Goal: Information Seeking & Learning: Learn about a topic

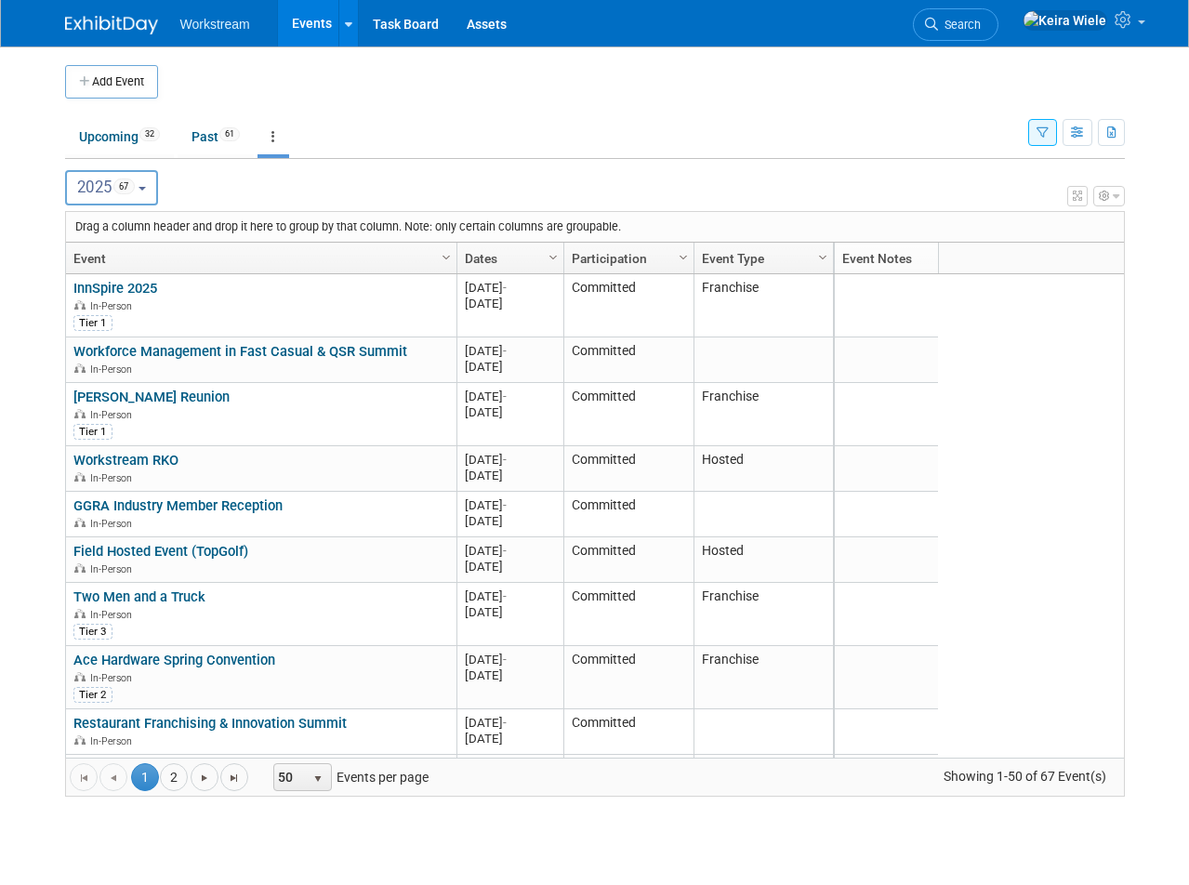
scroll to position [153, 0]
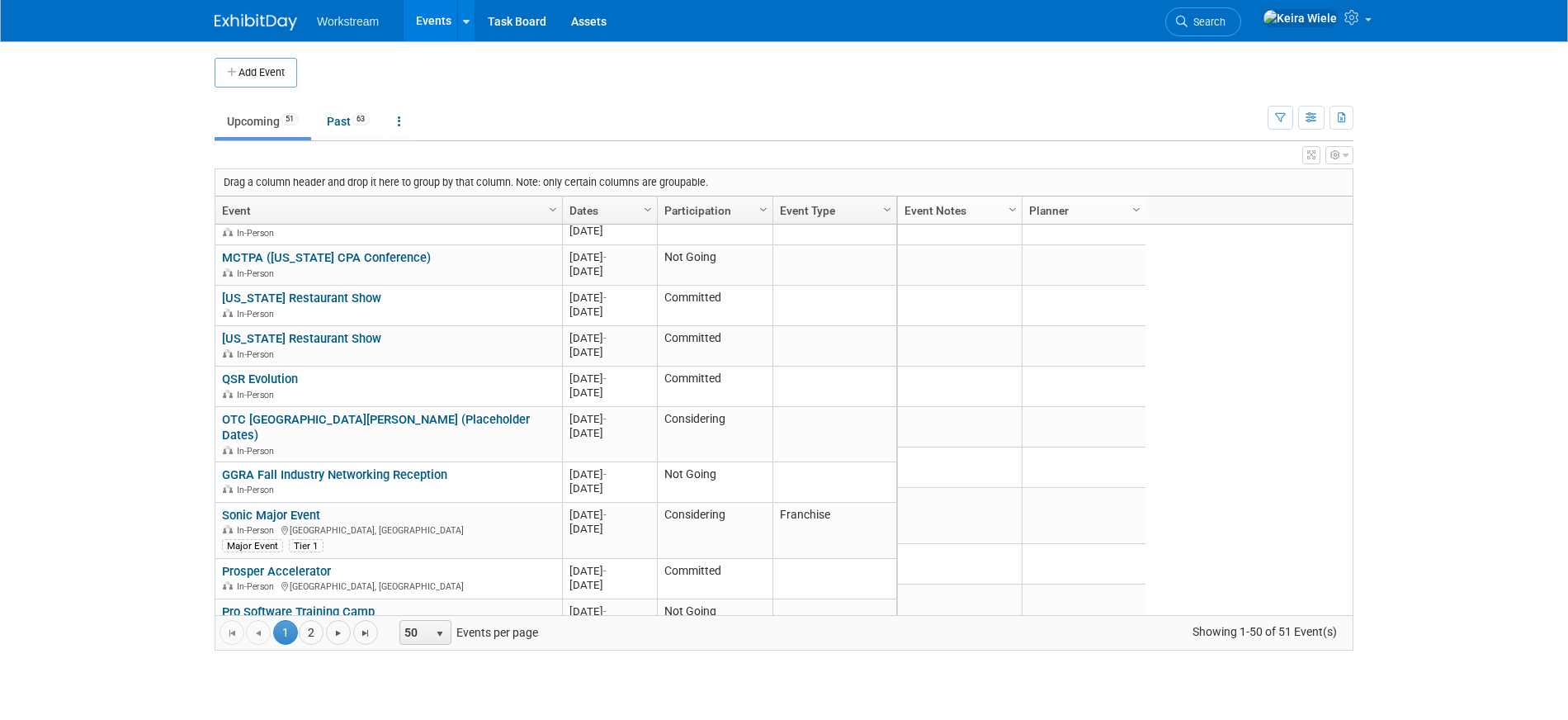
scroll to position [1932, 0]
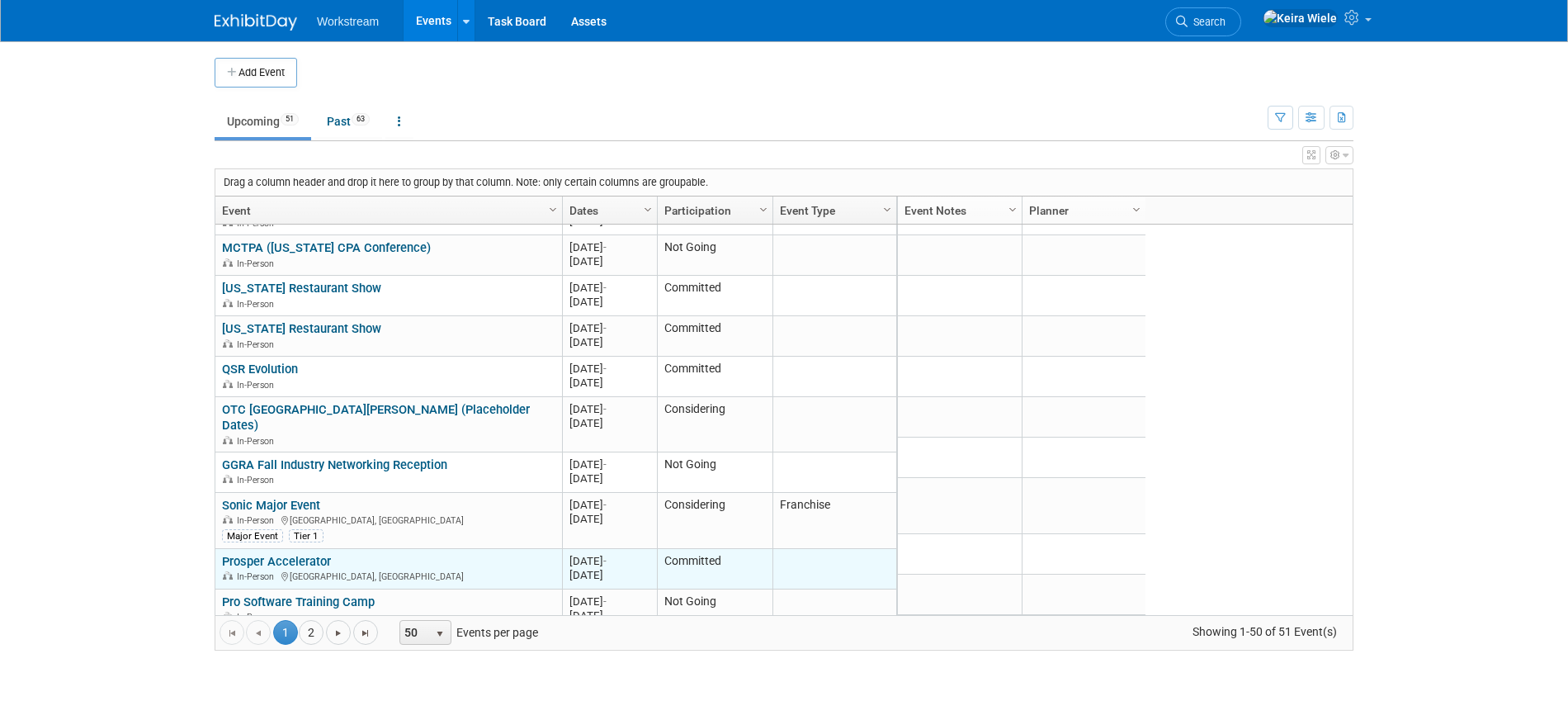
click at [805, 553] on td at bounding box center [833, 569] width 123 height 41
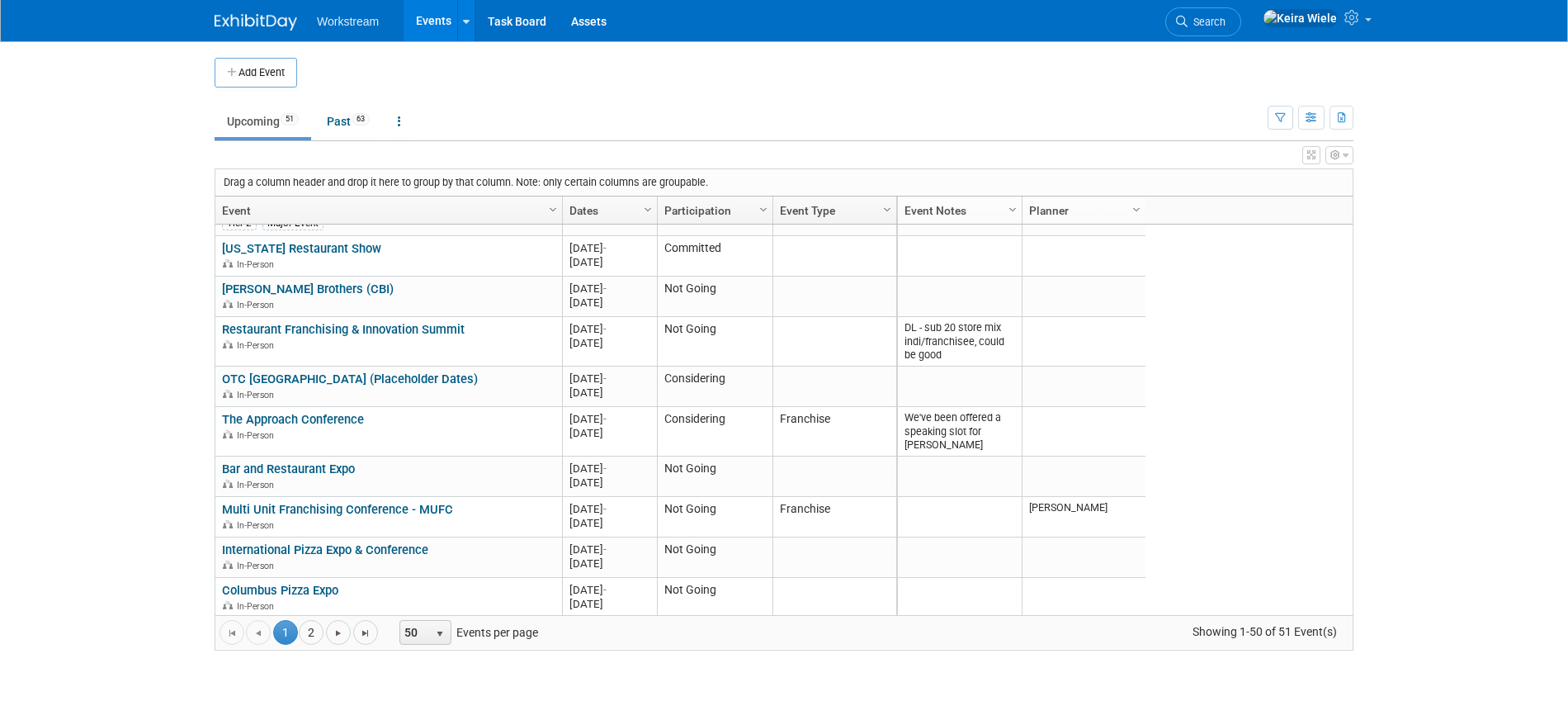
scroll to position [1182, 0]
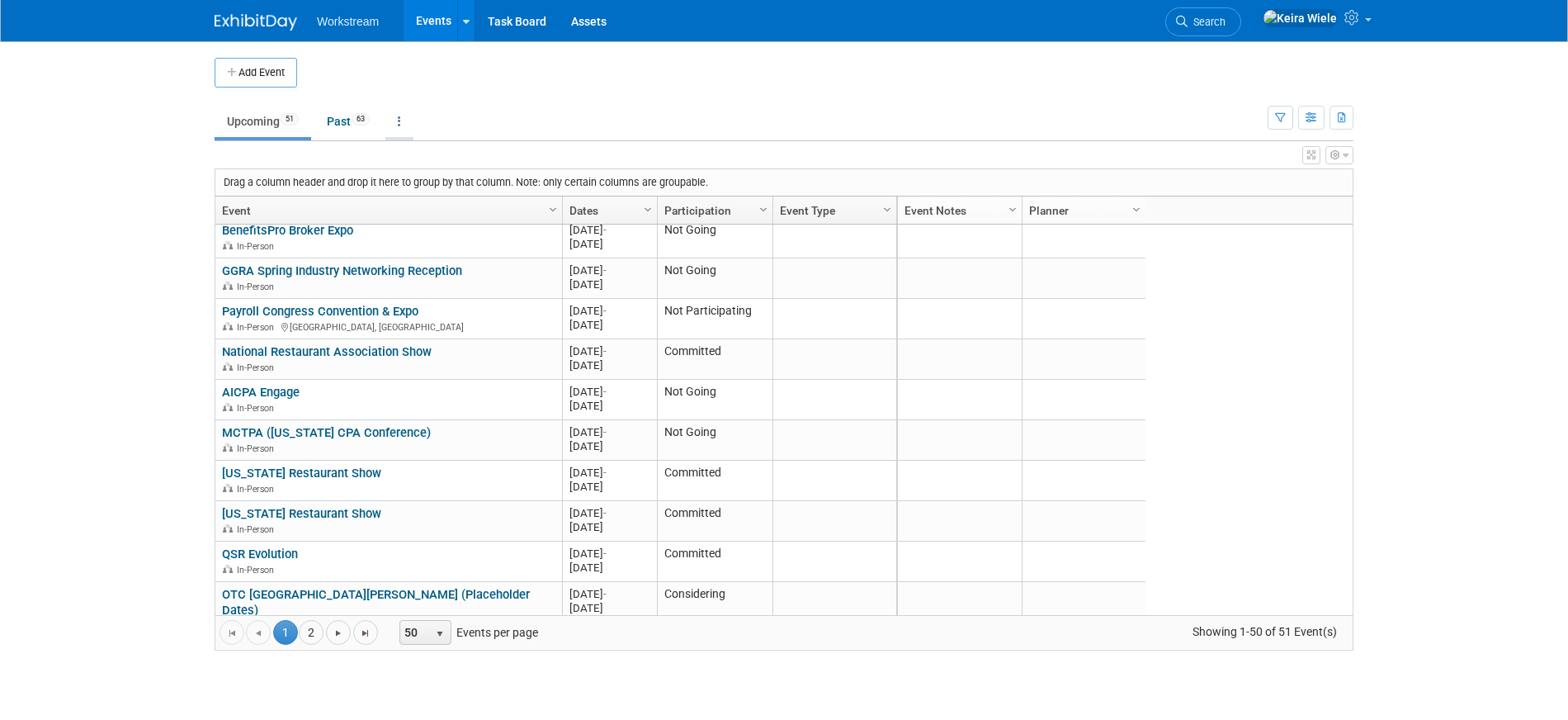
click at [403, 127] on link at bounding box center [399, 121] width 28 height 31
click at [430, 159] on link "All Events 114 Past and Upcoming" at bounding box center [451, 159] width 131 height 36
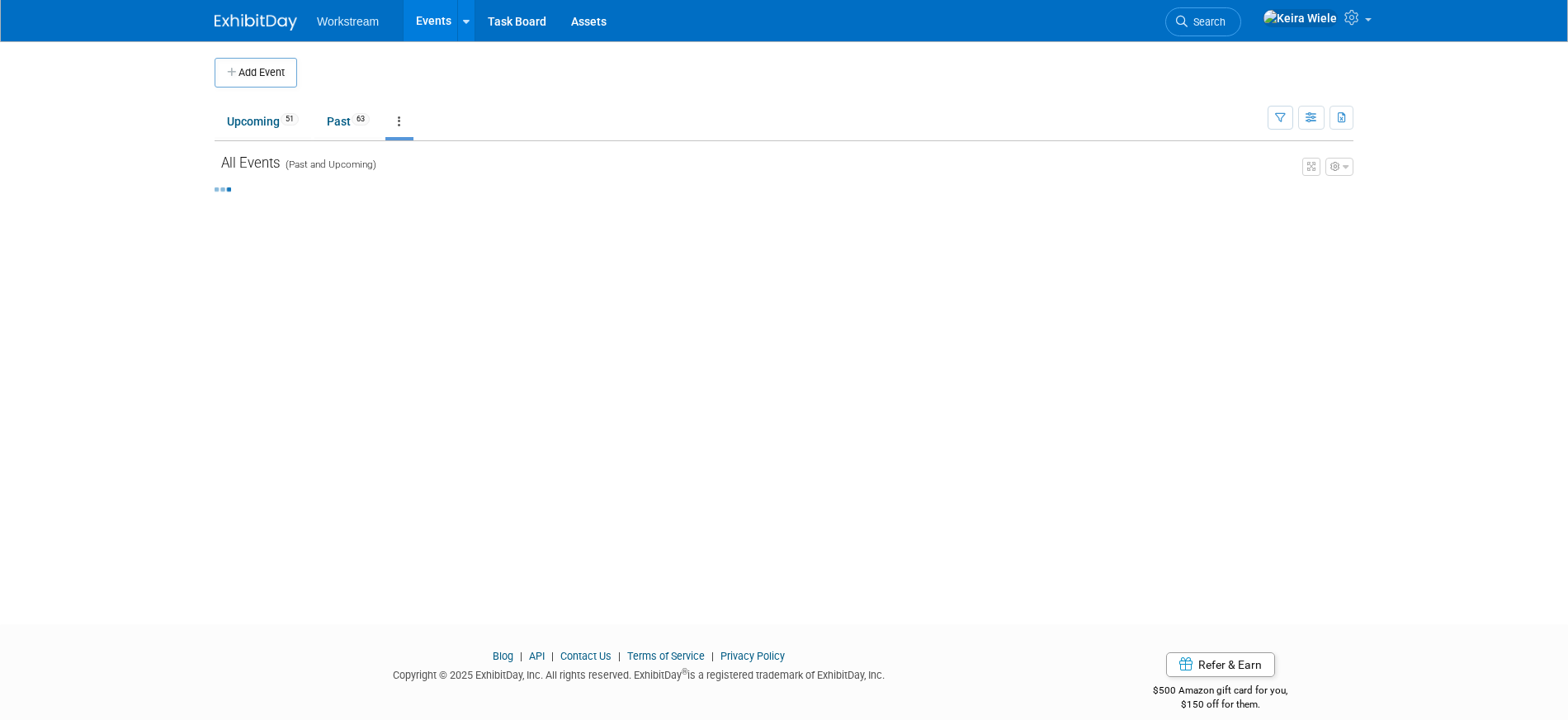
click at [407, 124] on link at bounding box center [399, 121] width 28 height 31
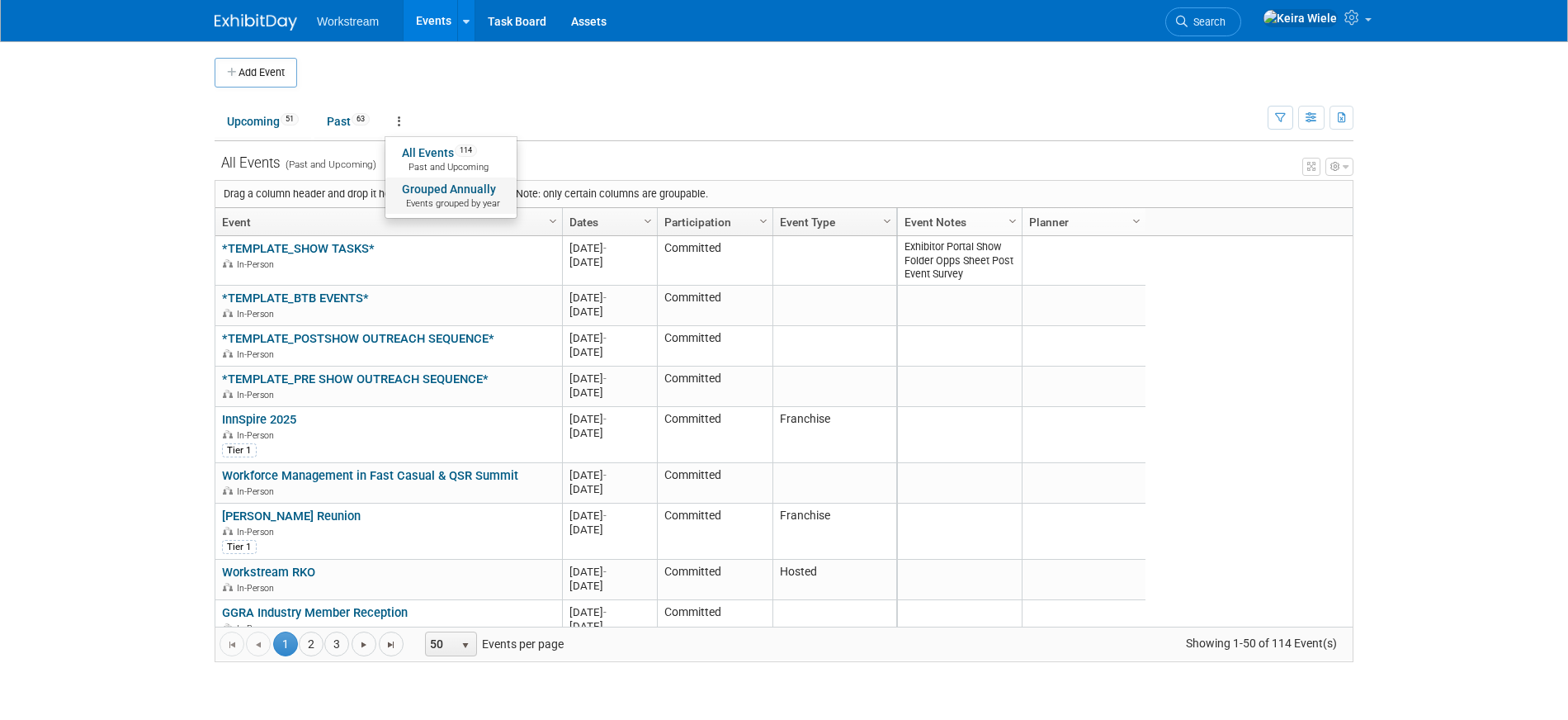
click at [445, 197] on span "Events grouped by year" at bounding box center [451, 203] width 98 height 13
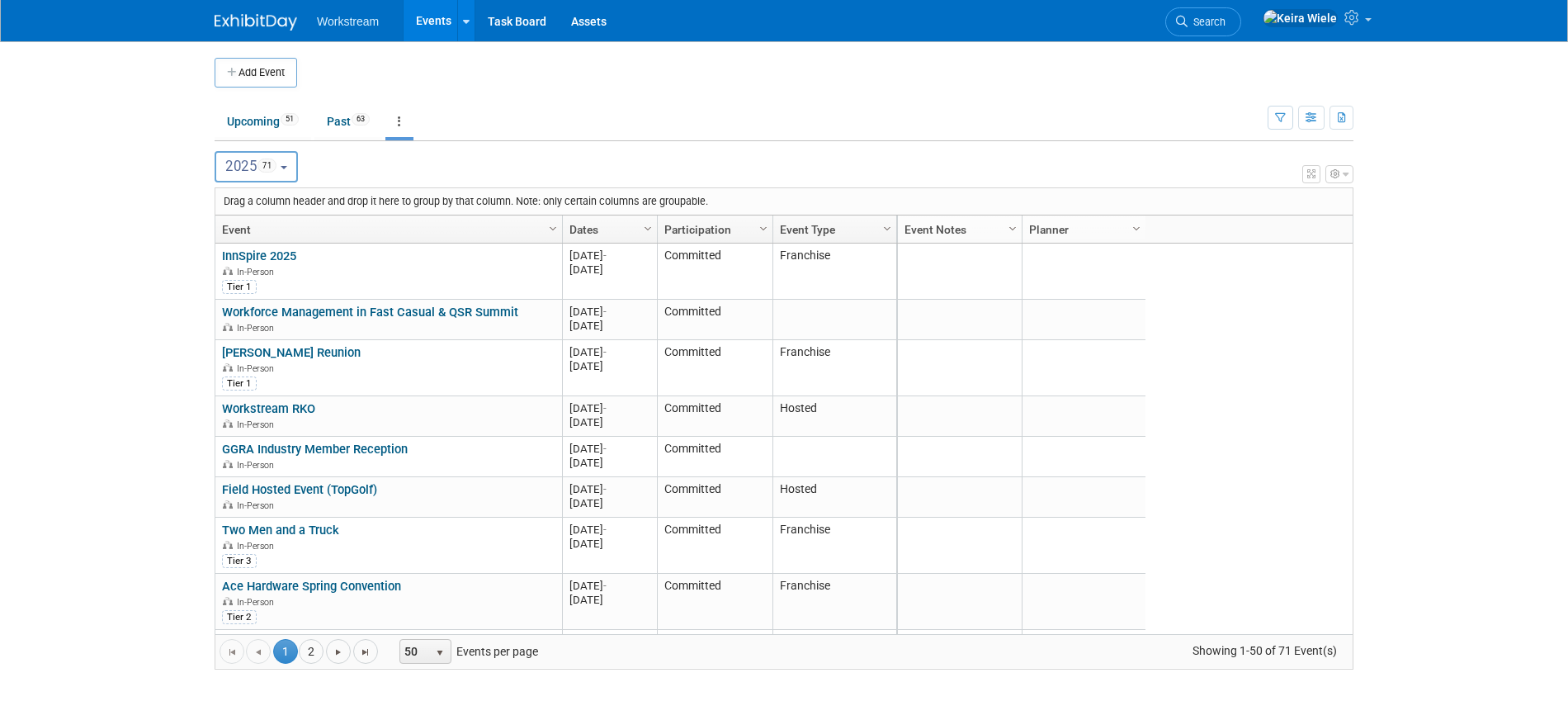
click at [281, 170] on button "2025 71" at bounding box center [256, 166] width 83 height 31
click at [280, 276] on span "39" at bounding box center [274, 272] width 18 height 13
click at [229, 276] on input "2026 39" at bounding box center [223, 273] width 11 height 11
select select "2026"
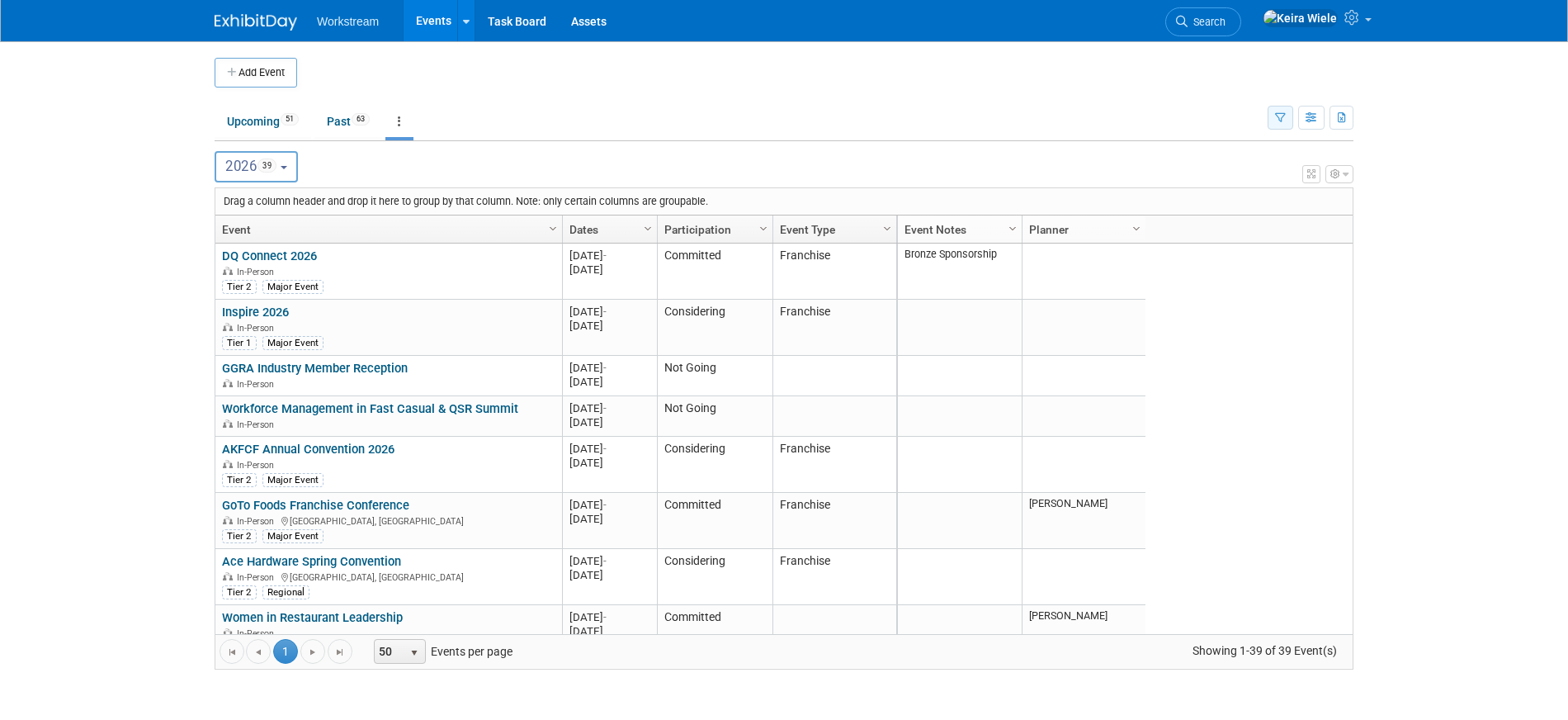
click at [1273, 120] on button "button" at bounding box center [1280, 117] width 26 height 24
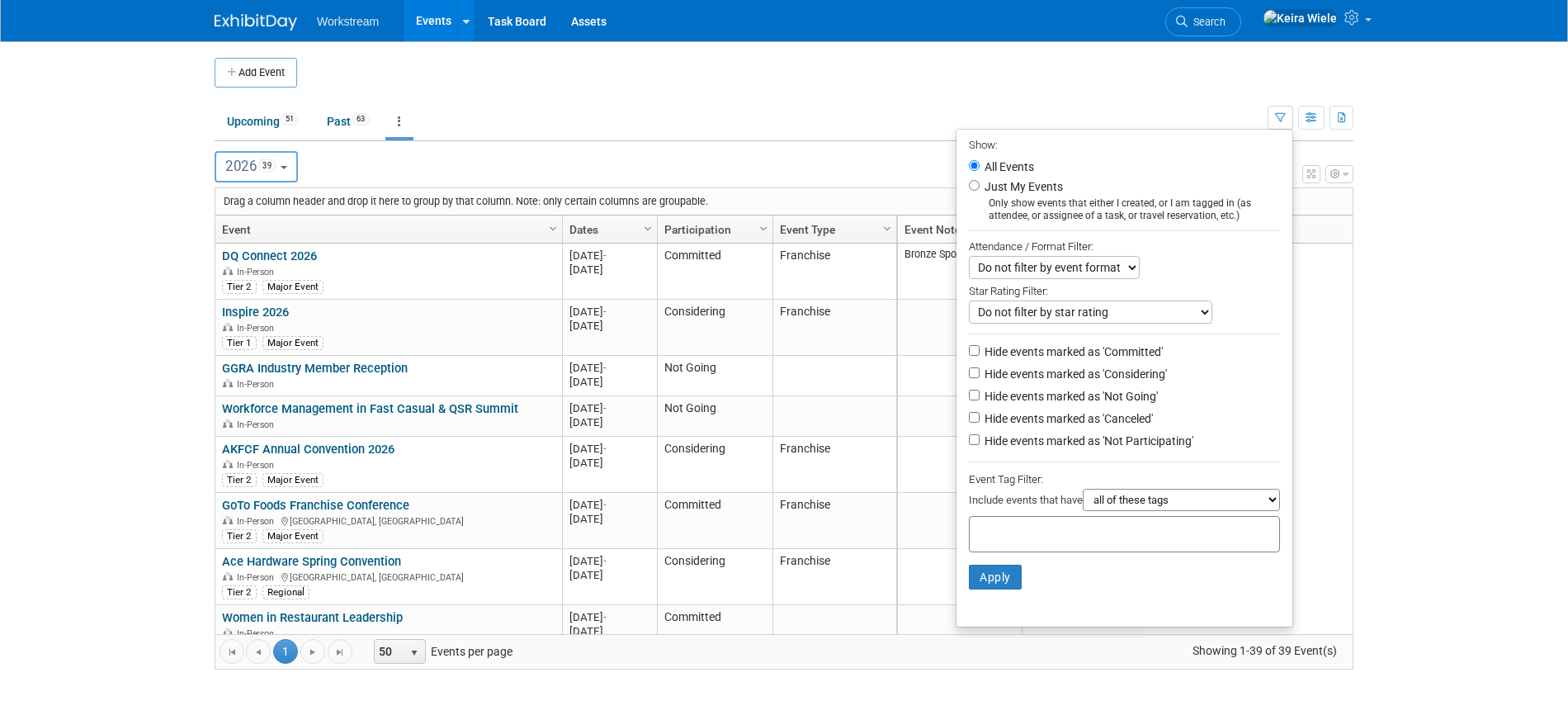
click at [1021, 399] on label "Hide events marked as 'Not Going'" at bounding box center [1069, 396] width 177 height 17
click at [980, 399] on input "Hide events marked as 'Not Going'" at bounding box center [974, 395] width 11 height 11
checkbox input "true"
click at [1021, 425] on label "Hide events marked as 'Canceled'" at bounding box center [1067, 418] width 171 height 17
click at [980, 423] on input "Hide events marked as 'Canceled'" at bounding box center [974, 417] width 11 height 11
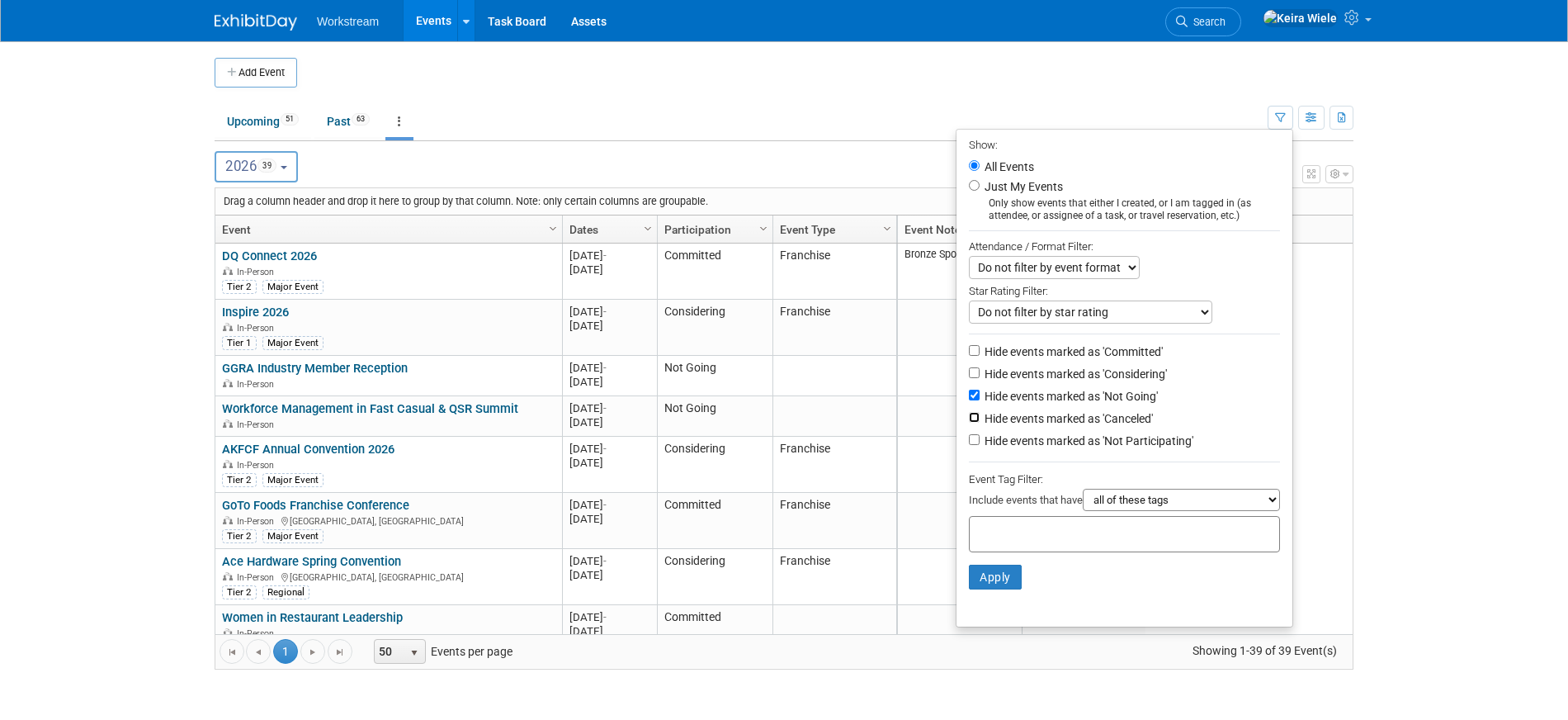
checkbox input "true"
click at [1021, 443] on label "Hide events marked as 'Not Participating'" at bounding box center [1087, 440] width 212 height 17
click at [980, 443] on input "Hide events marked as 'Not Participating'" at bounding box center [974, 439] width 11 height 11
checkbox input "true"
click at [993, 566] on button "Apply" at bounding box center [996, 577] width 53 height 25
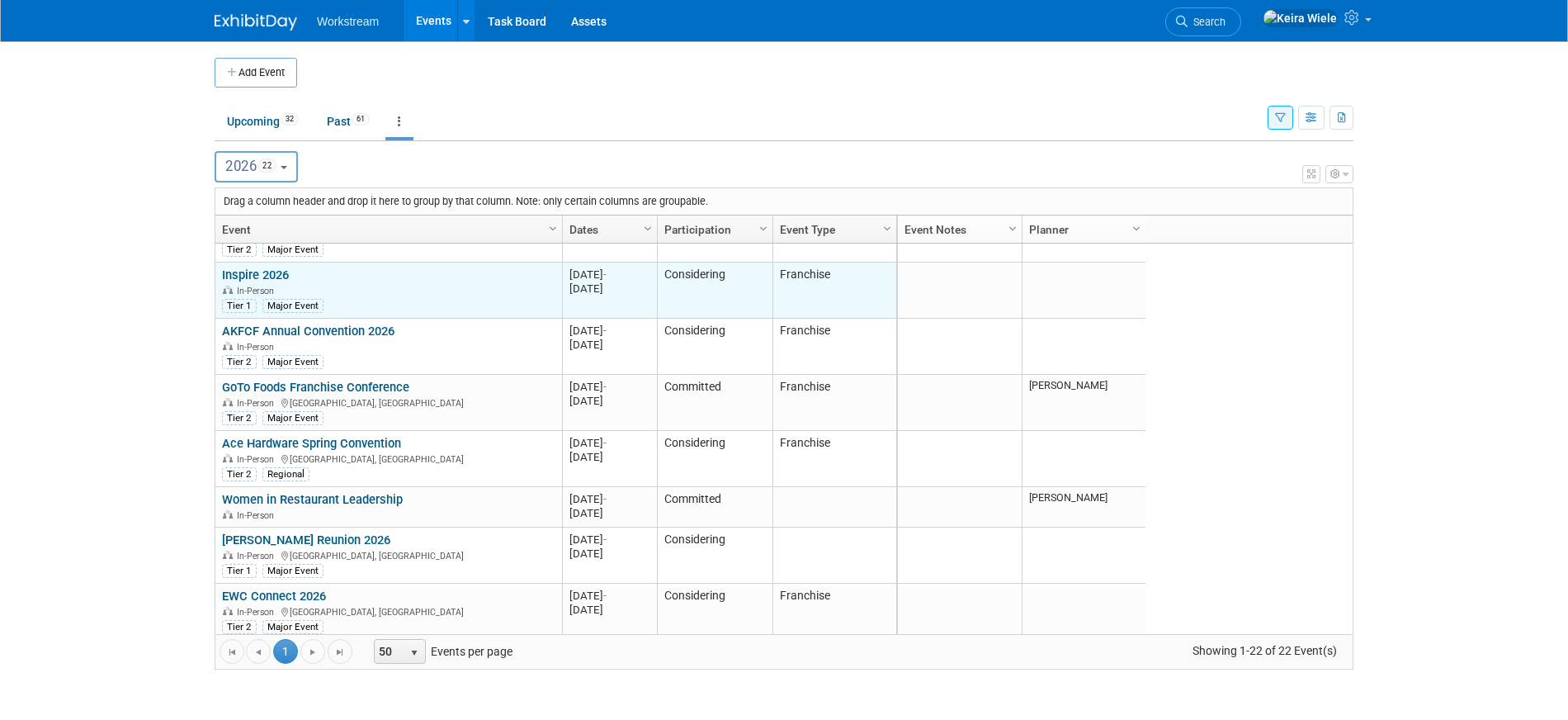
scroll to position [89, 0]
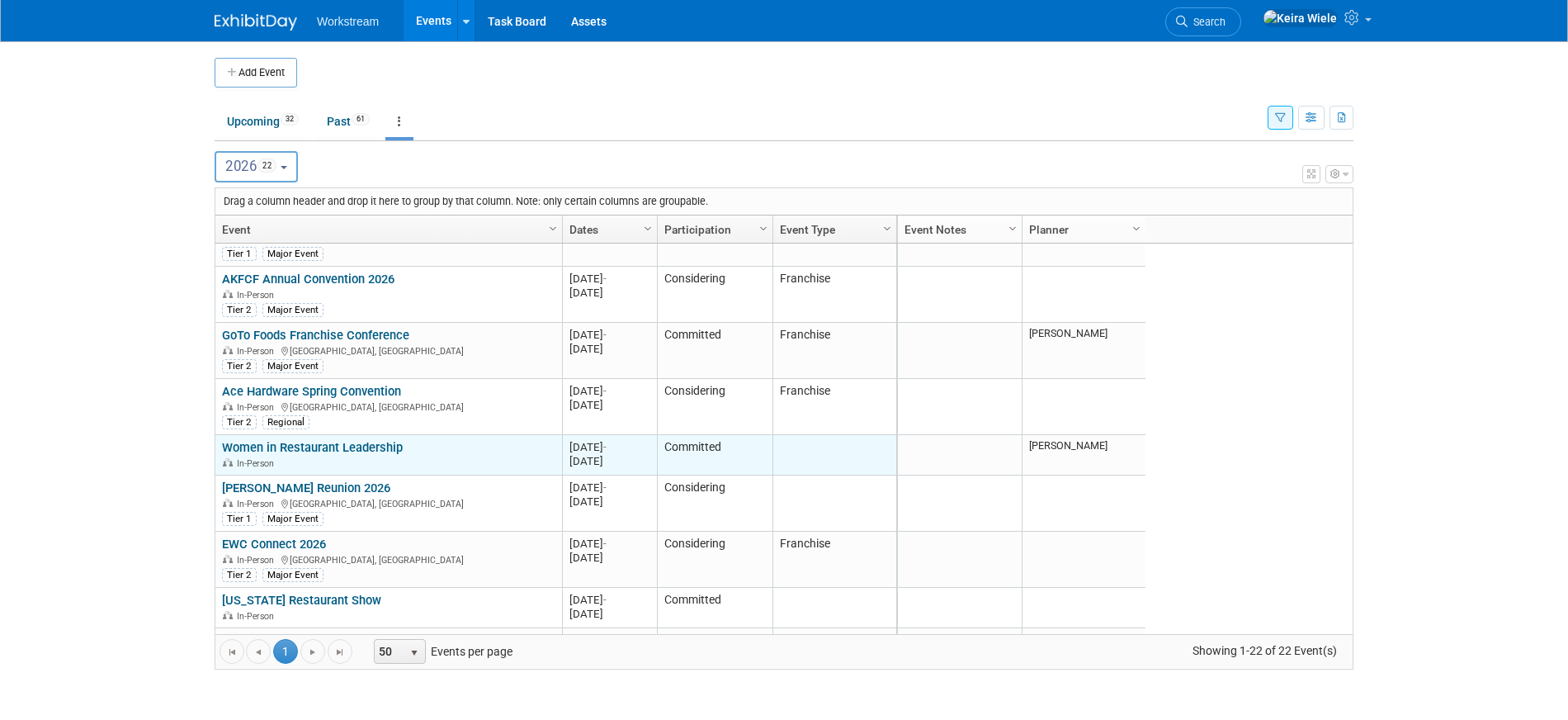
click at [382, 453] on link "Women in Restaurant Leadership" at bounding box center [312, 447] width 181 height 15
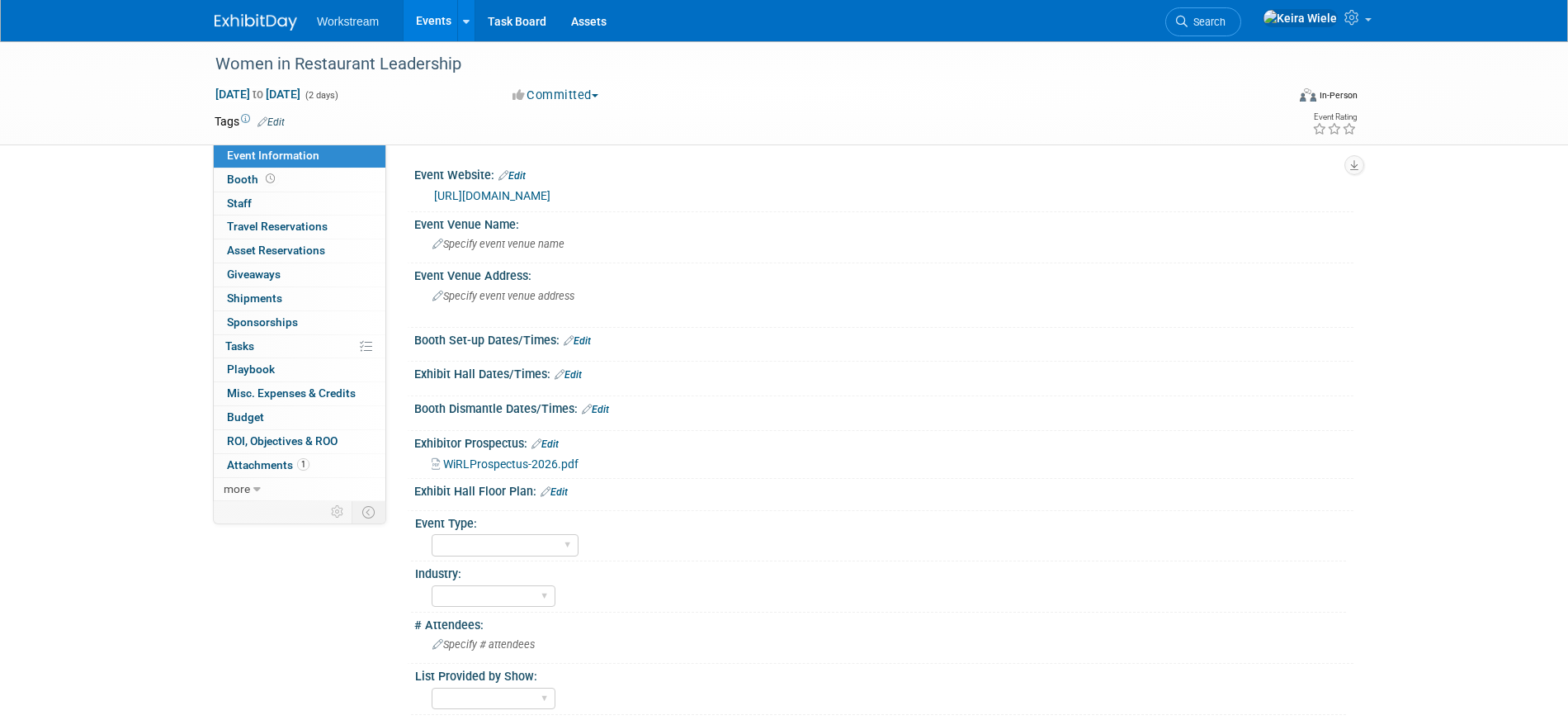
select select "[PERSON_NAME]"
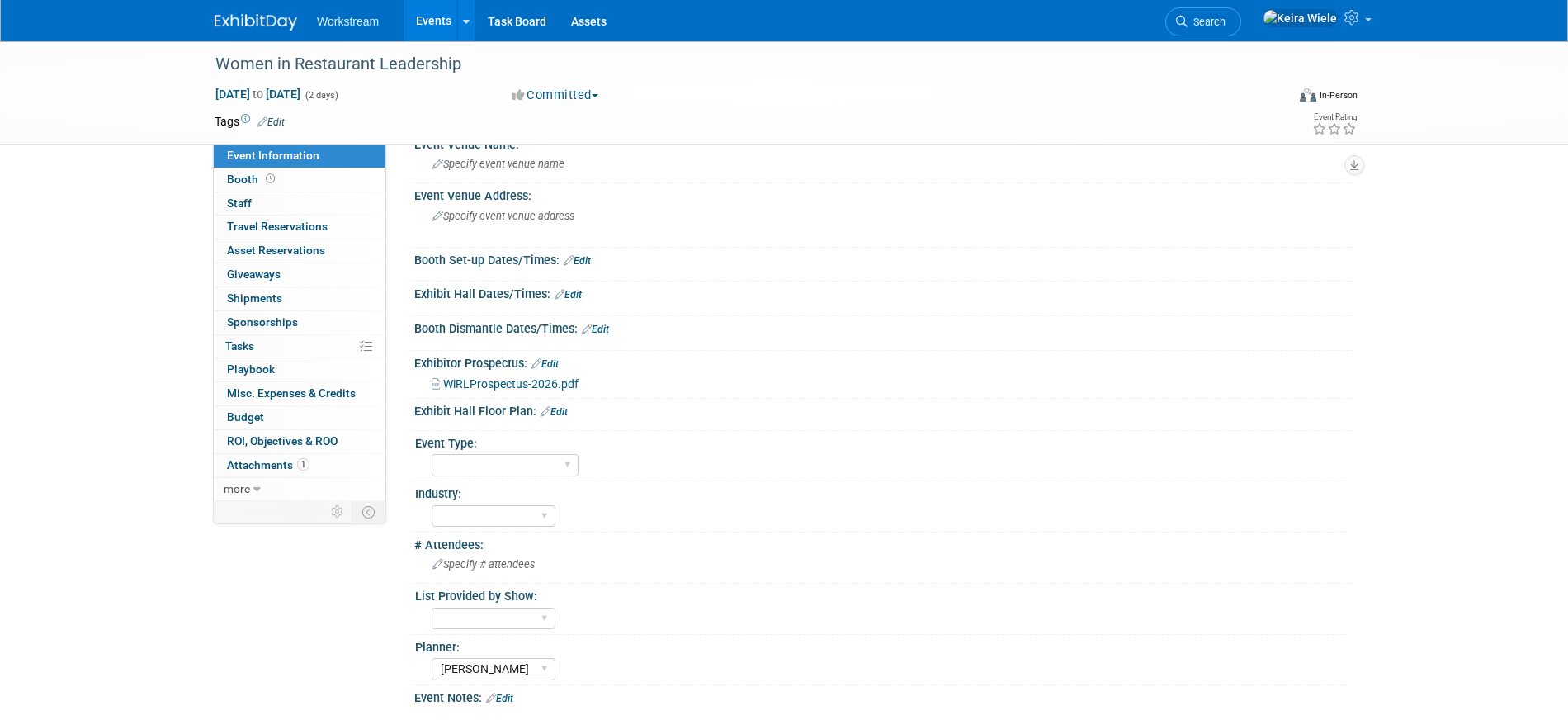
scroll to position [142, 0]
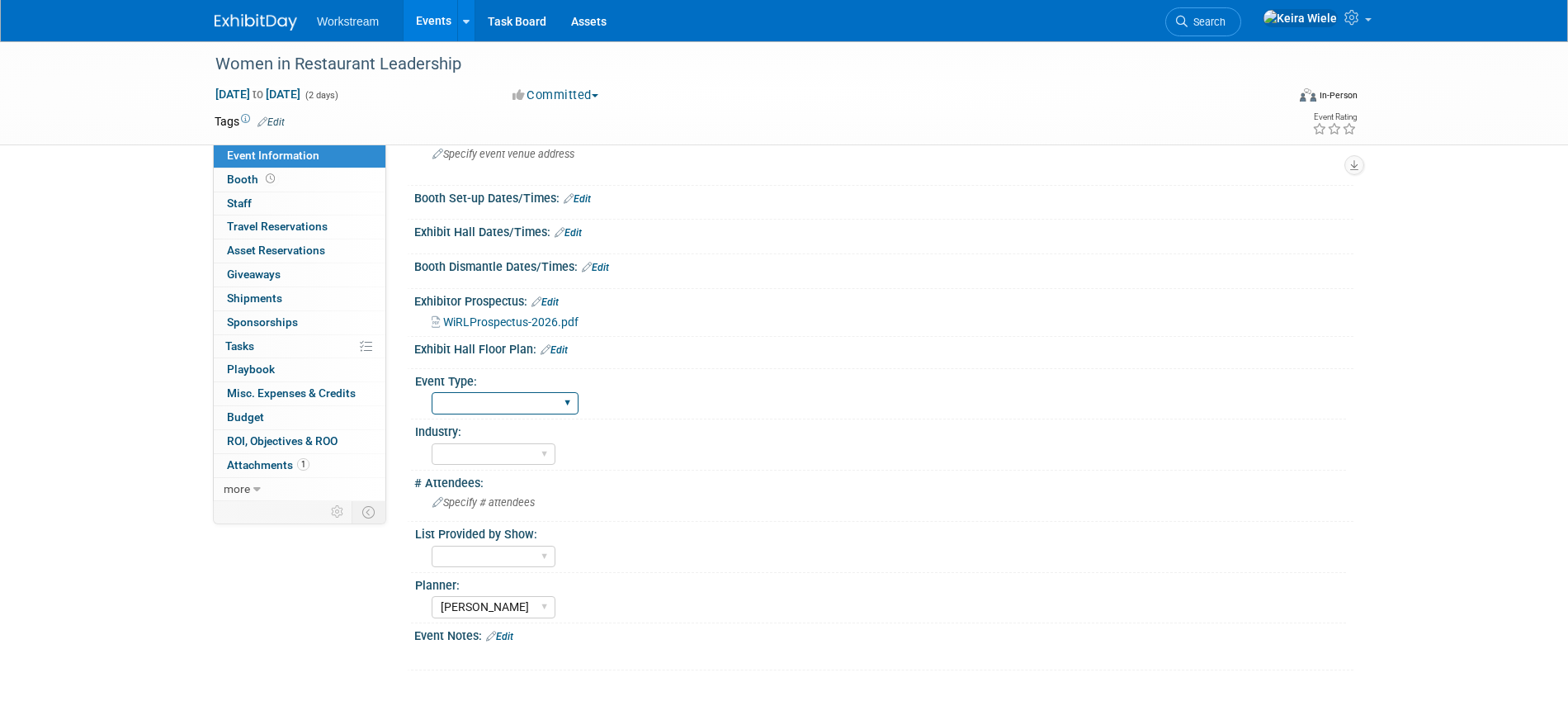
click at [508, 408] on select "Hosted Franchise Association Industry/Independent Food Distributor" at bounding box center [505, 403] width 147 height 22
select select "Industry/Independent"
click at [431, 392] on select "Hosted Franchise Association Industry/Independent Food Distributor" at bounding box center [505, 403] width 147 height 22
click at [517, 460] on select "Accounting Broker/Benefits Restaurant Healthcare Hospitality Misc/Other" at bounding box center [492, 454] width 123 height 22
select select "Restaurant"
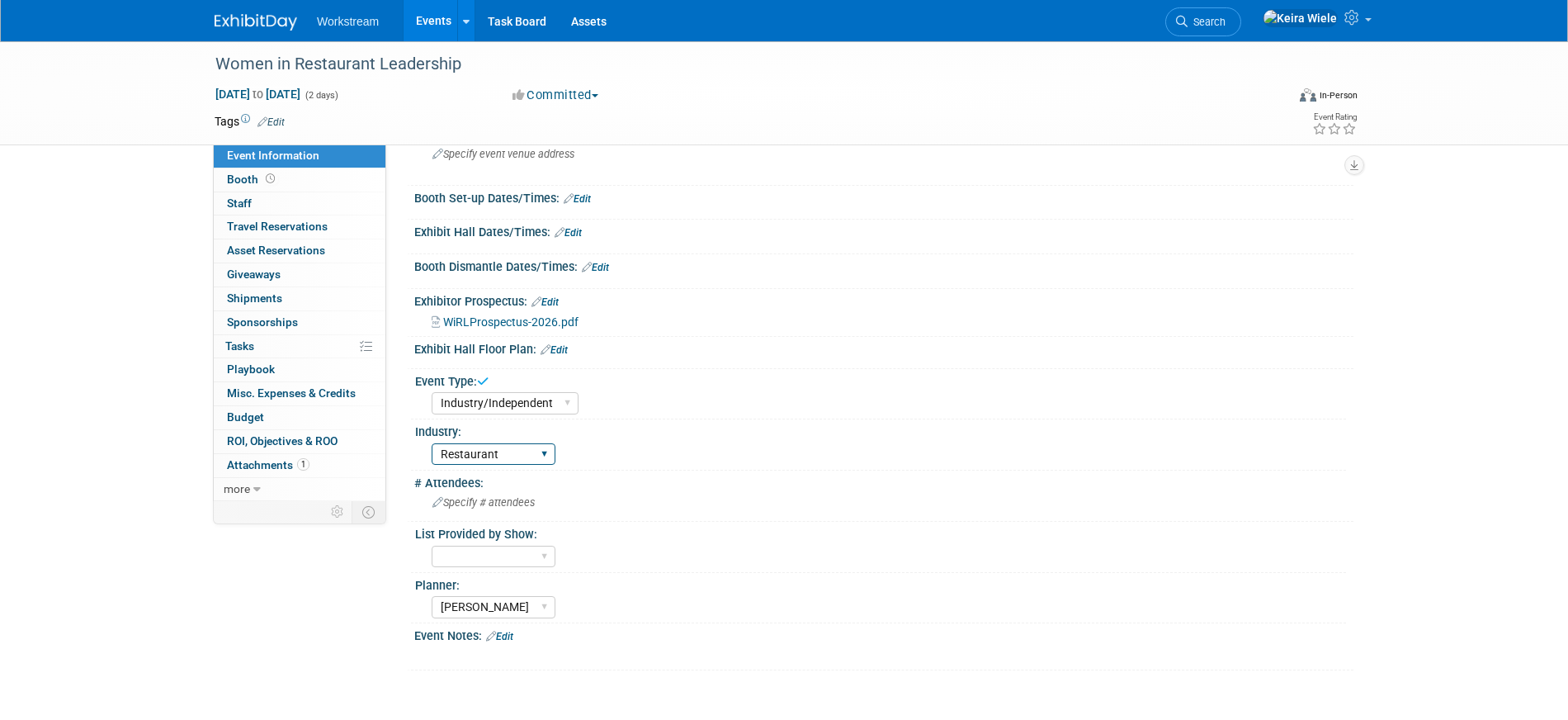
click at [431, 443] on select "Accounting Broker/Benefits Restaurant Healthcare Hospitality Misc/Other" at bounding box center [492, 454] width 123 height 22
click at [151, 274] on div "Women in Restaurant Leadership Feb 25, 2026 to Feb 26, 2026 (2 days) Feb 25, 20…" at bounding box center [784, 302] width 1568 height 804
click at [422, 20] on link "Events" at bounding box center [434, 20] width 60 height 41
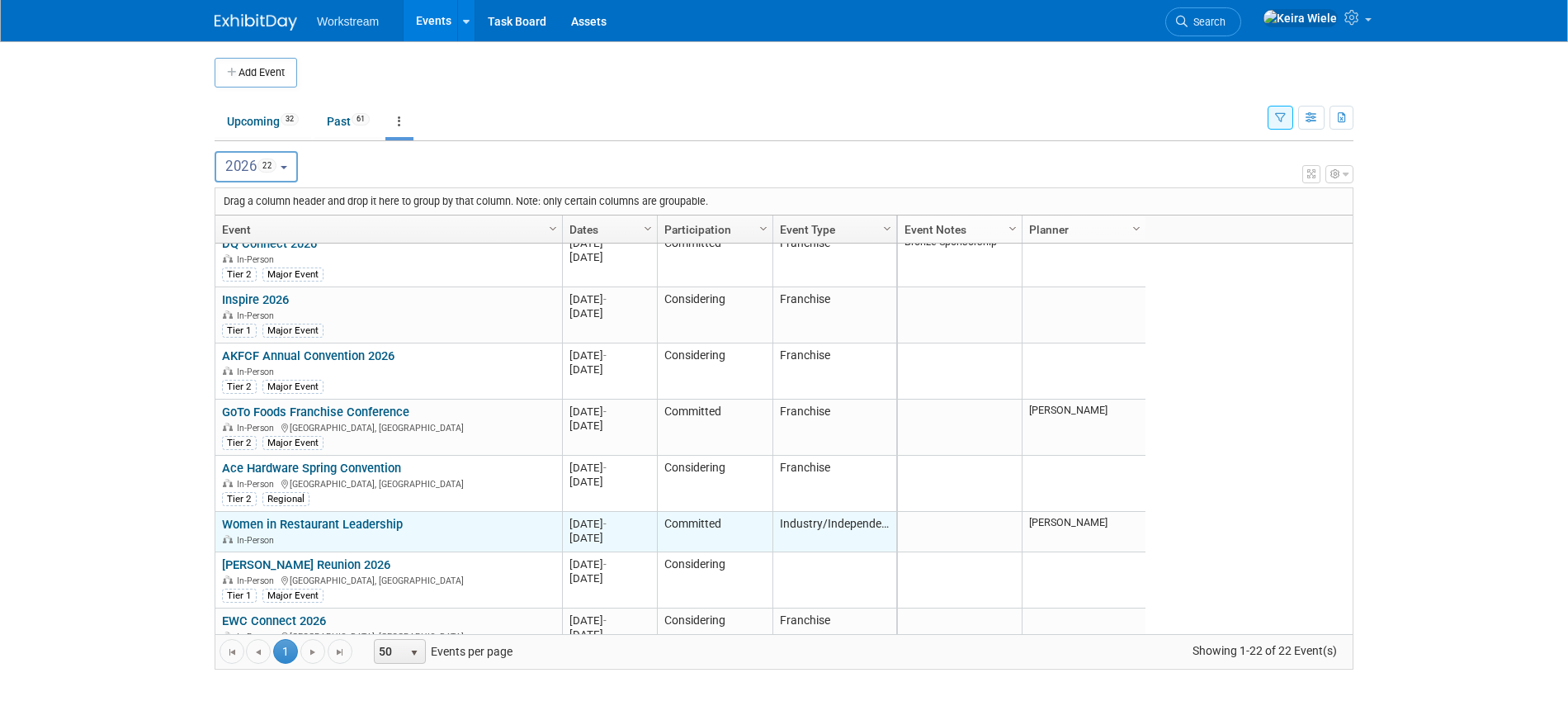
scroll to position [10, 0]
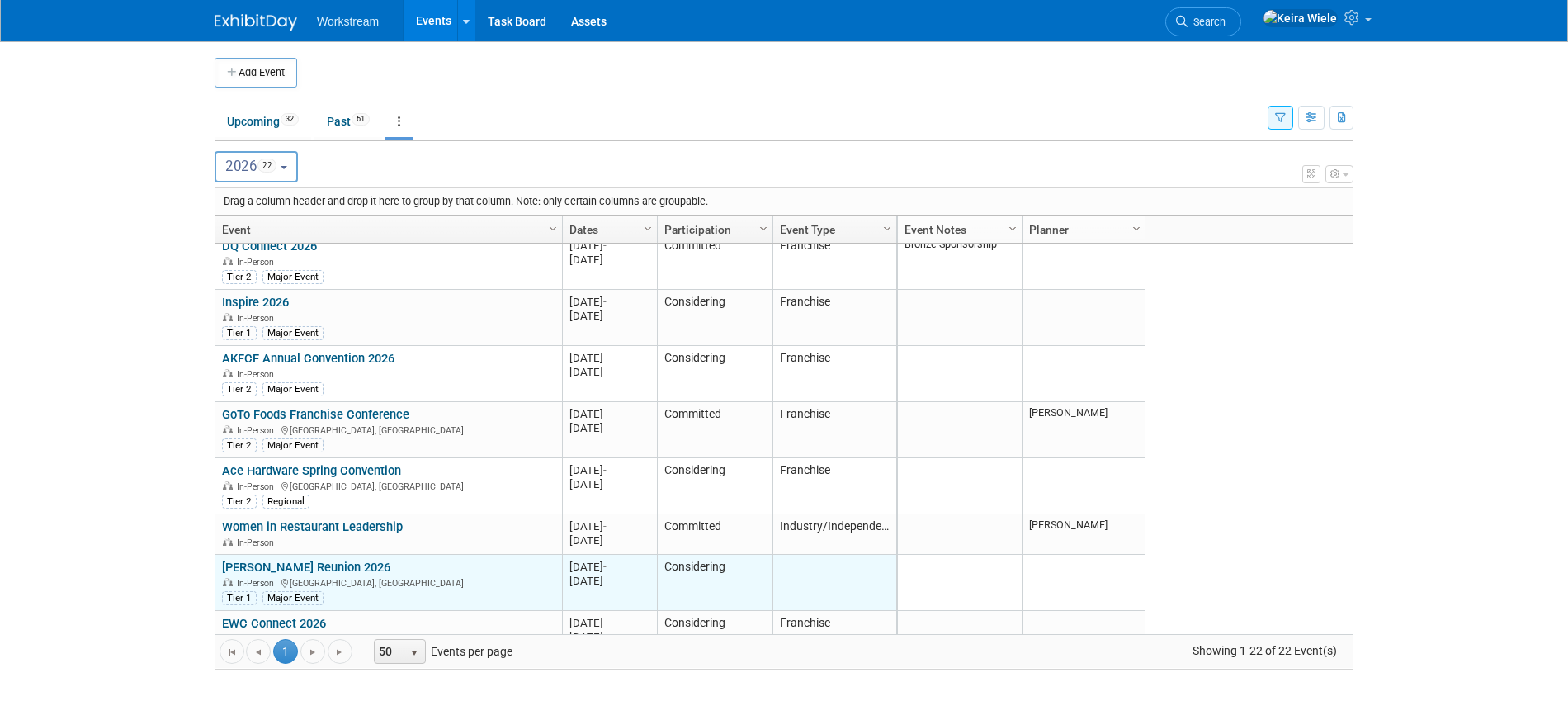
click at [330, 565] on link "[PERSON_NAME] Reunion 2026" at bounding box center [306, 566] width 169 height 15
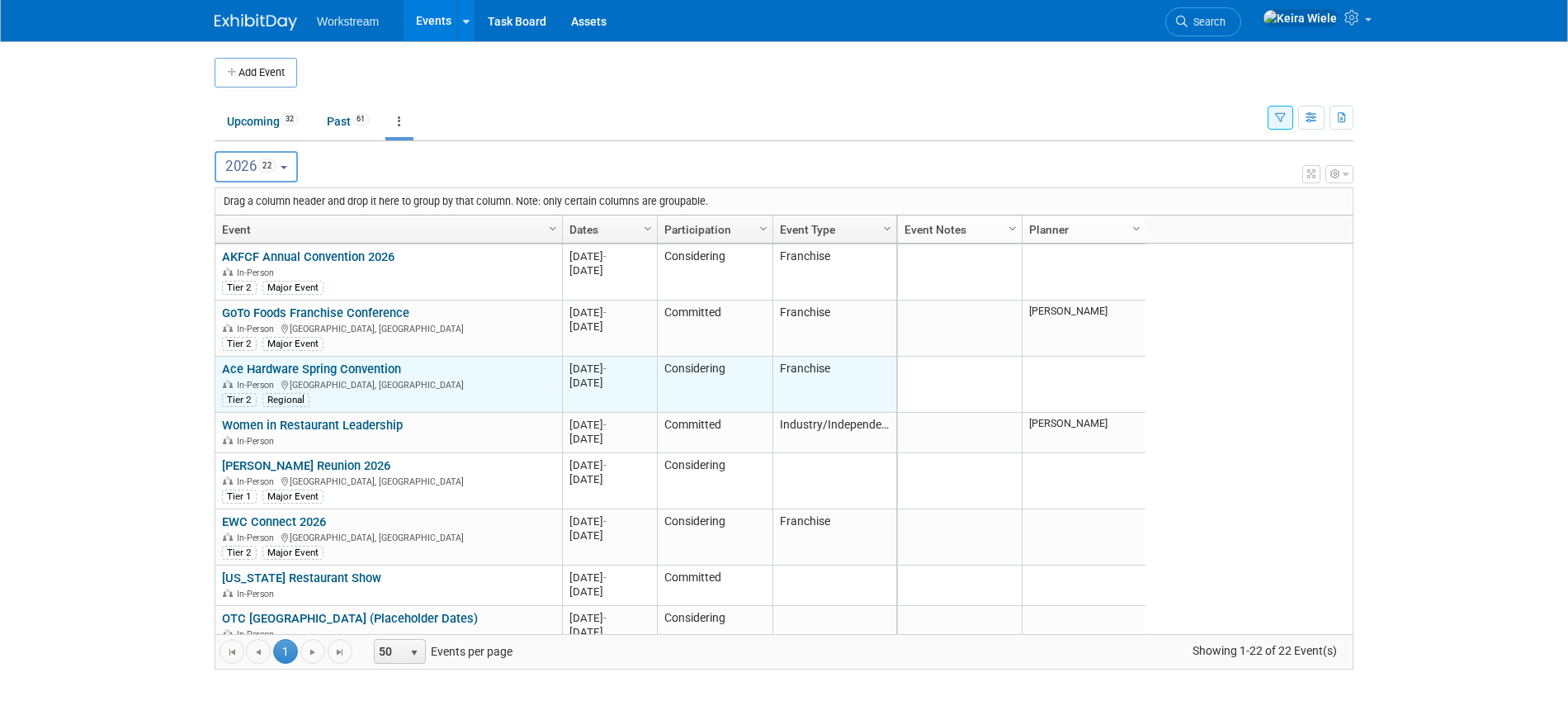
scroll to position [129, 0]
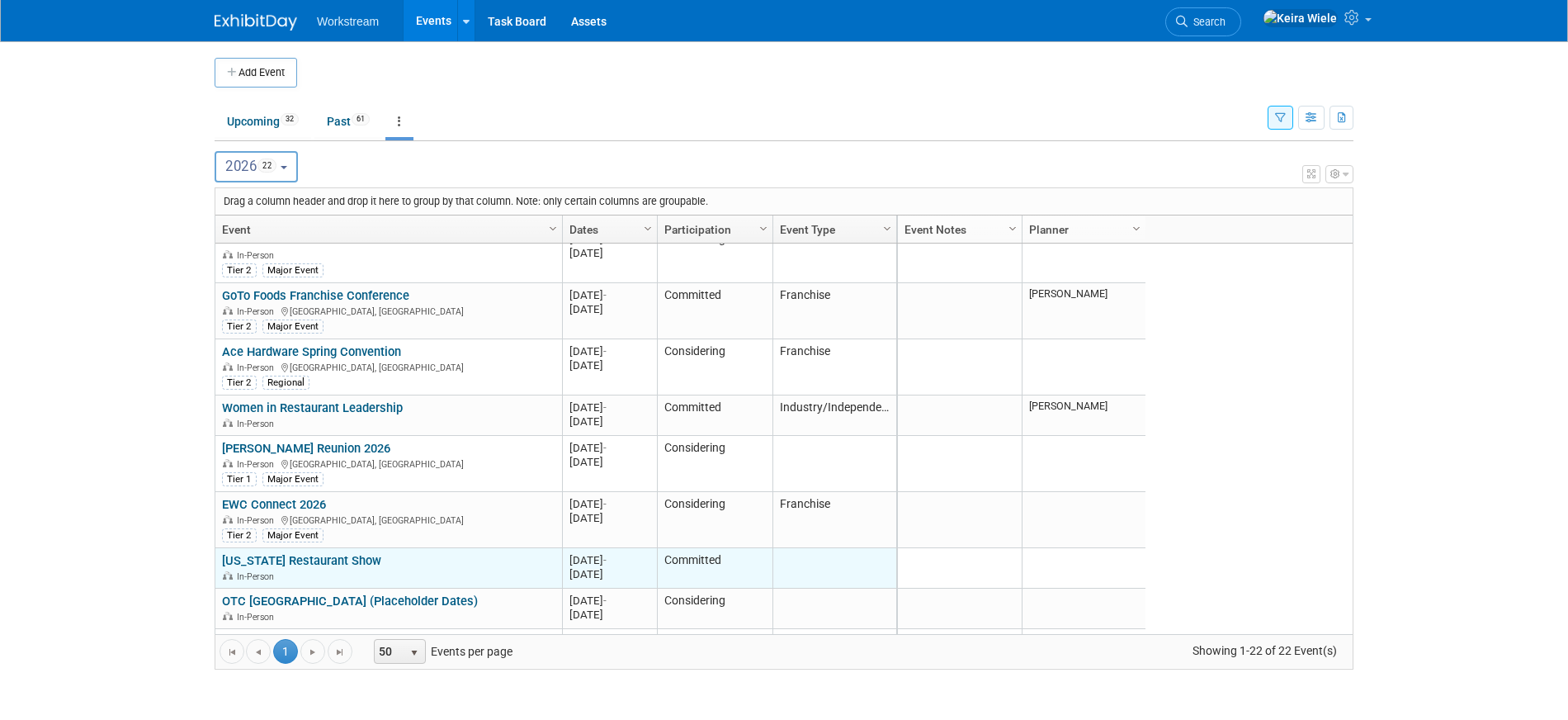
click at [313, 553] on link "New York Restaurant Show" at bounding box center [301, 560] width 159 height 15
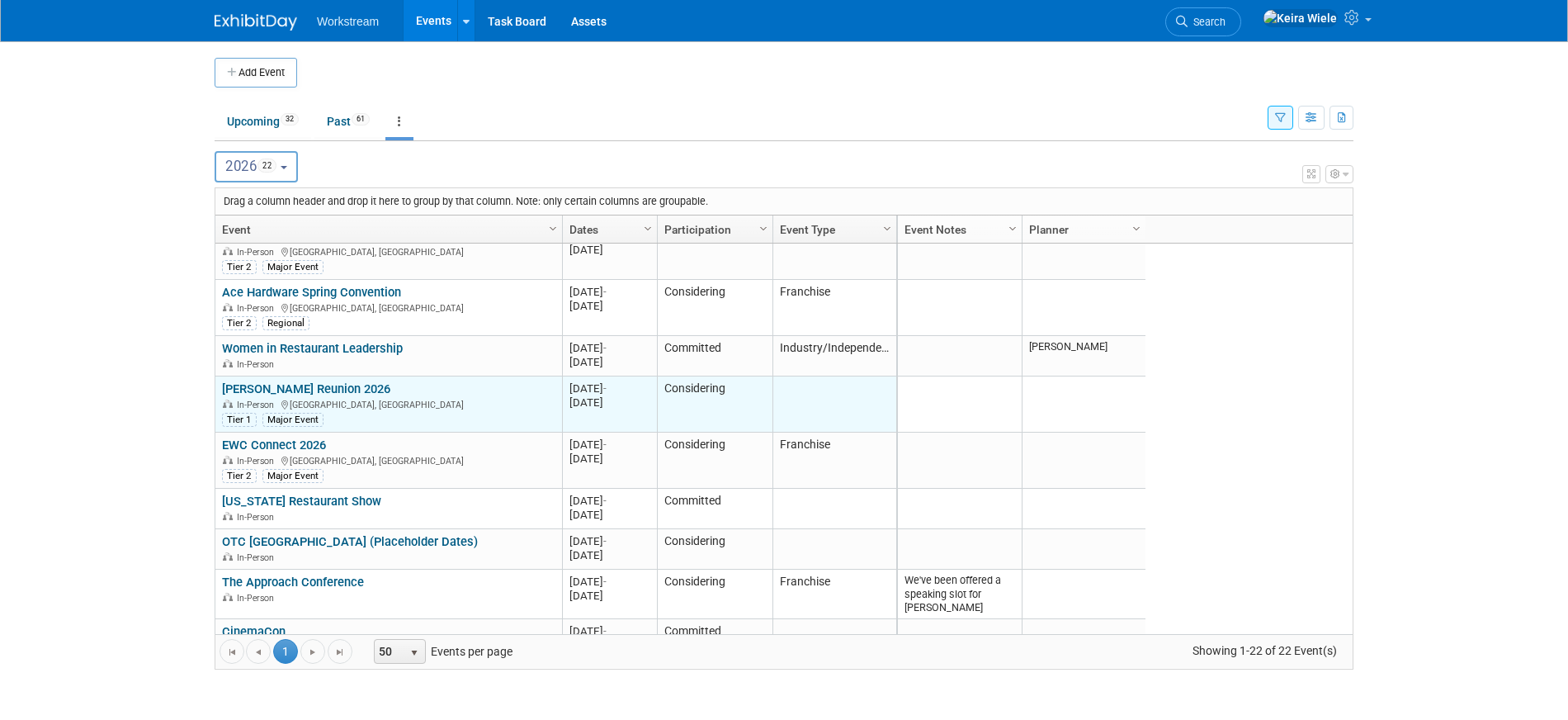
scroll to position [385, 0]
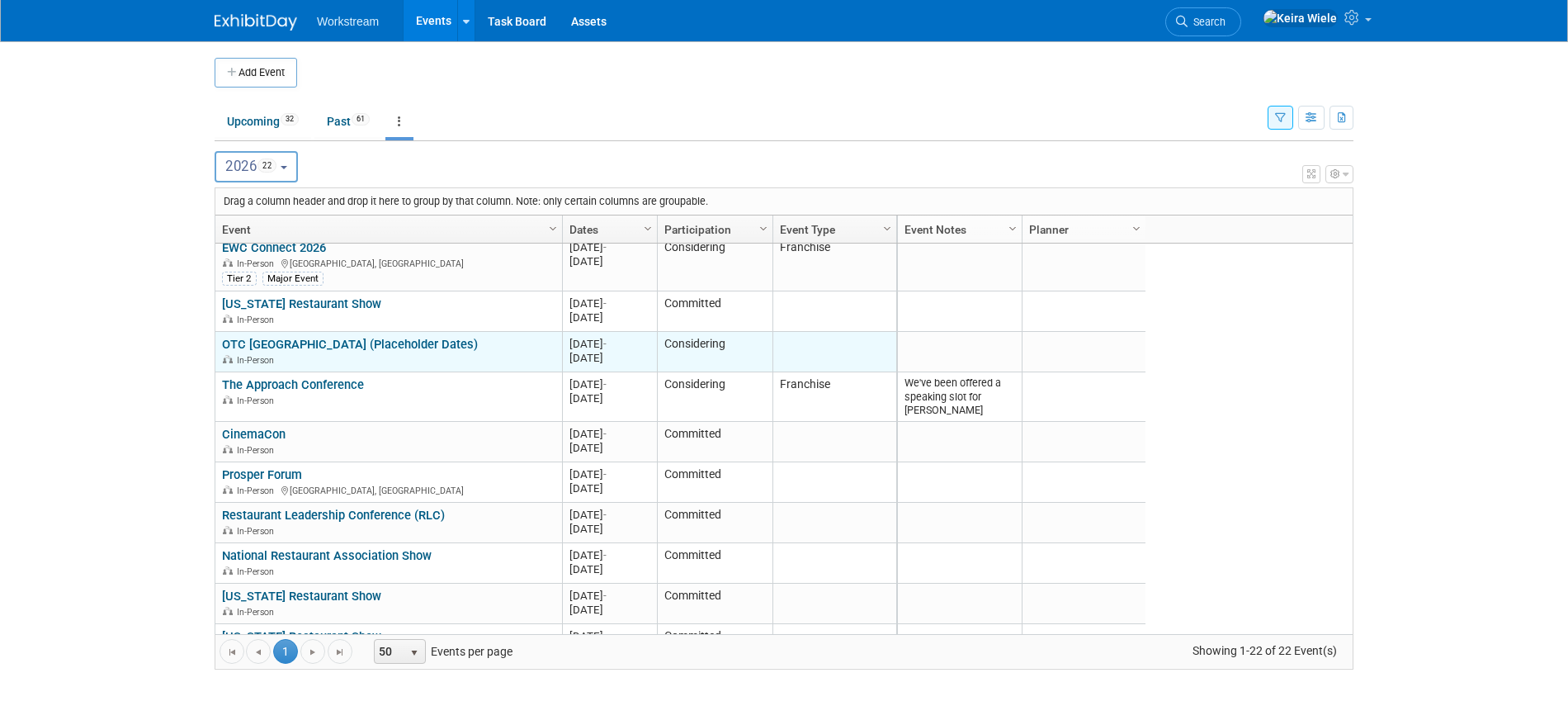
click at [327, 343] on link "OTC [GEOGRAPHIC_DATA] (Placeholder Dates)" at bounding box center [350, 344] width 256 height 15
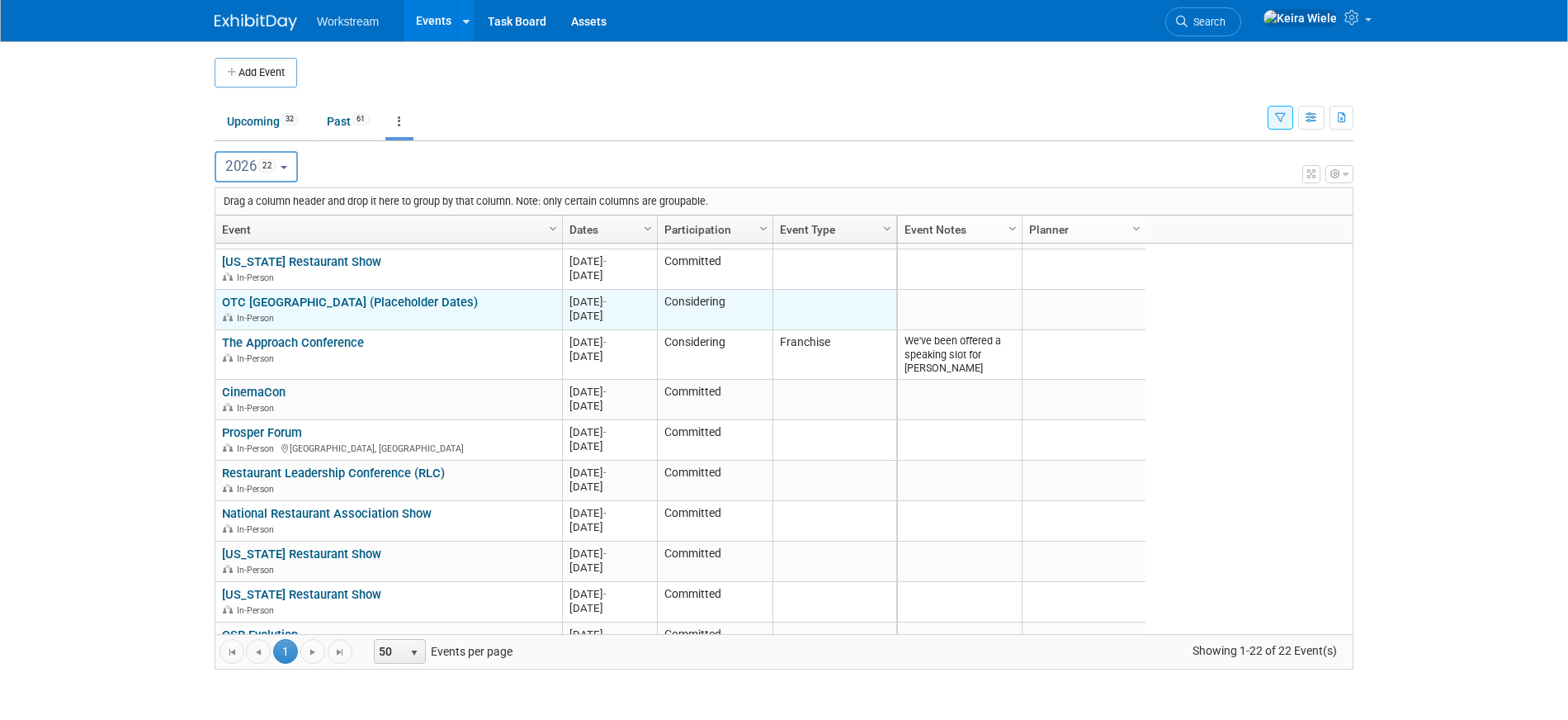
scroll to position [470, 0]
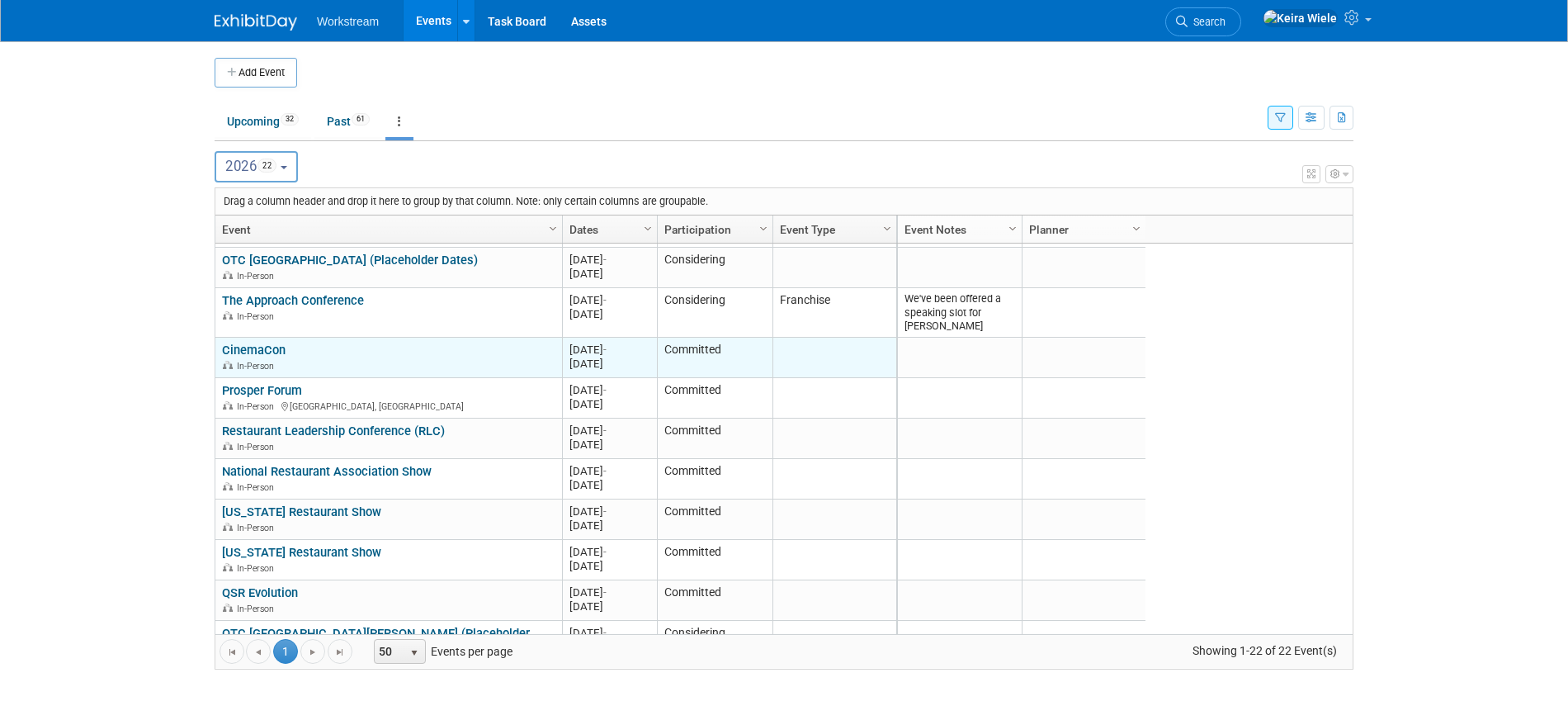
click at [262, 352] on link "CinemaCon" at bounding box center [254, 350] width 64 height 15
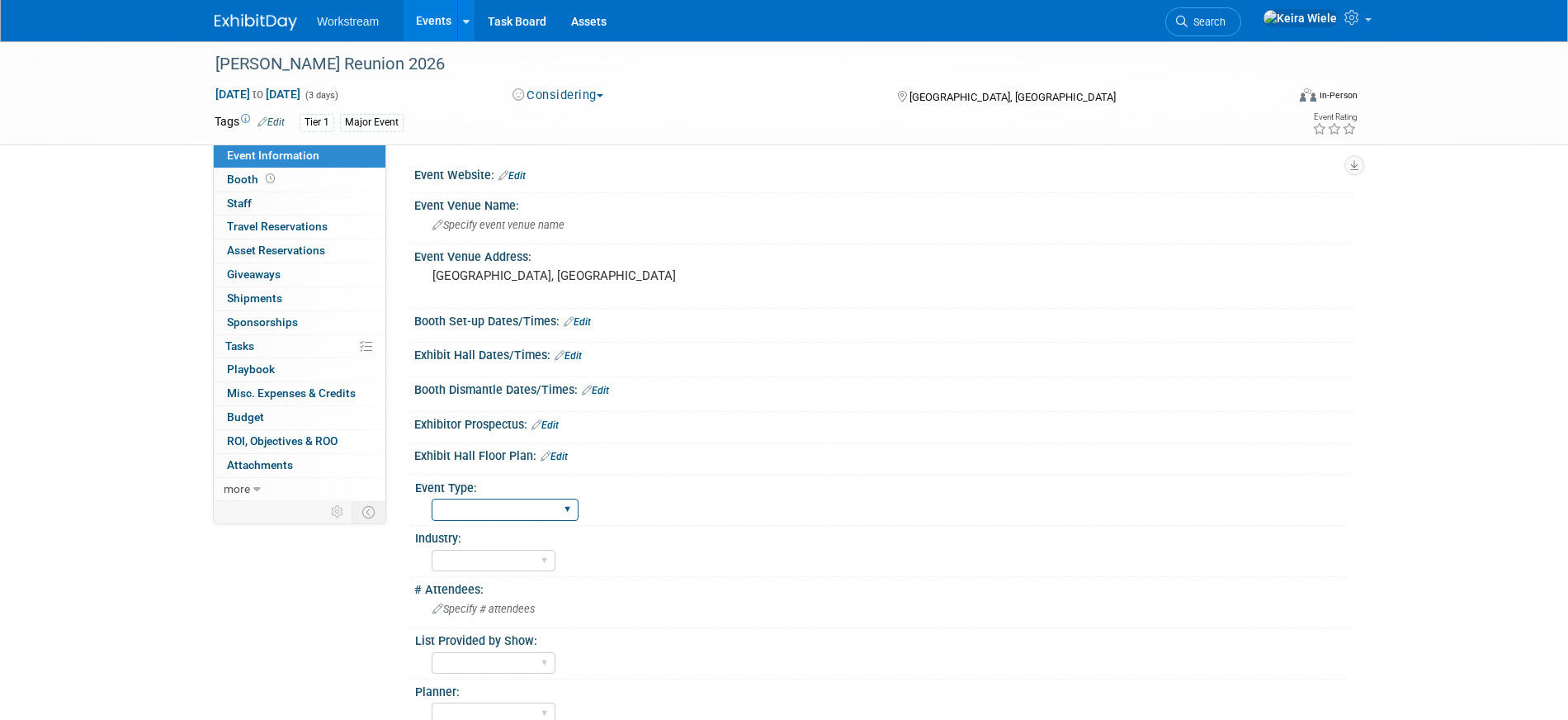
click at [456, 510] on select "Hosted Franchise Association Industry/Independent Food Distributor" at bounding box center [505, 510] width 147 height 22
click at [431, 499] on select "Hosted Franchise Association Industry/Independent Food Distributor" at bounding box center [505, 510] width 147 height 22
click at [482, 514] on select "Hosted Franchise Association Industry/Independent Food Distributor" at bounding box center [505, 510] width 147 height 22
select select "Franchise"
click at [431, 499] on select "Hosted Franchise Association Industry/Independent Food Distributor" at bounding box center [505, 510] width 147 height 22
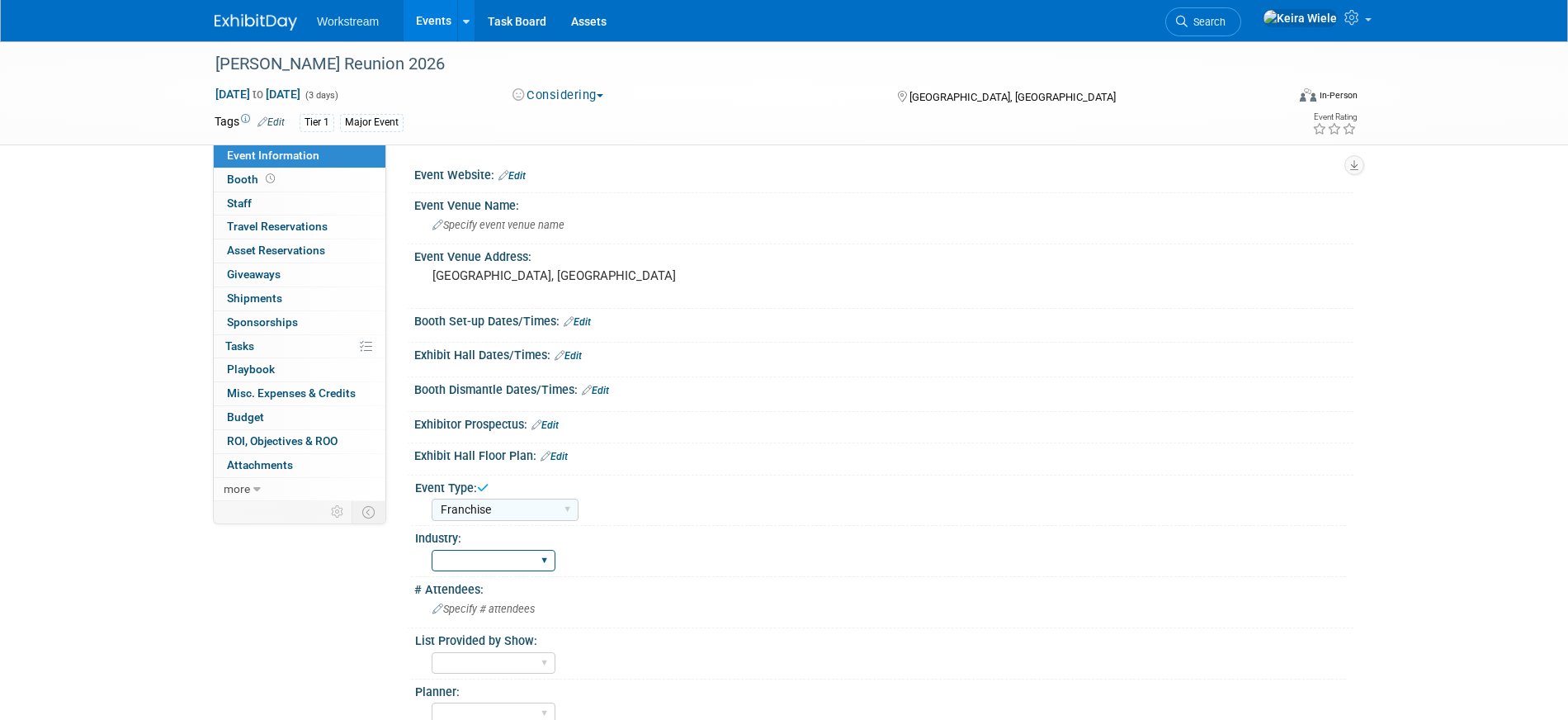
click at [484, 558] on select "Accounting Broker/Benefits Restaurant Healthcare Hospitality Misc/Other" at bounding box center [492, 560] width 123 height 22
select select "Restaurant"
click at [431, 550] on select "Accounting Broker/Benefits Restaurant Healthcare Hospitality Misc/Other" at bounding box center [492, 560] width 123 height 22
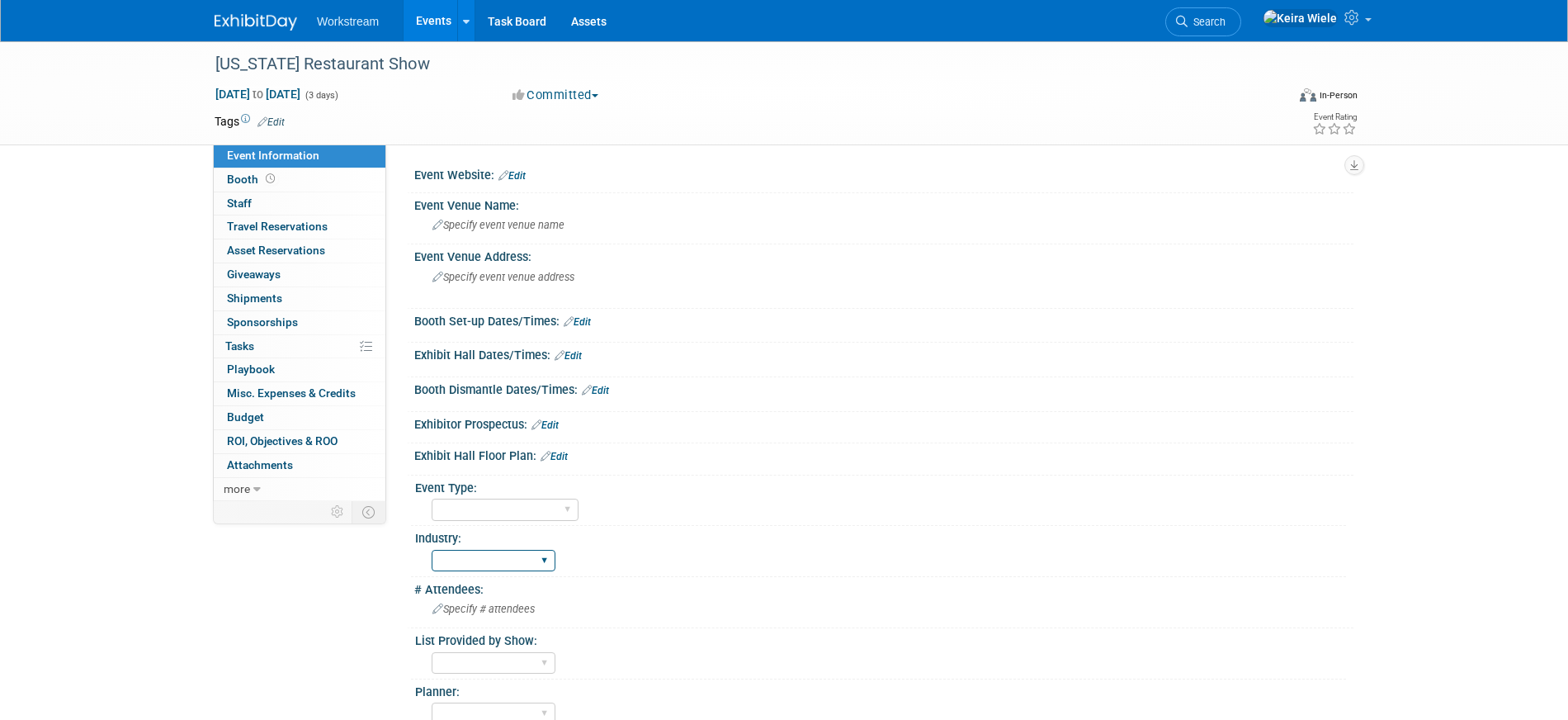
click at [485, 560] on select "Accounting Broker/Benefits Restaurant Healthcare Hospitality Misc/Other" at bounding box center [492, 560] width 123 height 22
select select "Restaurant"
click at [431, 550] on select "Accounting Broker/Benefits Restaurant Healthcare Hospitality Misc/Other" at bounding box center [492, 560] width 123 height 22
click at [488, 514] on select "Hosted Franchise Association Industry/Independent Food Distributor" at bounding box center [505, 510] width 147 height 22
click at [431, 499] on select "Hosted Franchise Association Industry/Independent Food Distributor" at bounding box center [505, 510] width 147 height 22
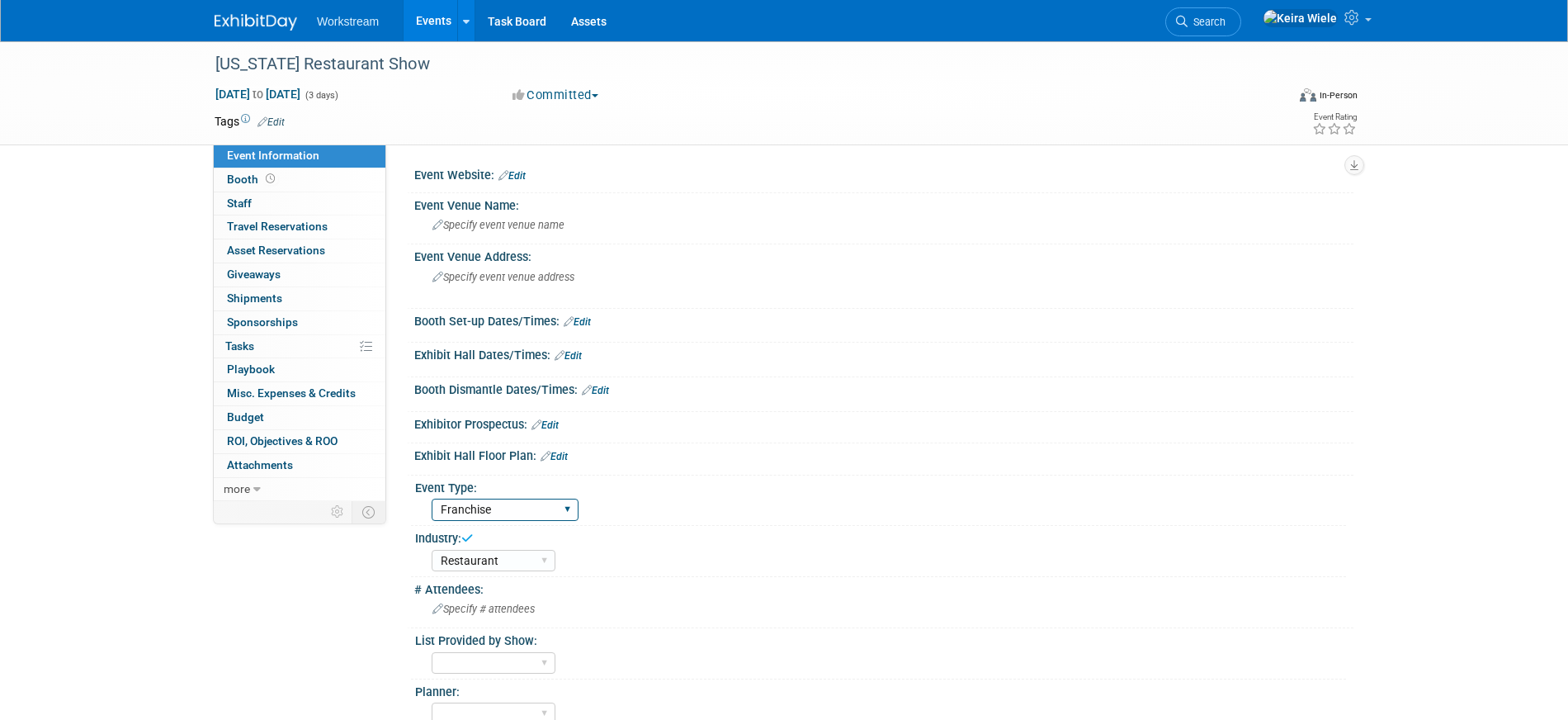
click at [485, 511] on select "Hosted Franchise Association Industry/Independent Food Distributor" at bounding box center [505, 510] width 147 height 22
select select "Industry/Independent"
click at [431, 499] on select "Hosted Franchise Association Industry/Independent Food Distributor" at bounding box center [505, 510] width 147 height 22
click at [492, 559] on select "Accounting Broker/Benefits Restaurant Healthcare Hospitality Misc/Other" at bounding box center [492, 560] width 123 height 22
click at [499, 518] on select "Hosted Franchise Association Industry/Independent Food Distributor" at bounding box center [505, 510] width 147 height 22
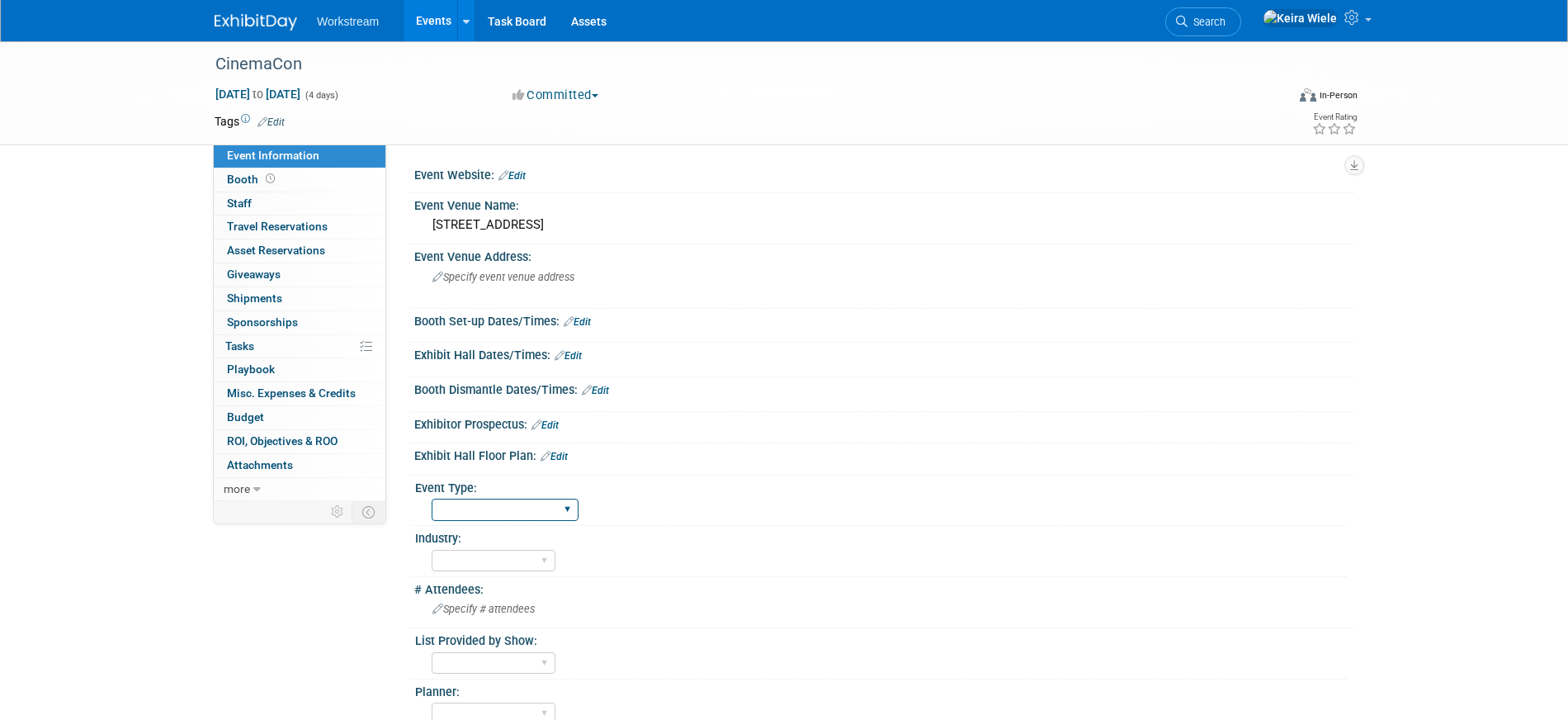
select select "Industry/Independent"
click at [431, 499] on select "Hosted Franchise Association Industry/Independent Food Distributor" at bounding box center [505, 510] width 147 height 22
click at [486, 546] on div "Accounting Broker/Benefits Restaurant Healthcare Hospitality Misc/Other" at bounding box center [492, 561] width 123 height 30
click at [485, 558] on select "Accounting Broker/Benefits Restaurant Healthcare Hospitality Misc/Other" at bounding box center [492, 560] width 123 height 22
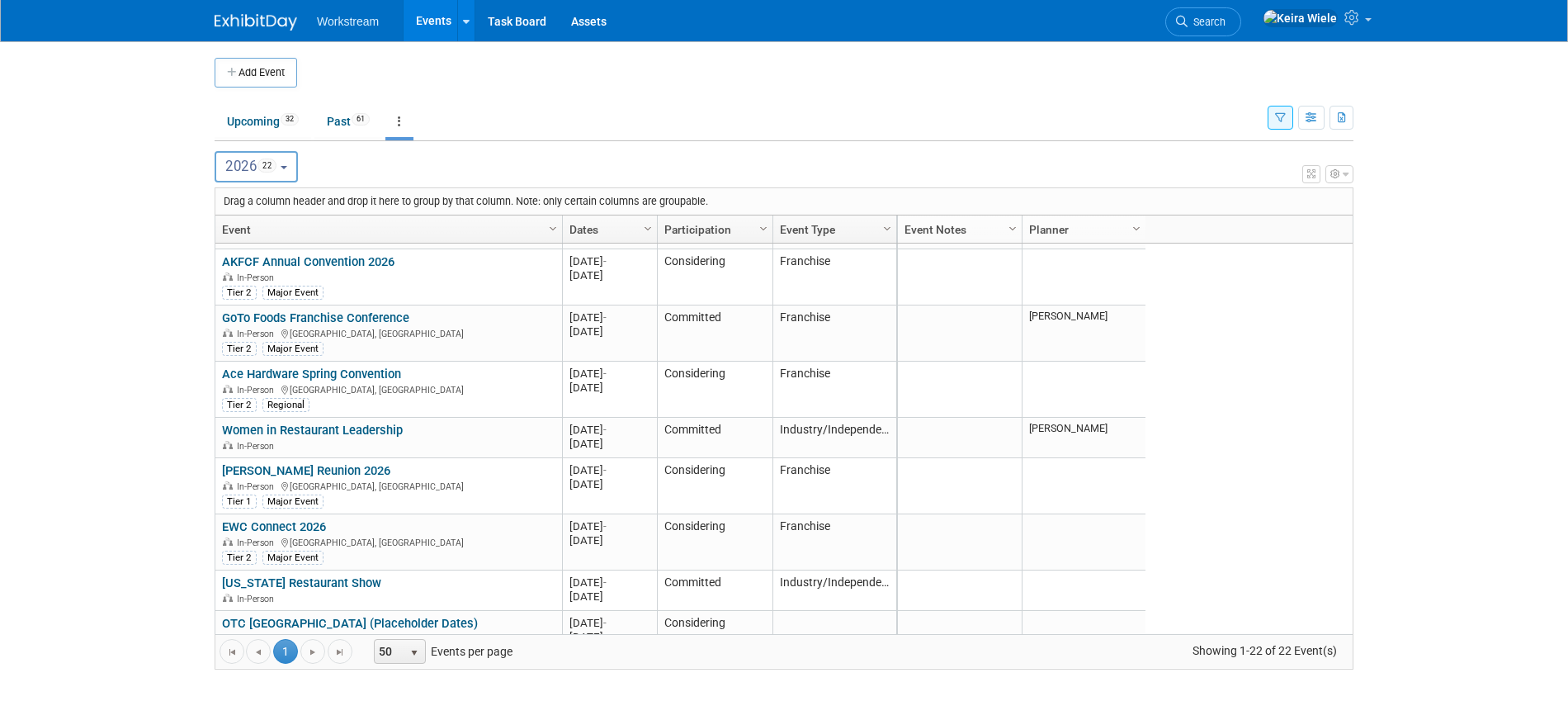
scroll to position [524, 0]
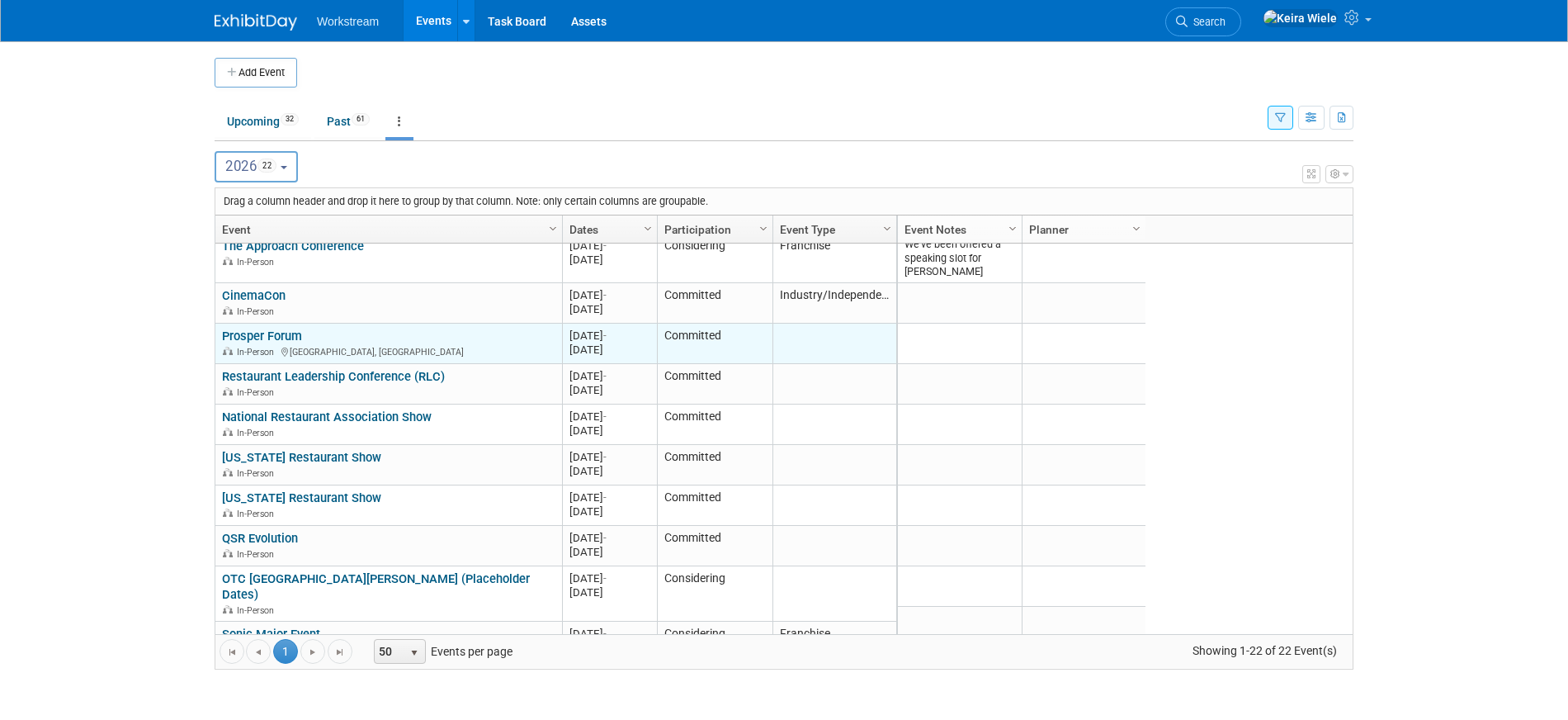
click at [288, 333] on link "Prosper Forum" at bounding box center [262, 336] width 80 height 15
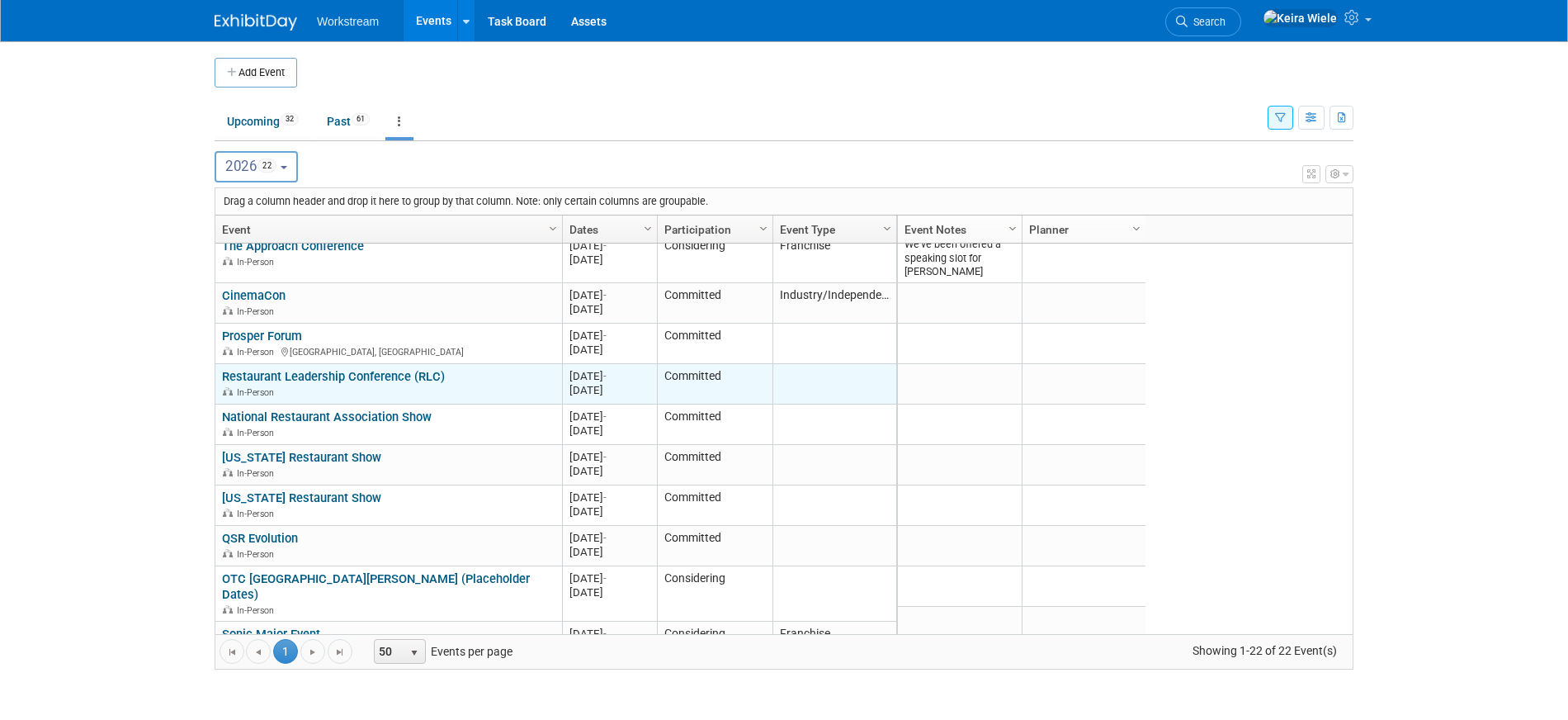
click at [325, 371] on link "Restaurant Leadership Conference (RLC)" at bounding box center [333, 376] width 223 height 15
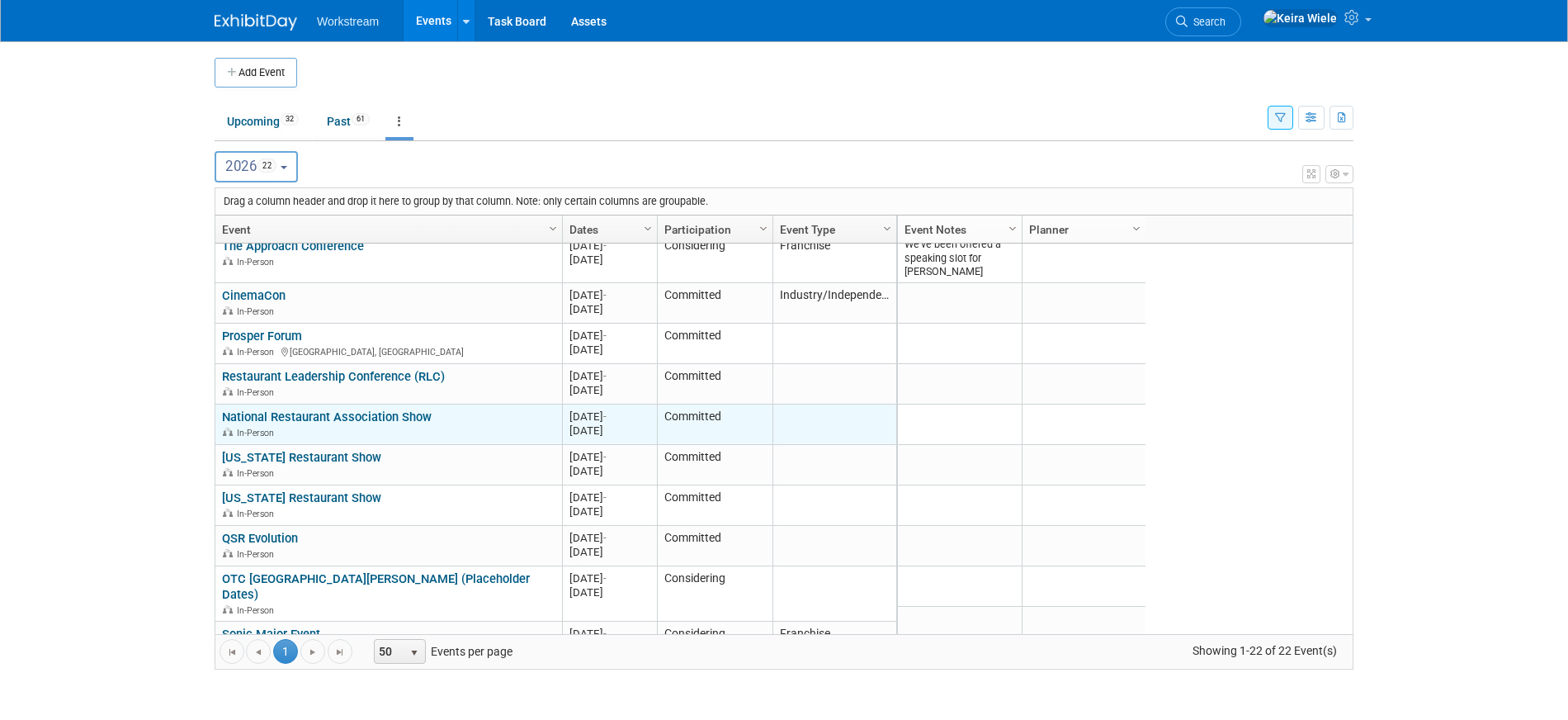
click at [327, 417] on link "National Restaurant Association Show" at bounding box center [327, 416] width 209 height 15
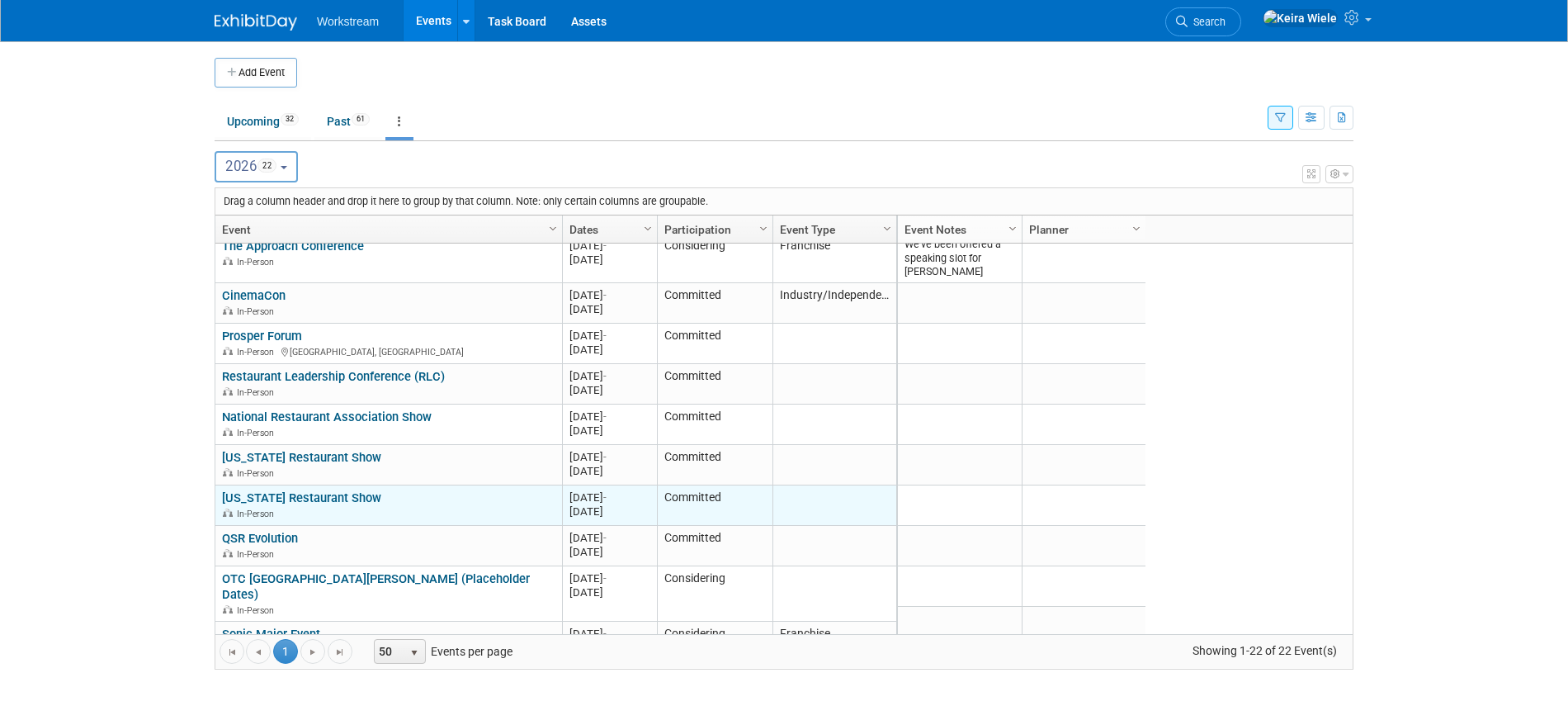
click at [330, 495] on link "[US_STATE] Restaurant Show" at bounding box center [301, 497] width 159 height 15
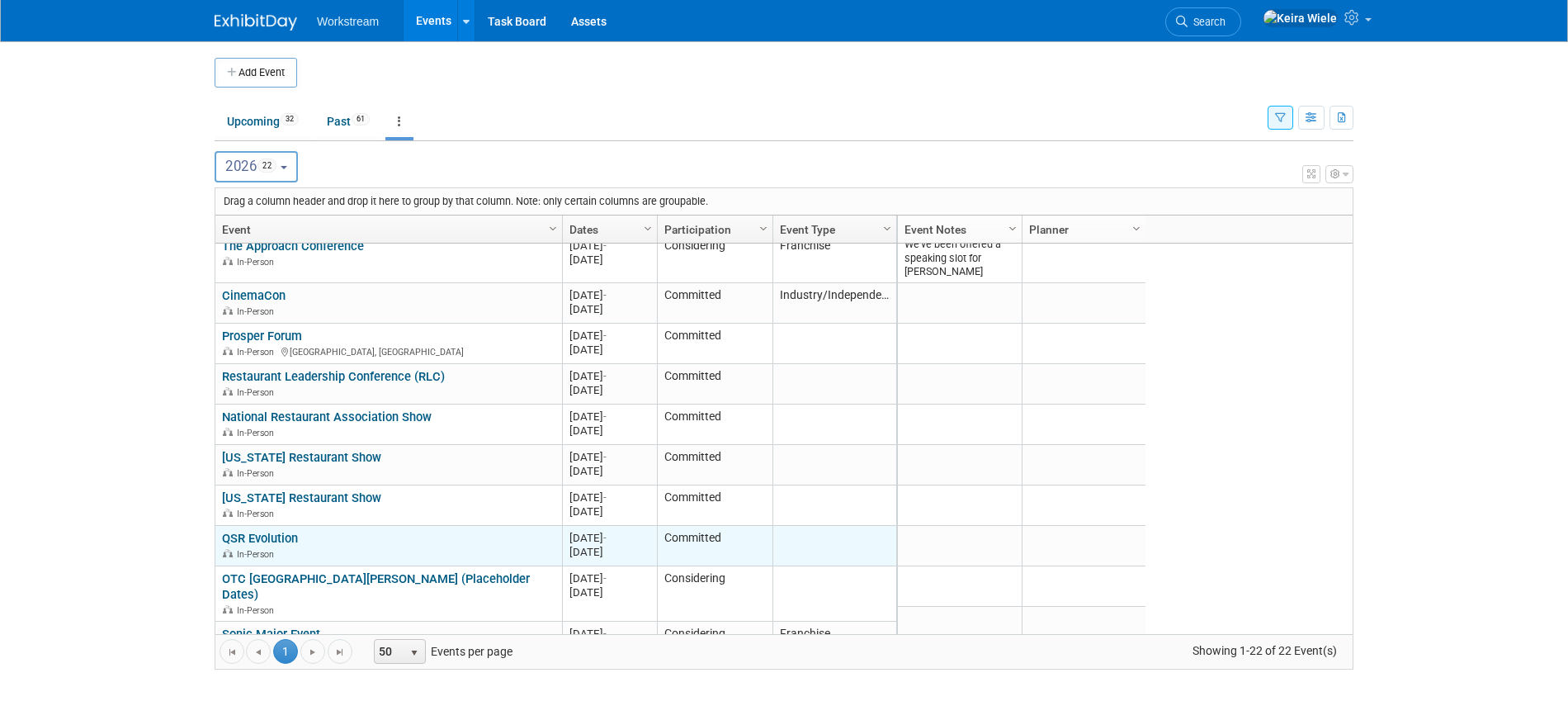
click at [274, 538] on link "QSR Evolution" at bounding box center [260, 538] width 76 height 15
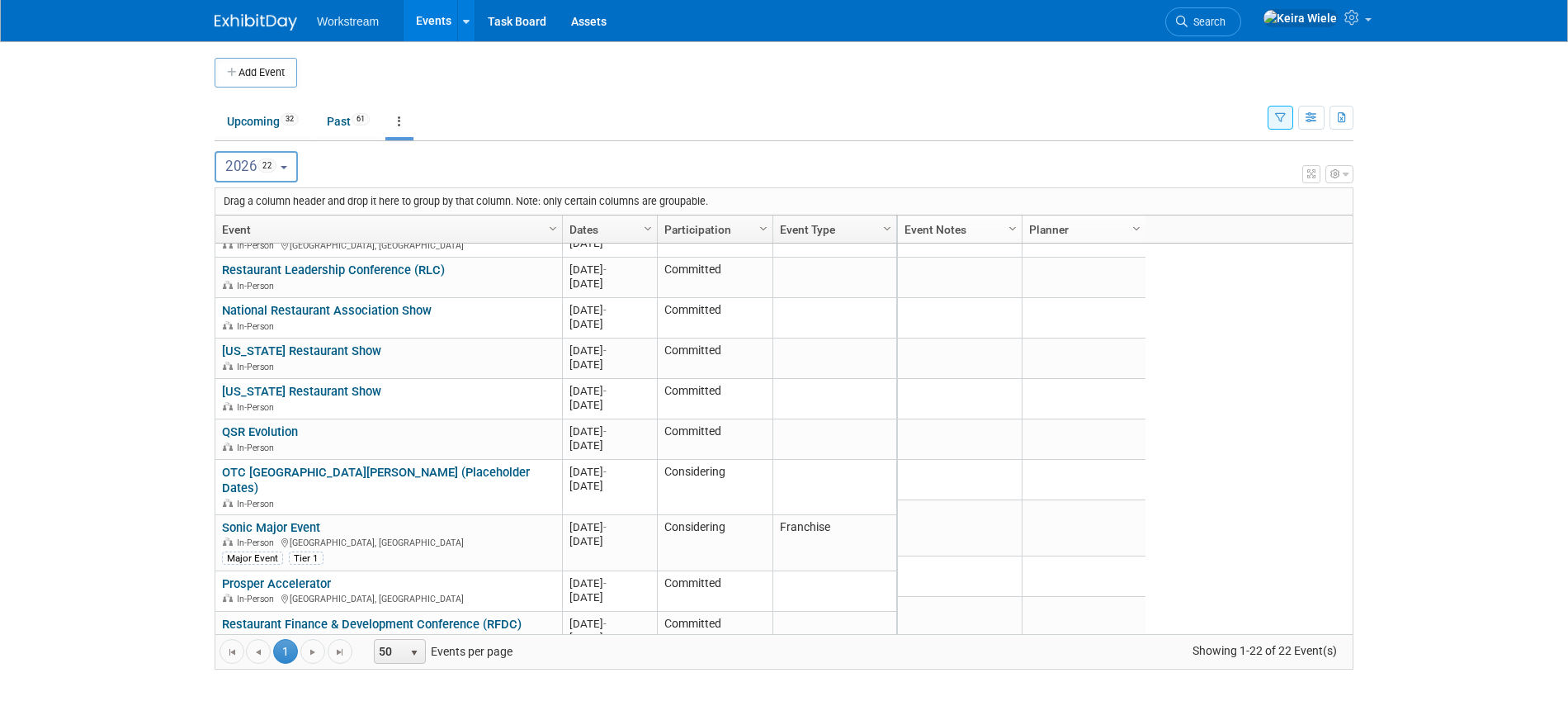
scroll to position [634, 0]
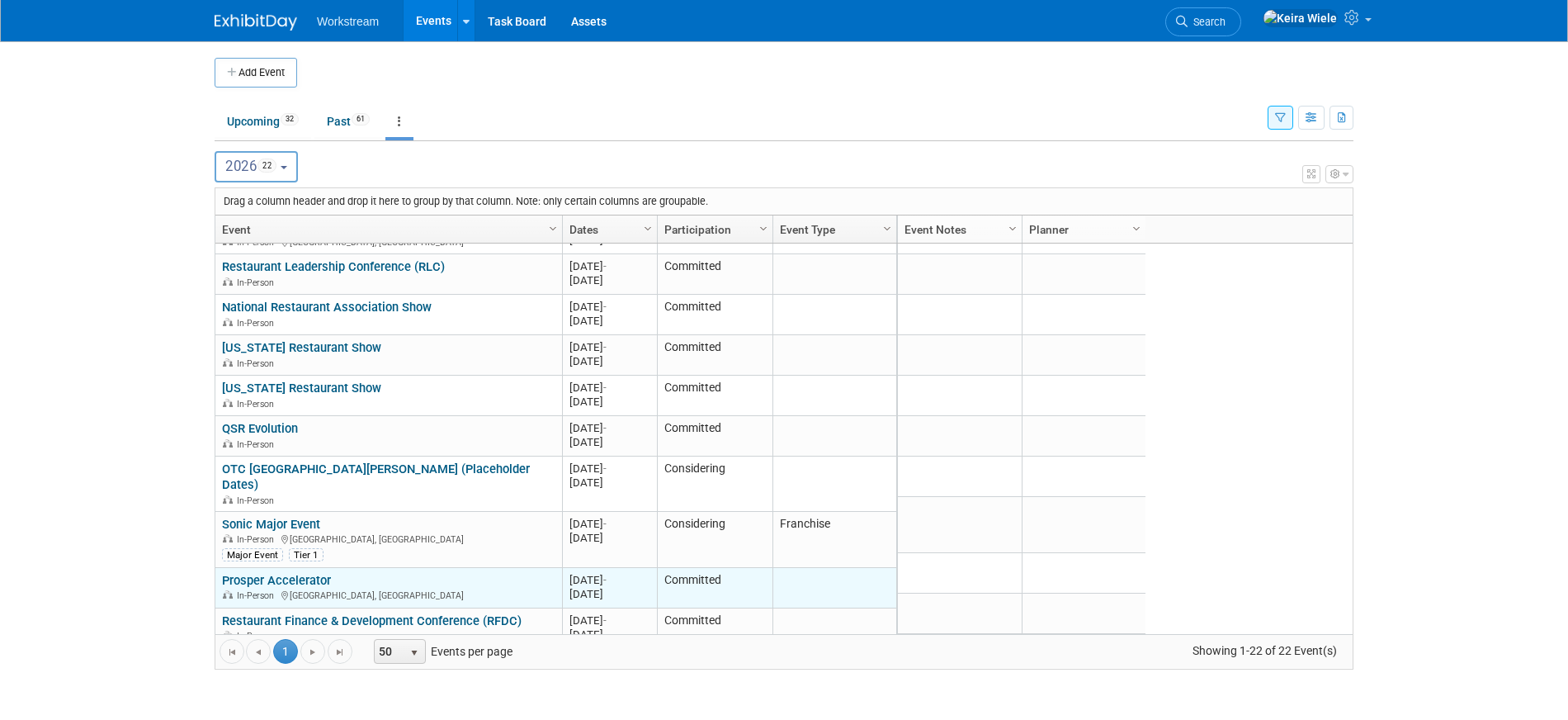
click at [291, 573] on link "Prosper Accelerator" at bounding box center [276, 580] width 109 height 15
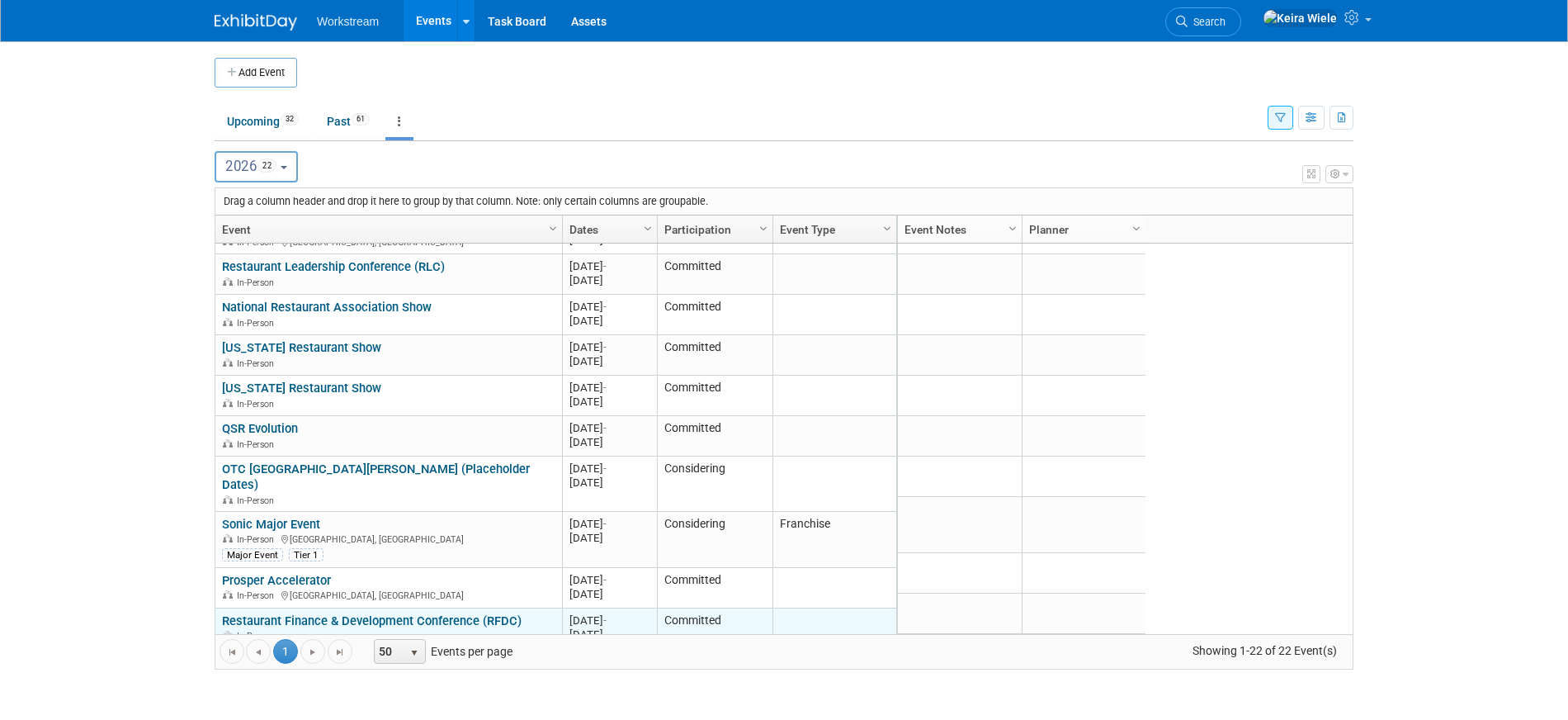
click at [323, 613] on link "Restaurant Finance & Development Conference (RFDC)" at bounding box center [372, 621] width 300 height 15
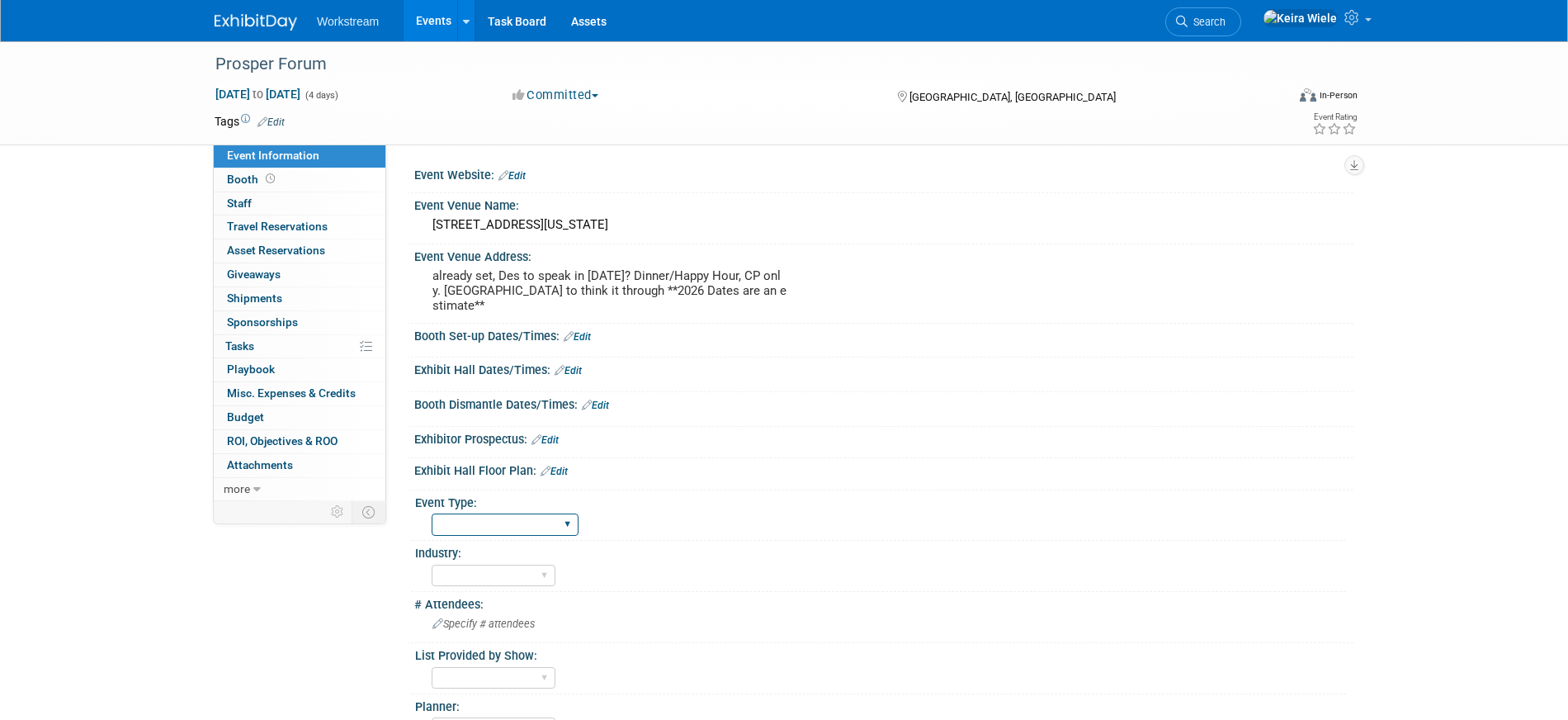
click at [531, 516] on select "Hosted Franchise Association Industry/Independent Food Distributor" at bounding box center [505, 524] width 147 height 22
select select "Industry/Independent"
click at [431, 513] on select "Hosted Franchise Association Industry/Independent Food Distributor" at bounding box center [505, 524] width 147 height 22
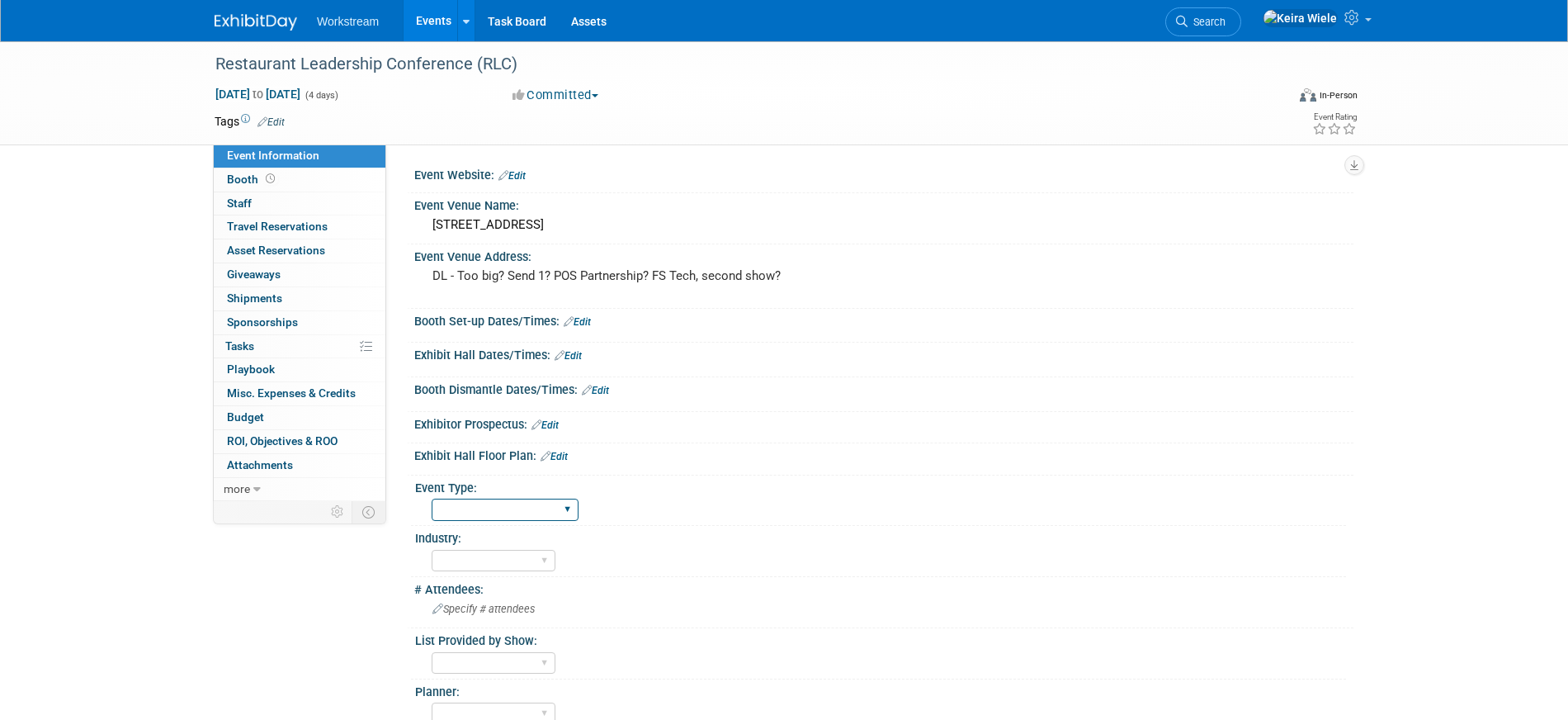
click at [500, 512] on select "Hosted Franchise Association Industry/Independent Food Distributor" at bounding box center [505, 510] width 147 height 22
select select "Industry/Independent"
click at [431, 499] on select "Hosted Franchise Association Industry/Independent Food Distributor" at bounding box center [505, 510] width 147 height 22
click at [492, 550] on select "Accounting Broker/Benefits Restaurant Healthcare Hospitality Misc/Other" at bounding box center [492, 560] width 123 height 22
select select "Restaurant"
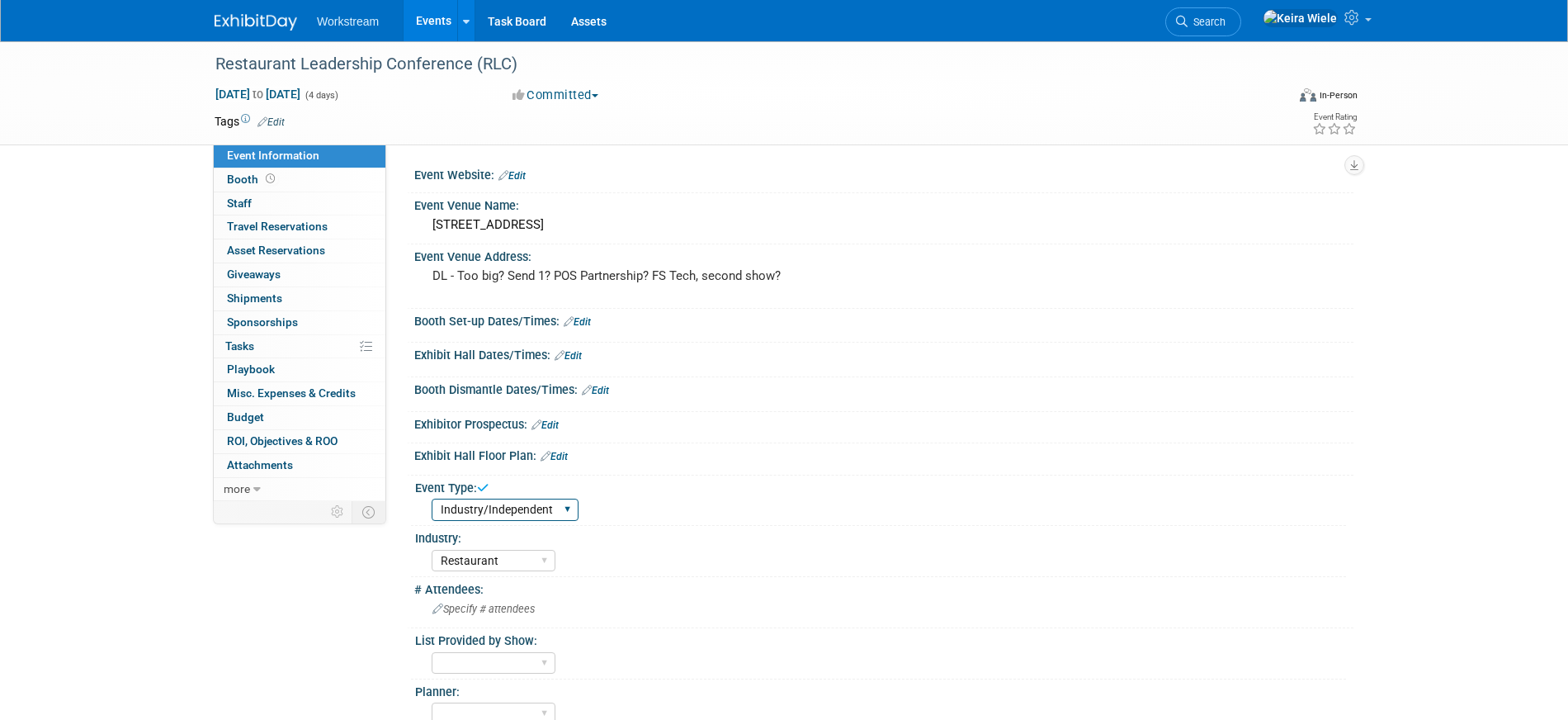
click at [431, 550] on select "Accounting Broker/Benefits Restaurant Healthcare Hospitality Misc/Other" at bounding box center [492, 560] width 123 height 22
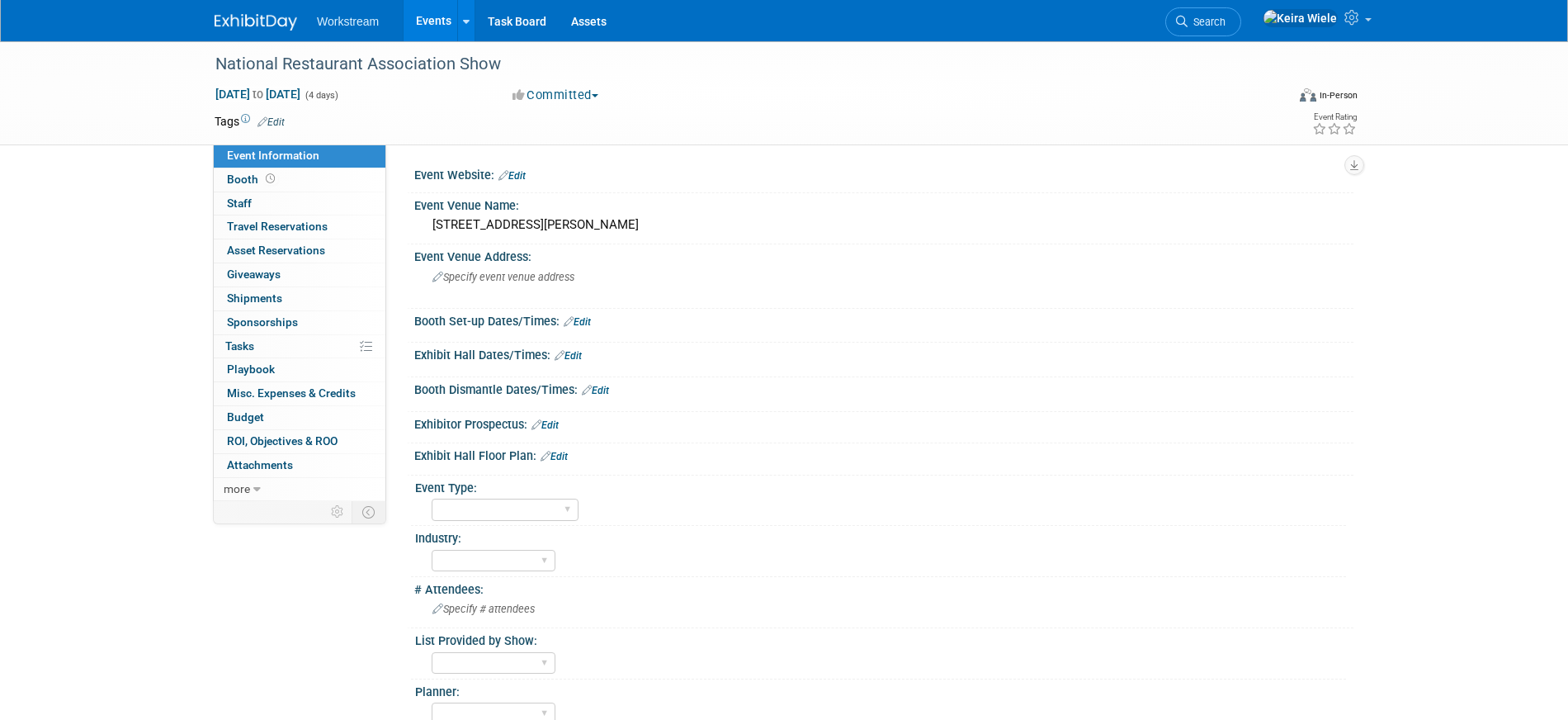
click at [456, 527] on div "Industry:" at bounding box center [880, 535] width 931 height 20
click at [458, 517] on select "Hosted Franchise Association Industry/Independent Food Distributor" at bounding box center [505, 510] width 147 height 22
select select "Industry/Independent"
click at [431, 499] on select "Hosted Franchise Association Industry/Independent Food Distributor" at bounding box center [505, 510] width 147 height 22
click at [458, 550] on select "Accounting Broker/Benefits Restaurant Healthcare Hospitality Misc/Other" at bounding box center [492, 560] width 123 height 22
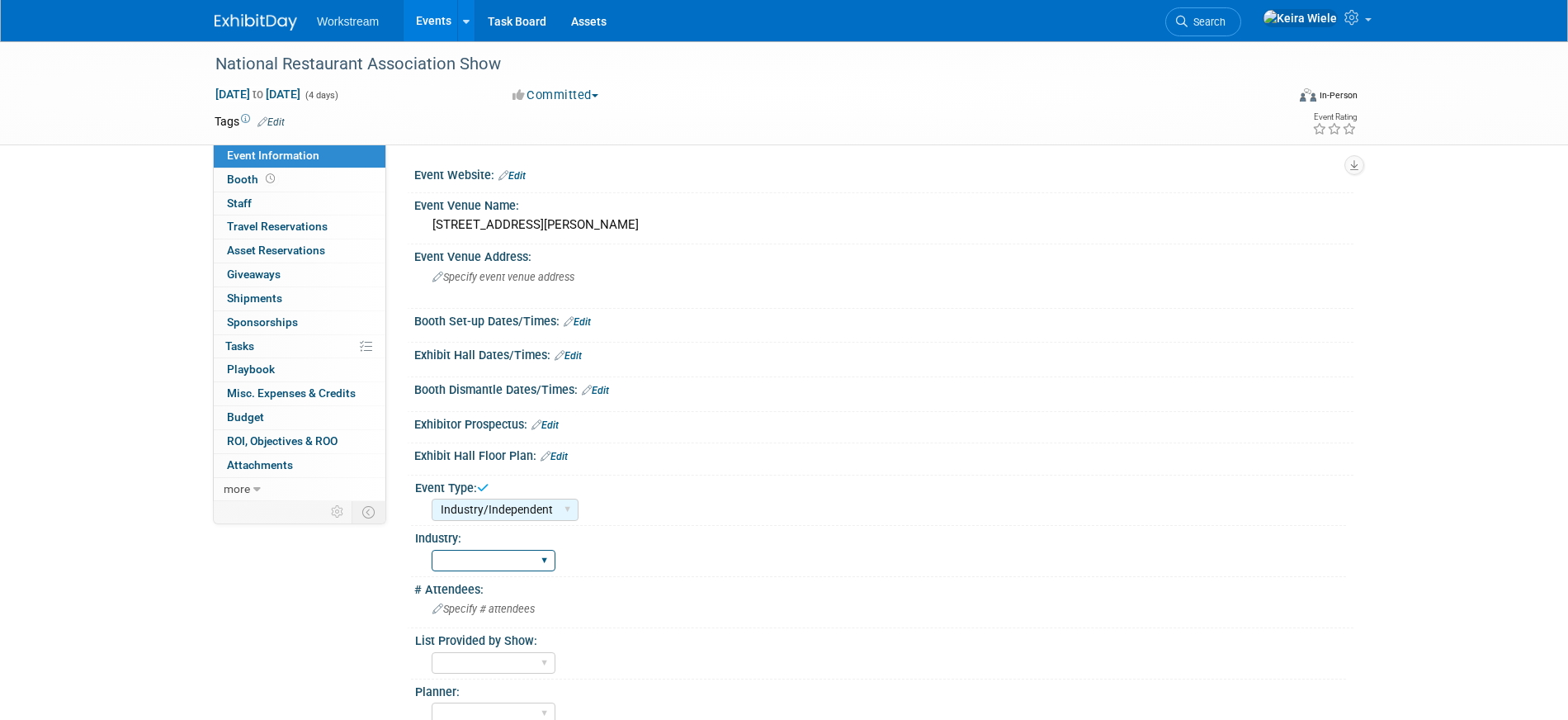
select select "Restaurant"
click at [431, 550] on select "Accounting Broker/Benefits Restaurant Healthcare Hospitality Misc/Other" at bounding box center [492, 560] width 123 height 22
click at [481, 520] on select "Hosted Franchise Association Industry/Independent Food Distributor" at bounding box center [505, 510] width 147 height 22
select select "Industry/Independent"
click at [431, 499] on select "Hosted Franchise Association Industry/Independent Food Distributor" at bounding box center [505, 510] width 147 height 22
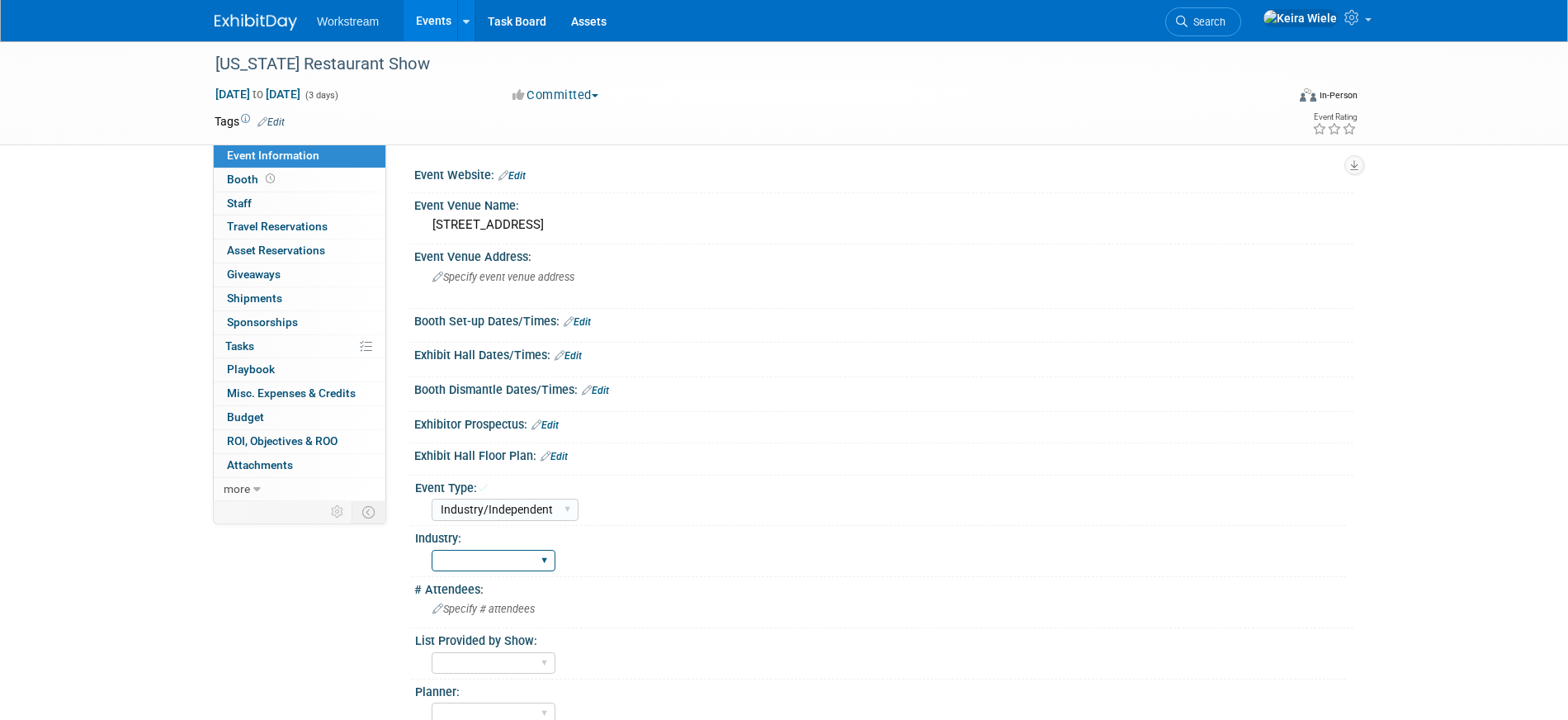
click at [469, 560] on select "Accounting Broker/Benefits Restaurant Healthcare Hospitality Misc/Other" at bounding box center [492, 560] width 123 height 22
select select "Restaurant"
click at [431, 550] on select "Accounting Broker/Benefits Restaurant Healthcare Hospitality Misc/Other" at bounding box center [492, 560] width 123 height 22
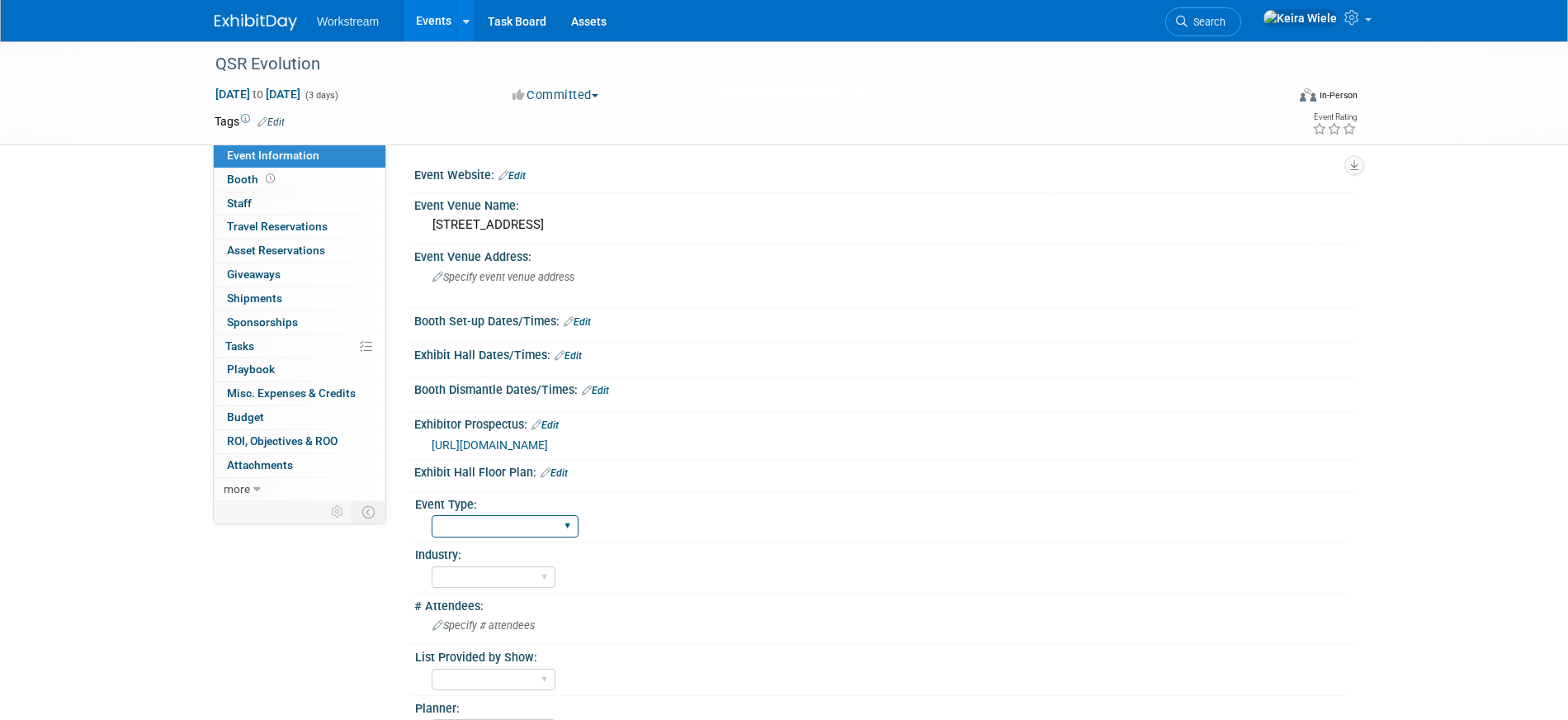
click at [489, 528] on select "Hosted Franchise Association Industry/Independent Food Distributor" at bounding box center [505, 526] width 147 height 22
select select "Industry/Independent"
click at [431, 515] on select "Hosted Franchise Association Industry/Independent Food Distributor" at bounding box center [505, 526] width 147 height 22
click at [465, 569] on select "Accounting Broker/Benefits Restaurant Healthcare Hospitality Misc/Other" at bounding box center [492, 577] width 123 height 22
select select "Restaurant"
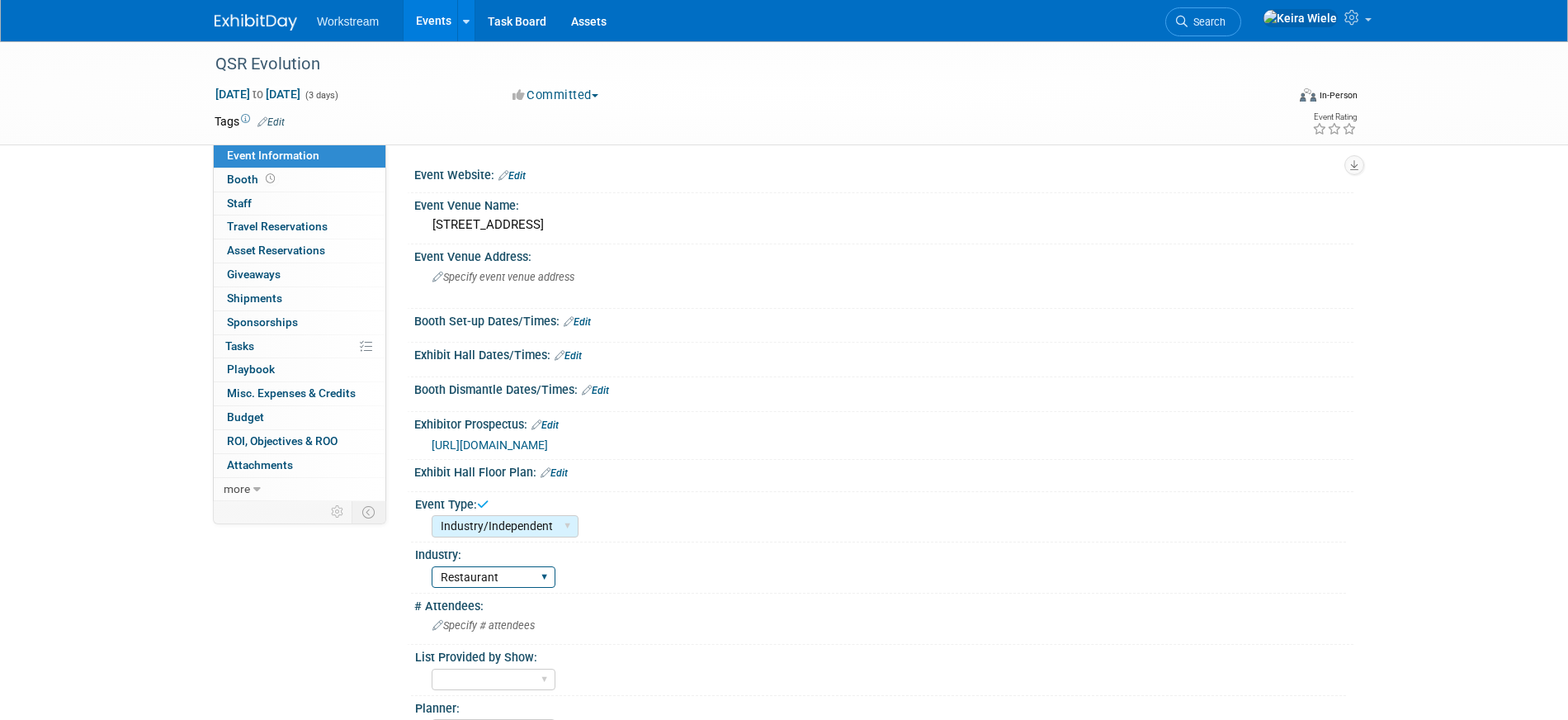
click at [431, 566] on select "Accounting Broker/Benefits Restaurant Healthcare Hospitality Misc/Other" at bounding box center [492, 577] width 123 height 22
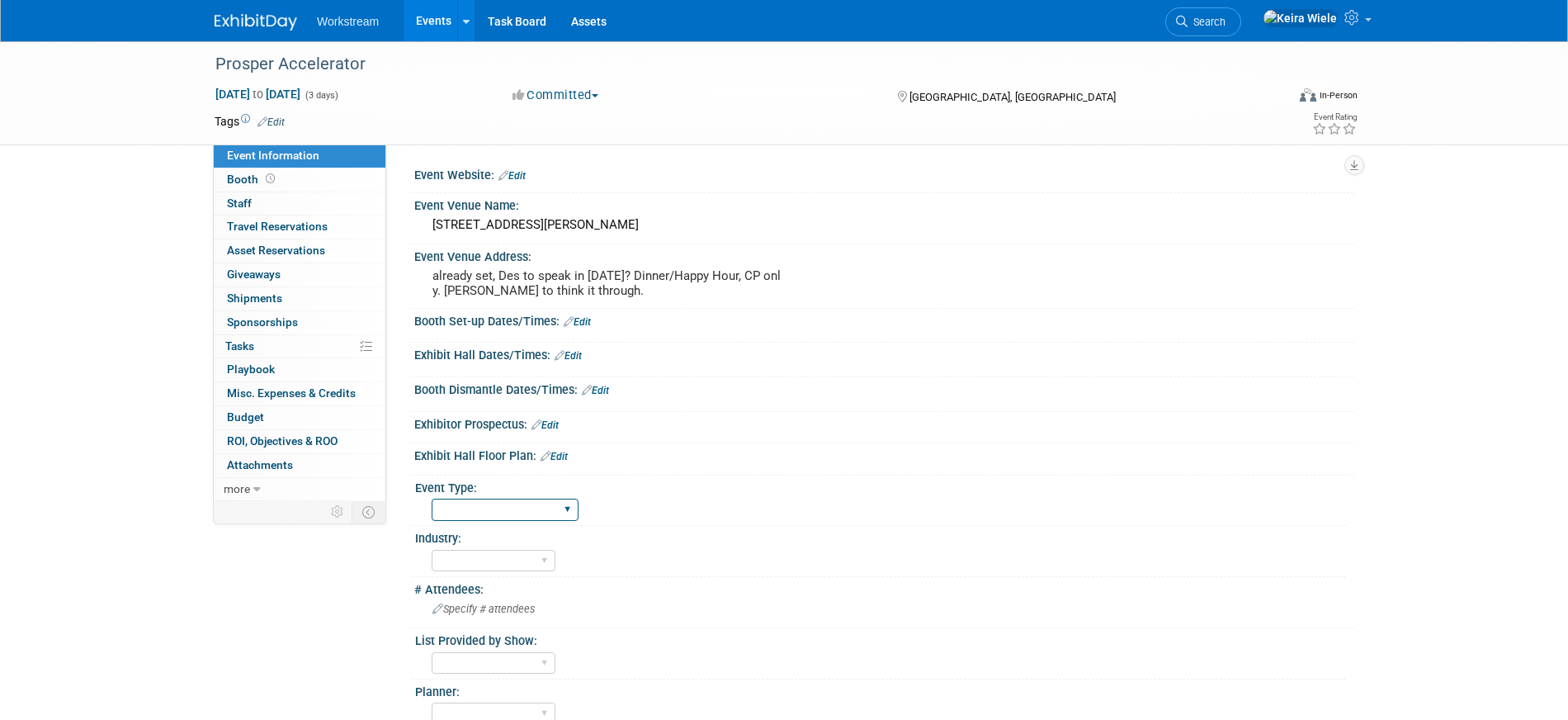
click at [490, 509] on select "Hosted Franchise Association Industry/Independent Food Distributor" at bounding box center [505, 510] width 147 height 22
select select "Industry/Independent"
click at [431, 499] on select "Hosted Franchise Association Industry/Independent Food Distributor" at bounding box center [505, 510] width 147 height 22
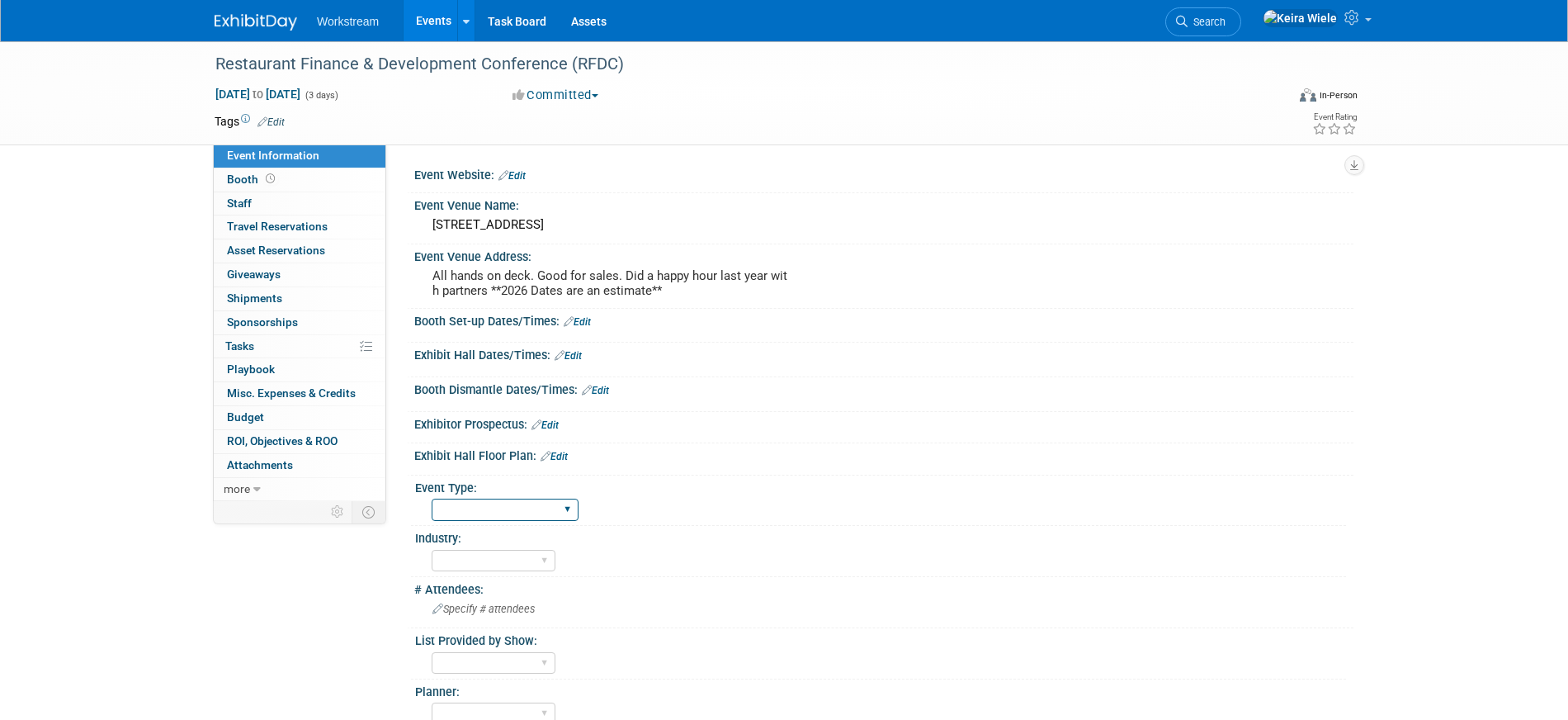
click at [465, 501] on select "Hosted Franchise Association Industry/Independent Food Distributor" at bounding box center [505, 510] width 147 height 22
select select "Industry/Independent"
click at [431, 499] on select "Hosted Franchise Association Industry/Independent Food Distributor" at bounding box center [505, 510] width 147 height 22
click at [474, 564] on select "Accounting Broker/Benefits Restaurant Healthcare Hospitality Misc/Other" at bounding box center [492, 560] width 123 height 22
select select "Restaurant"
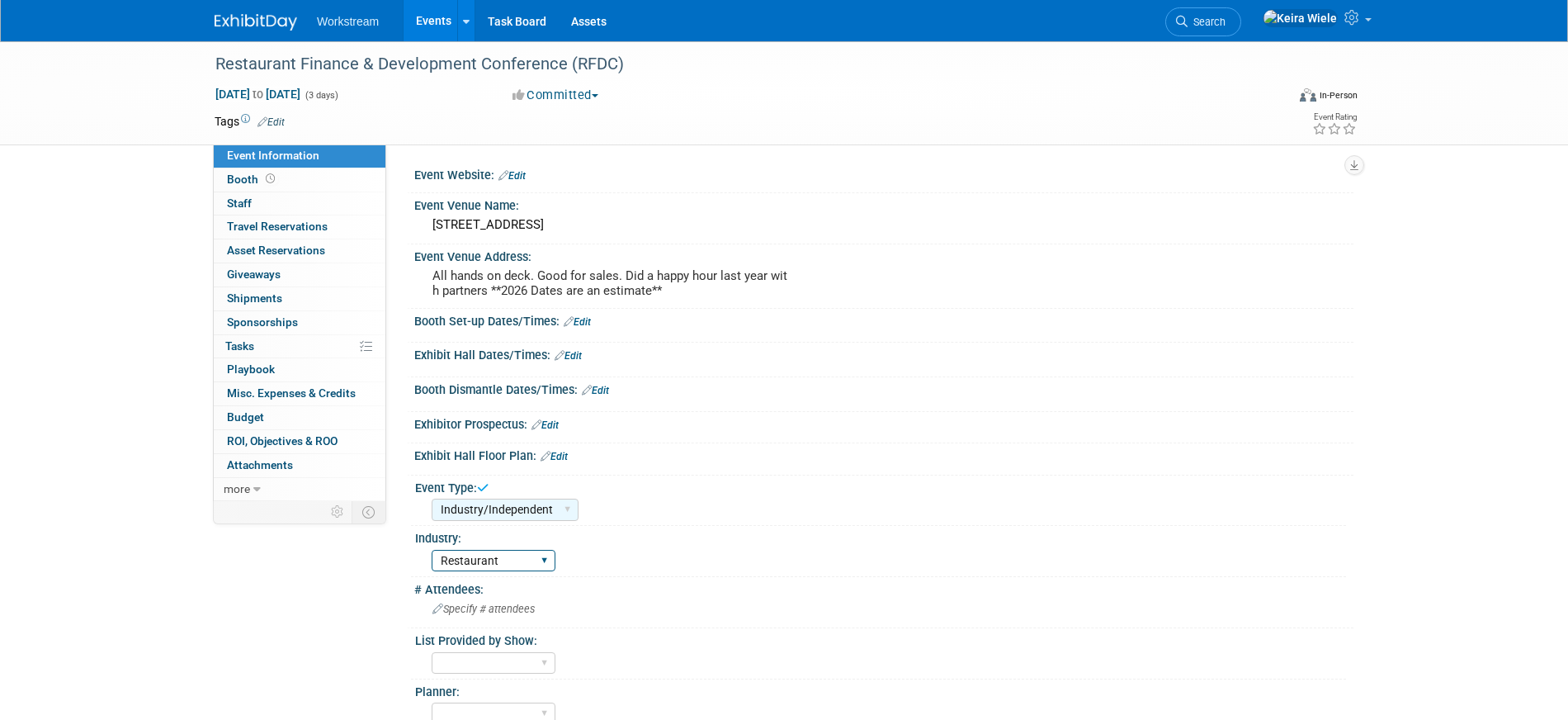
click at [431, 550] on select "Accounting Broker/Benefits Restaurant Healthcare Hospitality Misc/Other" at bounding box center [492, 560] width 123 height 22
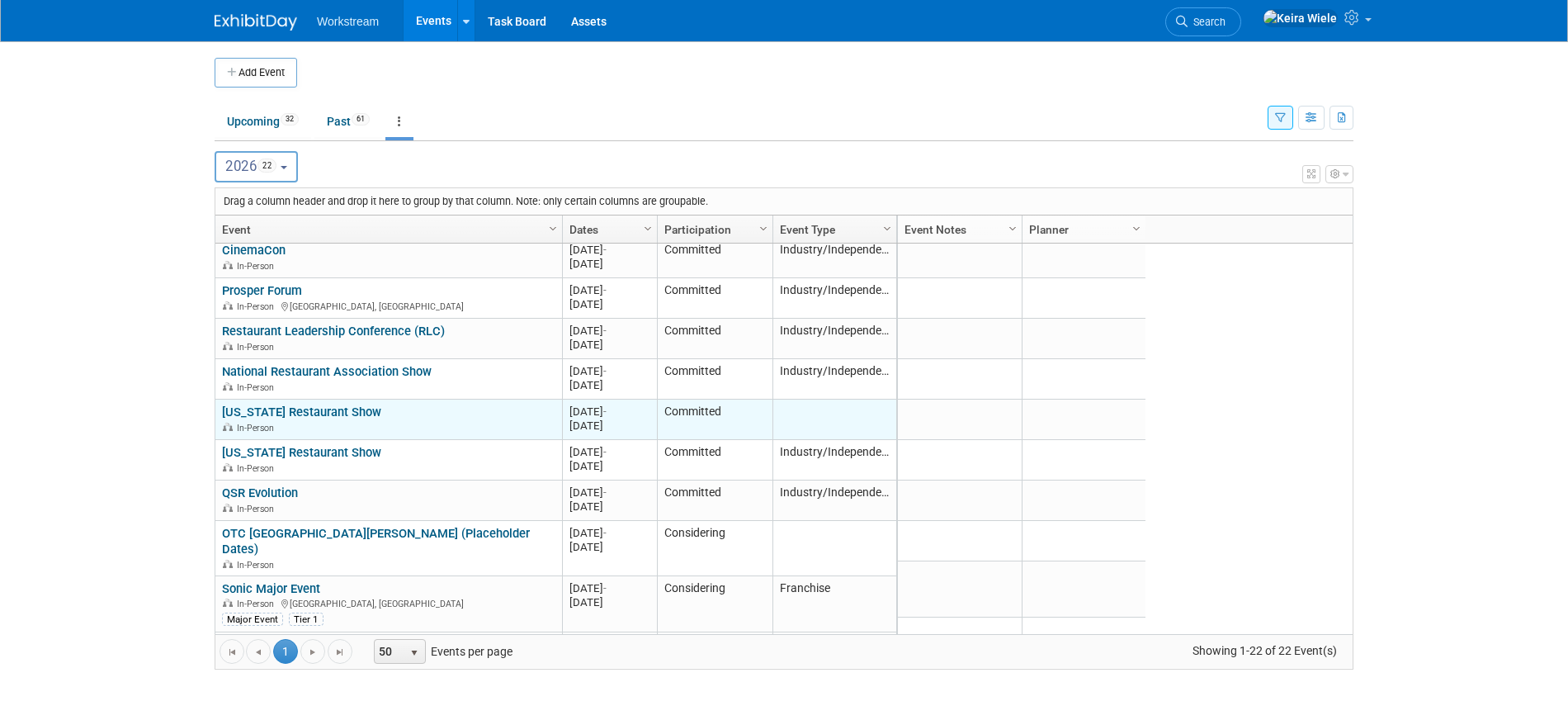
click at [318, 413] on link "[US_STATE] Restaurant Show" at bounding box center [301, 412] width 159 height 15
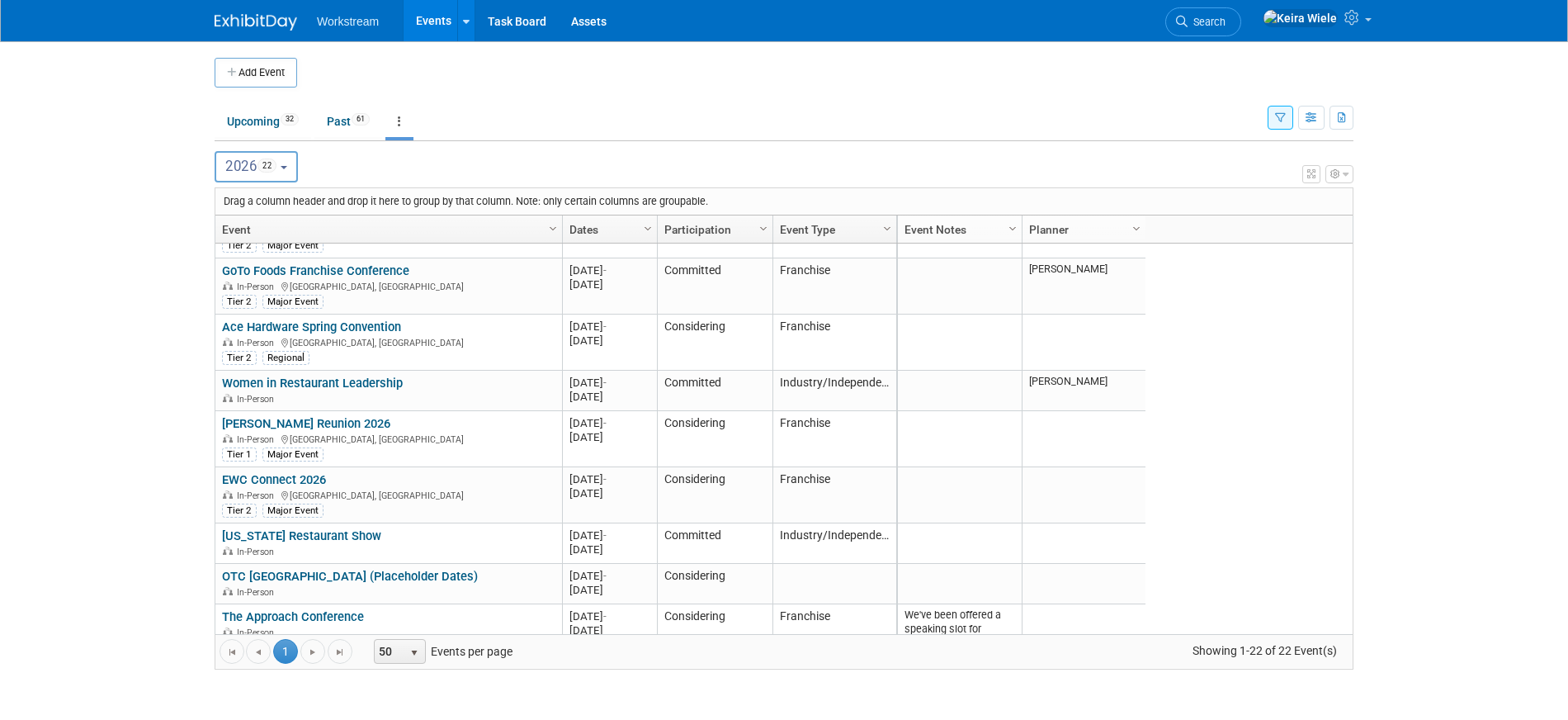
scroll to position [235, 0]
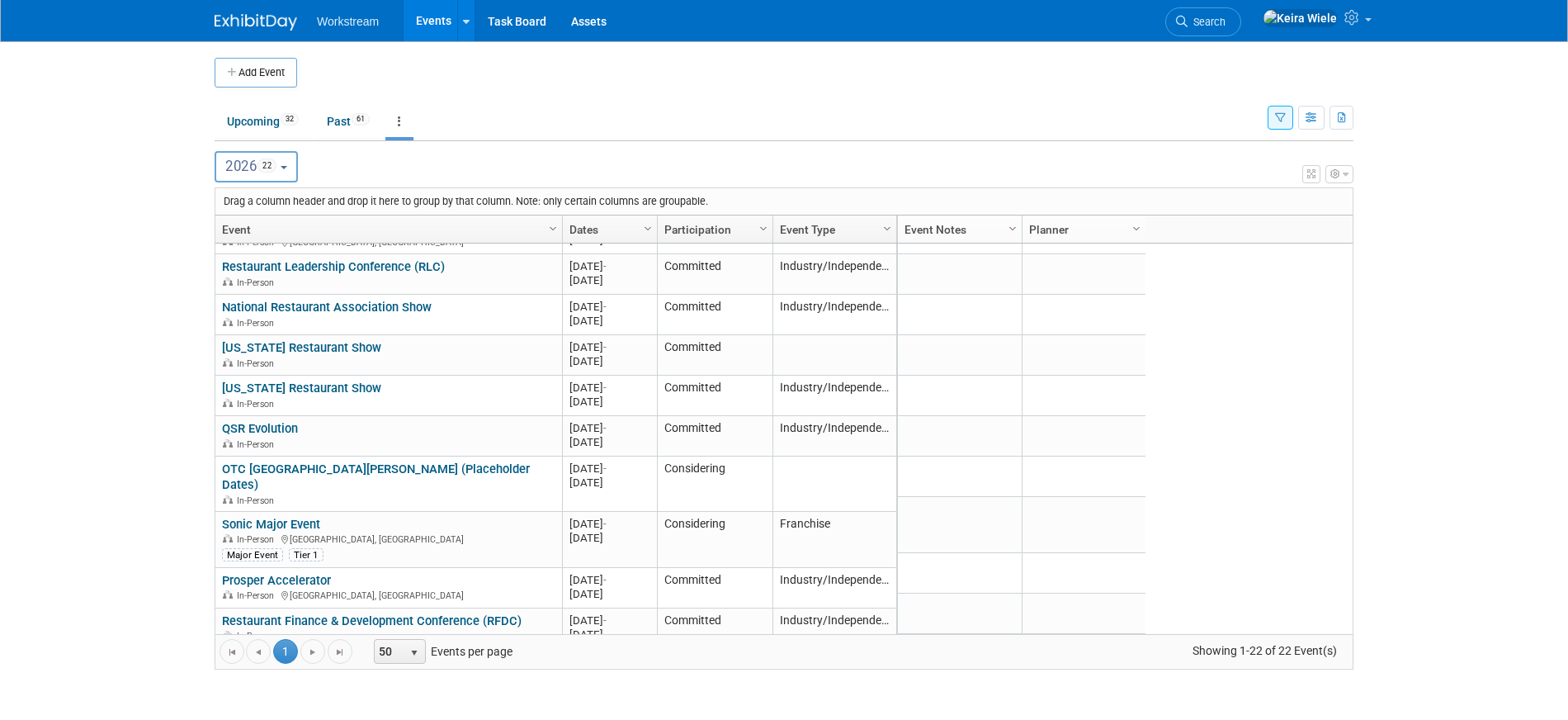
click at [140, 468] on body "Workstream Events Add Event Bulk Upload Events Shareable Event Boards Recently …" at bounding box center [784, 360] width 1568 height 720
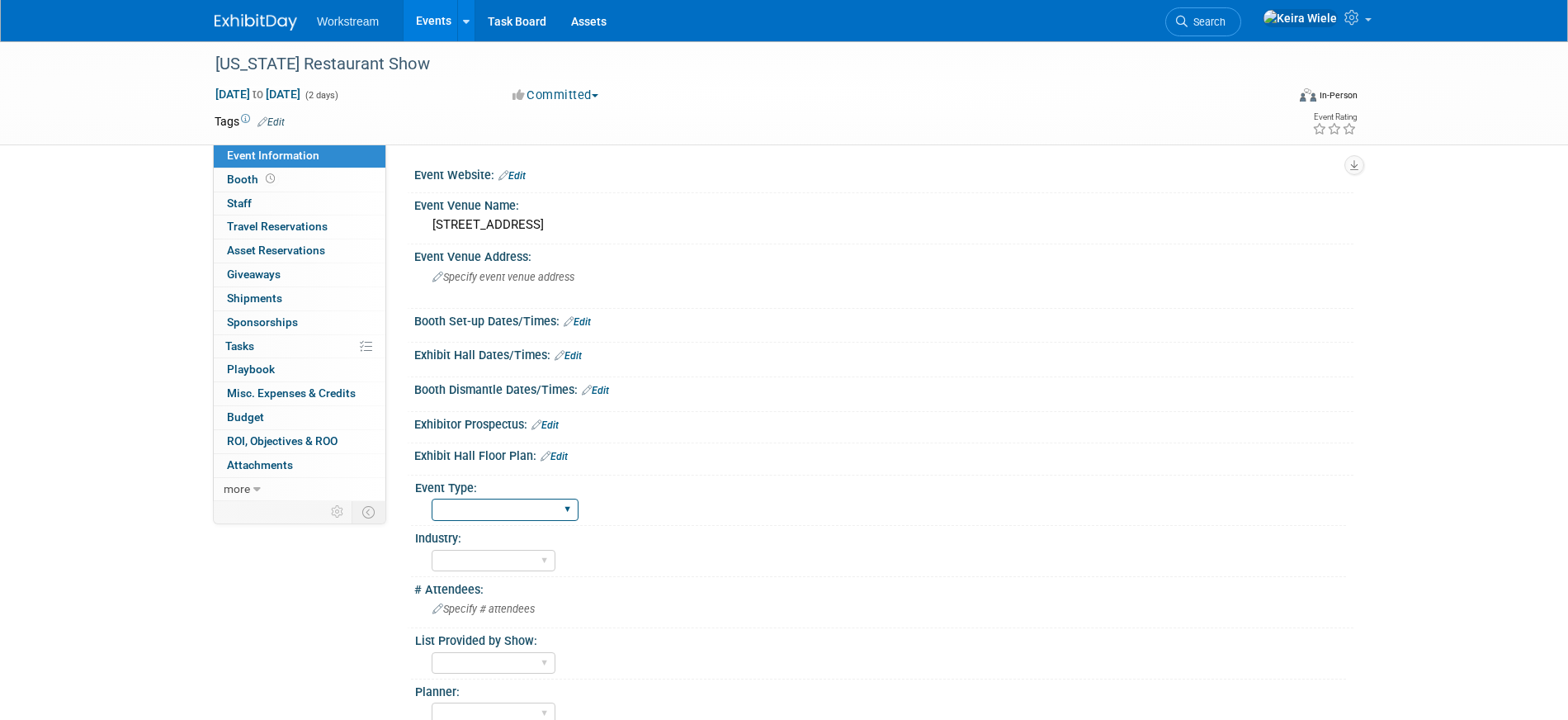
click at [475, 507] on select "Hosted Franchise Association Industry/Independent Food Distributor" at bounding box center [505, 510] width 147 height 22
select select "Industry/Independent"
click at [431, 499] on select "Hosted Franchise Association Industry/Independent Food Distributor" at bounding box center [505, 510] width 147 height 22
click at [469, 561] on select "Accounting Broker/Benefits Restaurant Healthcare Hospitality Misc/Other" at bounding box center [492, 560] width 123 height 22
select select "Restaurant"
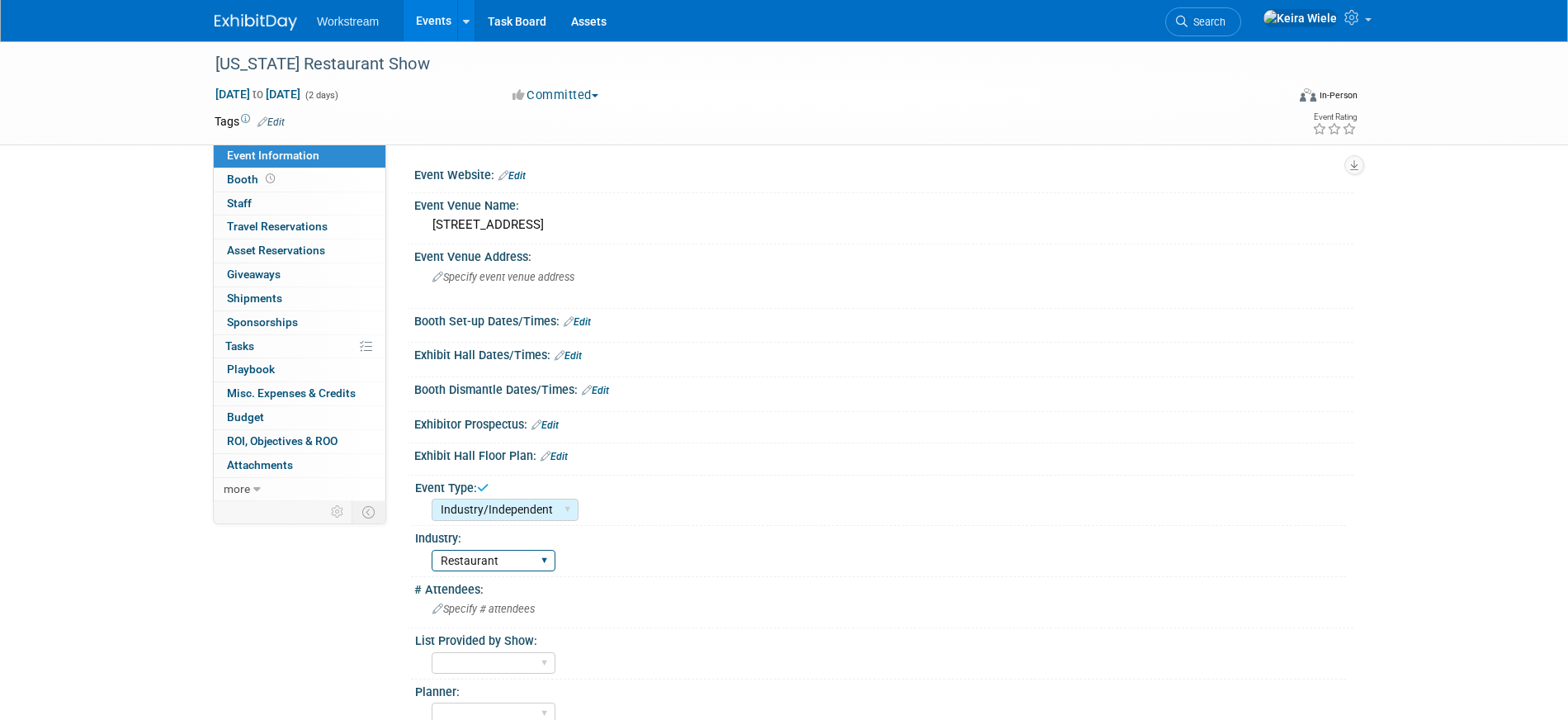
click at [431, 550] on select "Accounting Broker/Benefits Restaurant Healthcare Hospitality Misc/Other" at bounding box center [492, 560] width 123 height 22
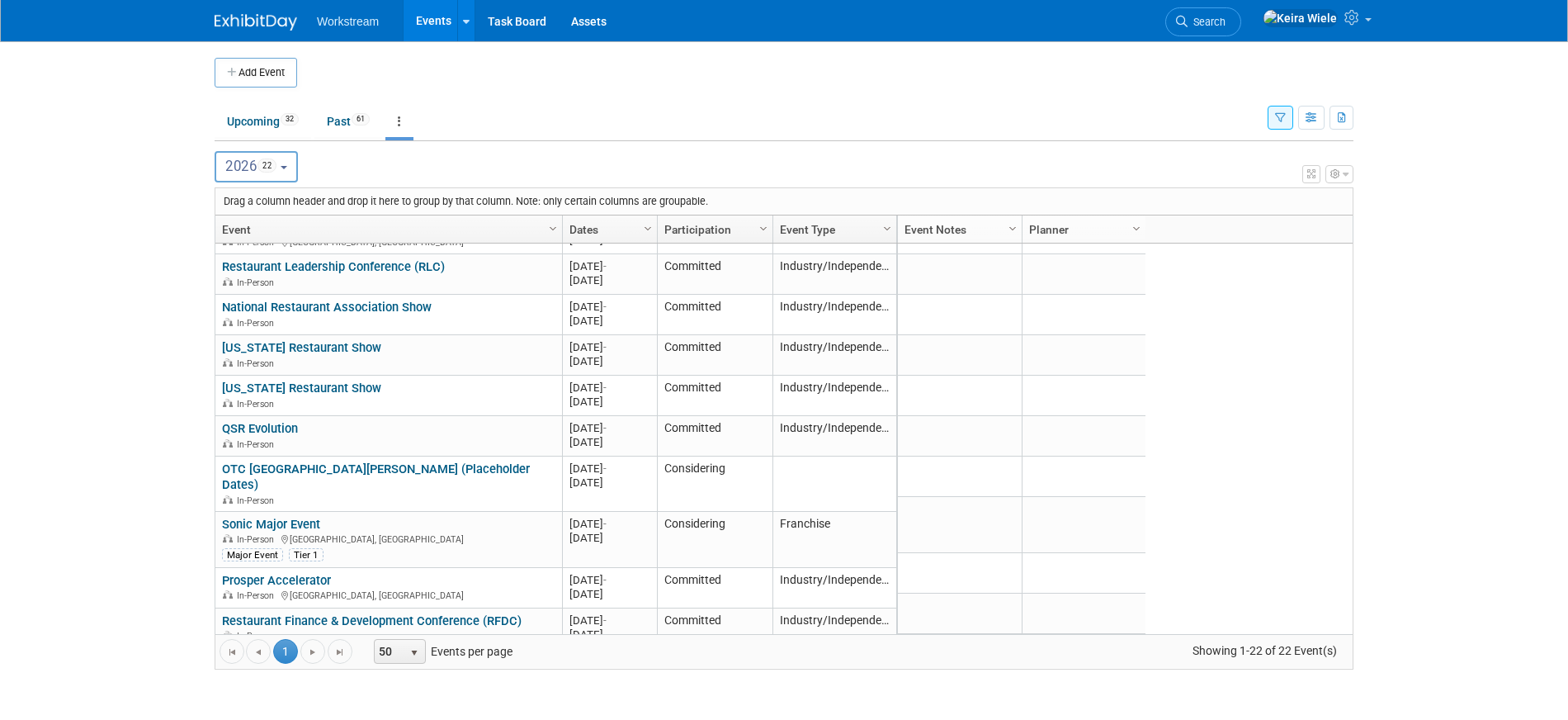
click at [196, 76] on body "Workstream Events Add Event Bulk Upload Events Shareable Event Boards Recently …" at bounding box center [784, 360] width 1568 height 720
click at [1225, 28] on span "Search" at bounding box center [1206, 22] width 38 height 12
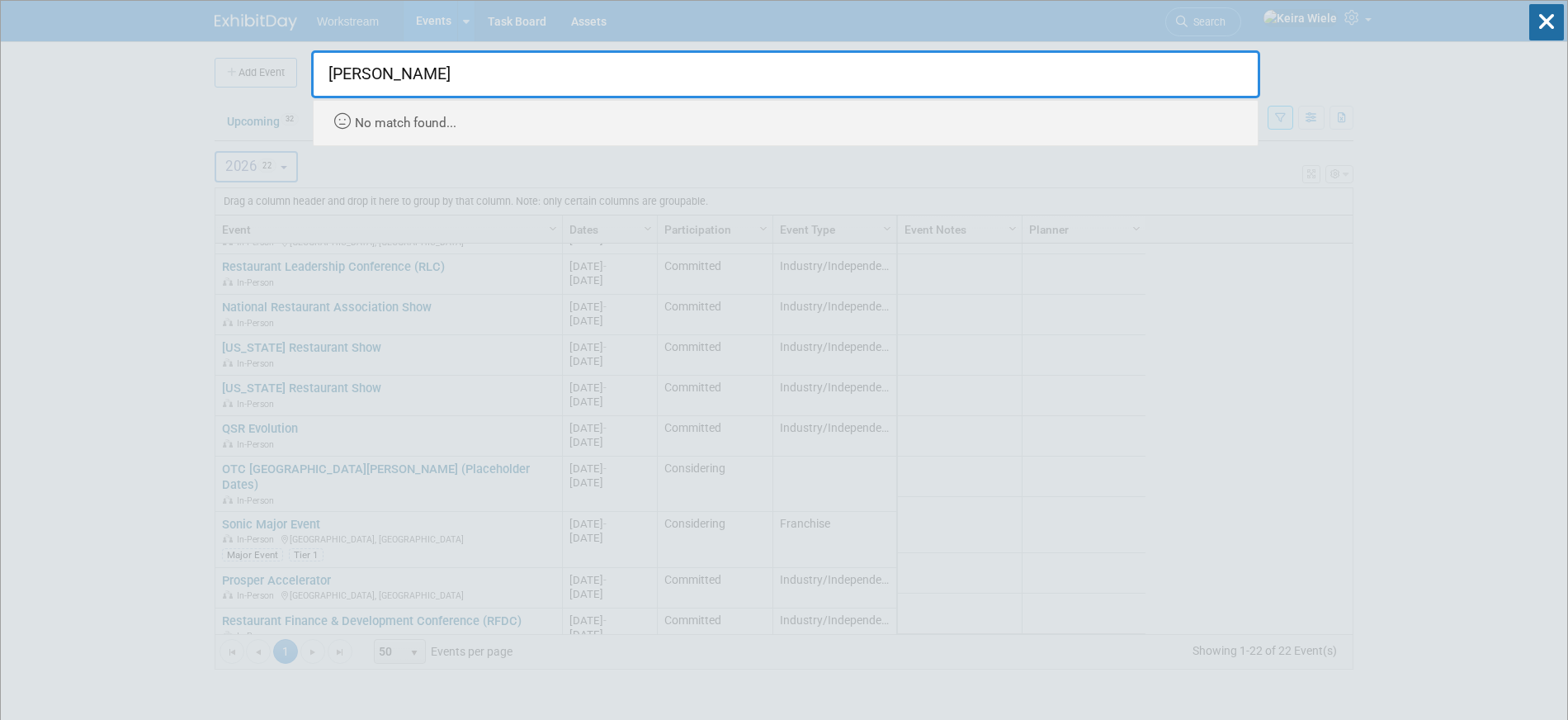
type input "roark"
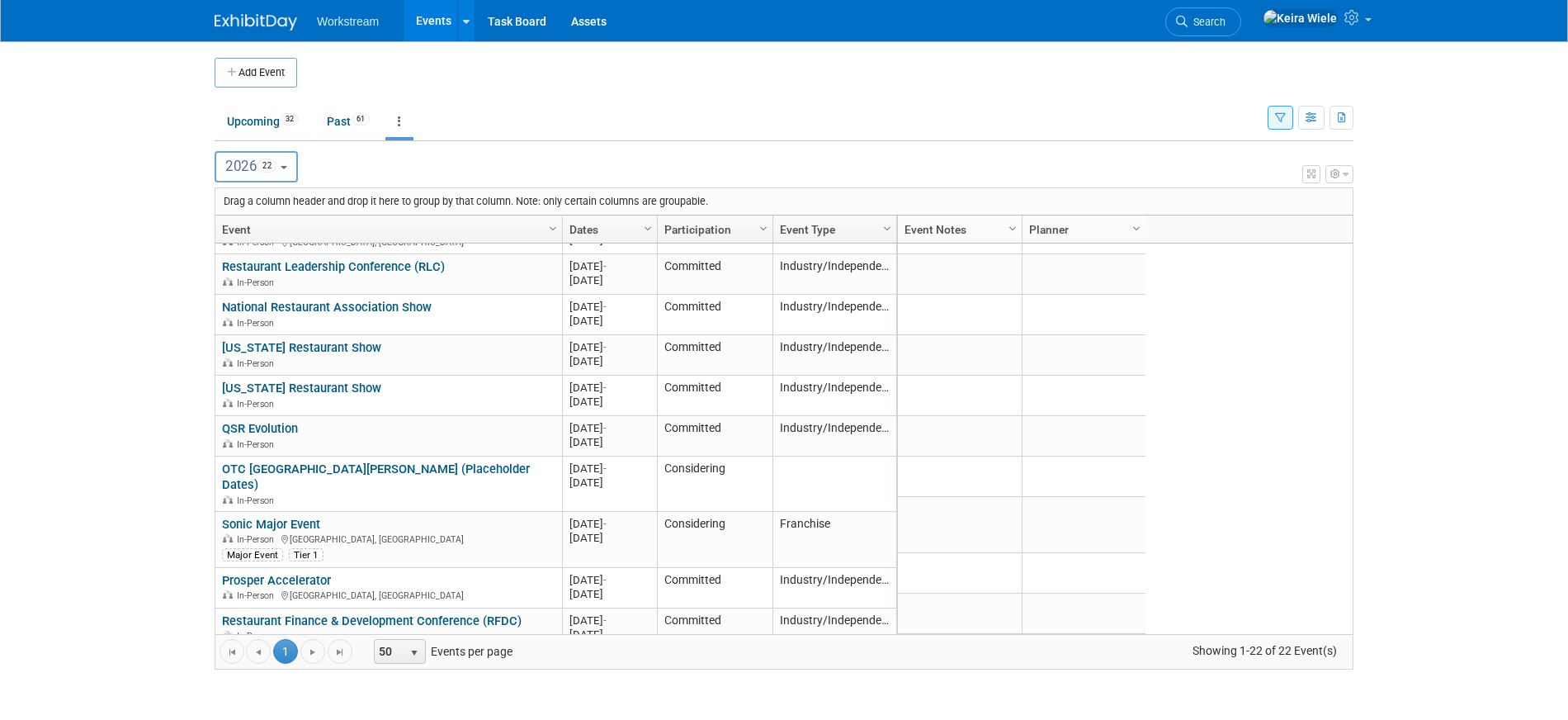
click at [1279, 120] on icon "button" at bounding box center [1280, 118] width 11 height 11
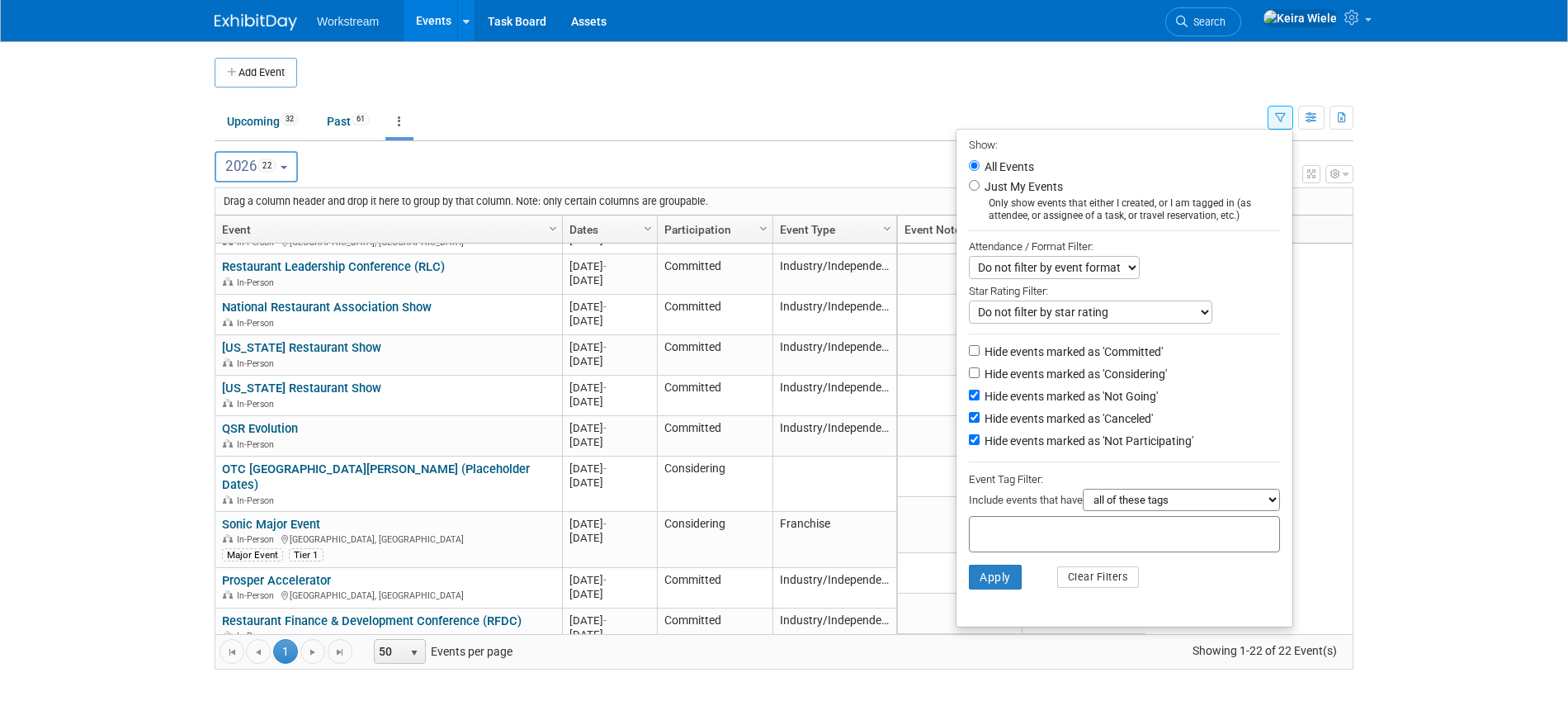
click at [1143, 386] on li "Hide events marked as 'Not Going'" at bounding box center [1124, 397] width 335 height 22
click at [1132, 402] on label "Hide events marked as 'Not Going'" at bounding box center [1069, 396] width 177 height 17
click at [980, 400] on input "Hide events marked as 'Not Going'" at bounding box center [974, 395] width 11 height 11
checkbox input "false"
click at [1132, 415] on label "Hide events marked as 'Canceled'" at bounding box center [1067, 418] width 171 height 17
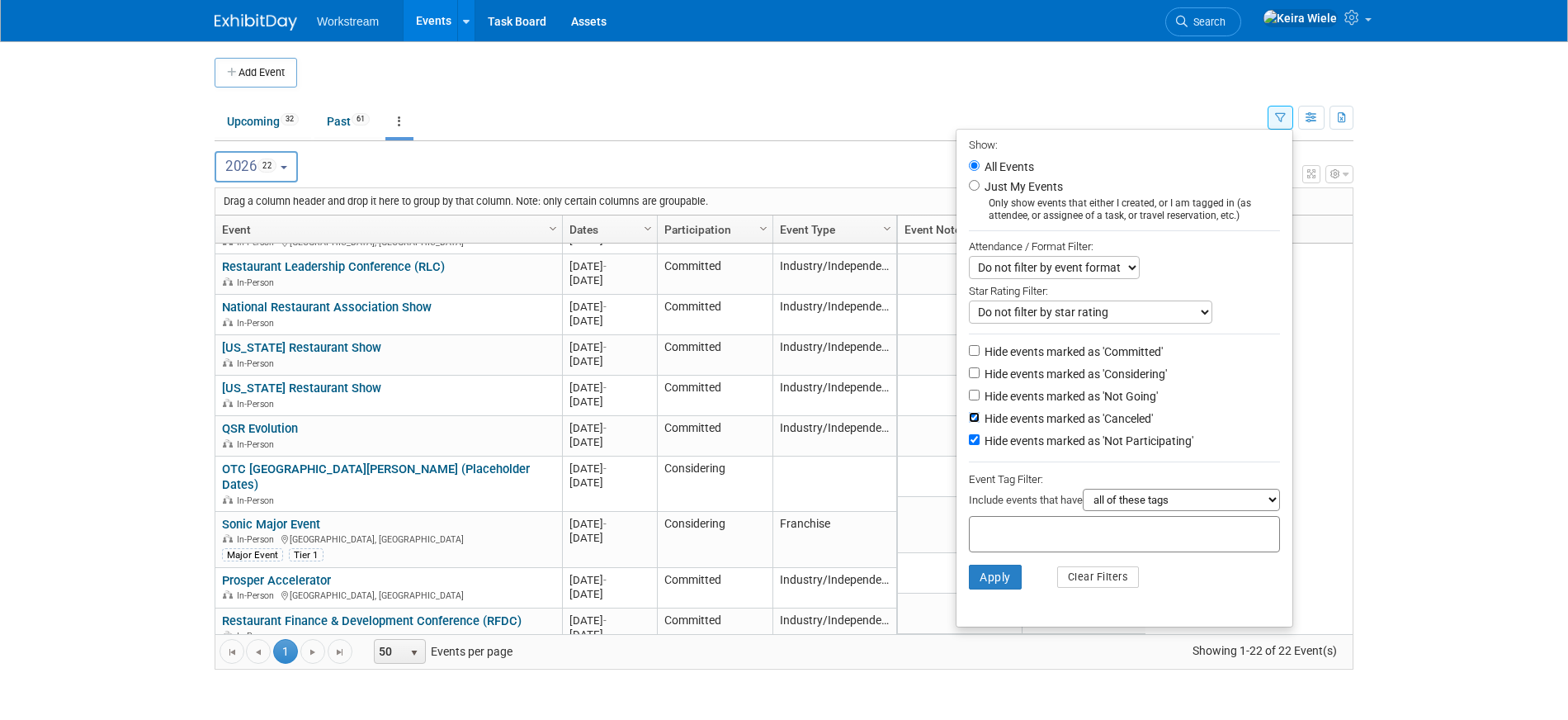
click at [980, 415] on input "Hide events marked as 'Canceled'" at bounding box center [974, 417] width 11 height 11
checkbox input "false"
click at [1131, 439] on label "Hide events marked as 'Not Participating'" at bounding box center [1087, 440] width 212 height 17
click at [980, 439] on input "Hide events marked as 'Not Participating'" at bounding box center [974, 439] width 11 height 11
checkbox input "false"
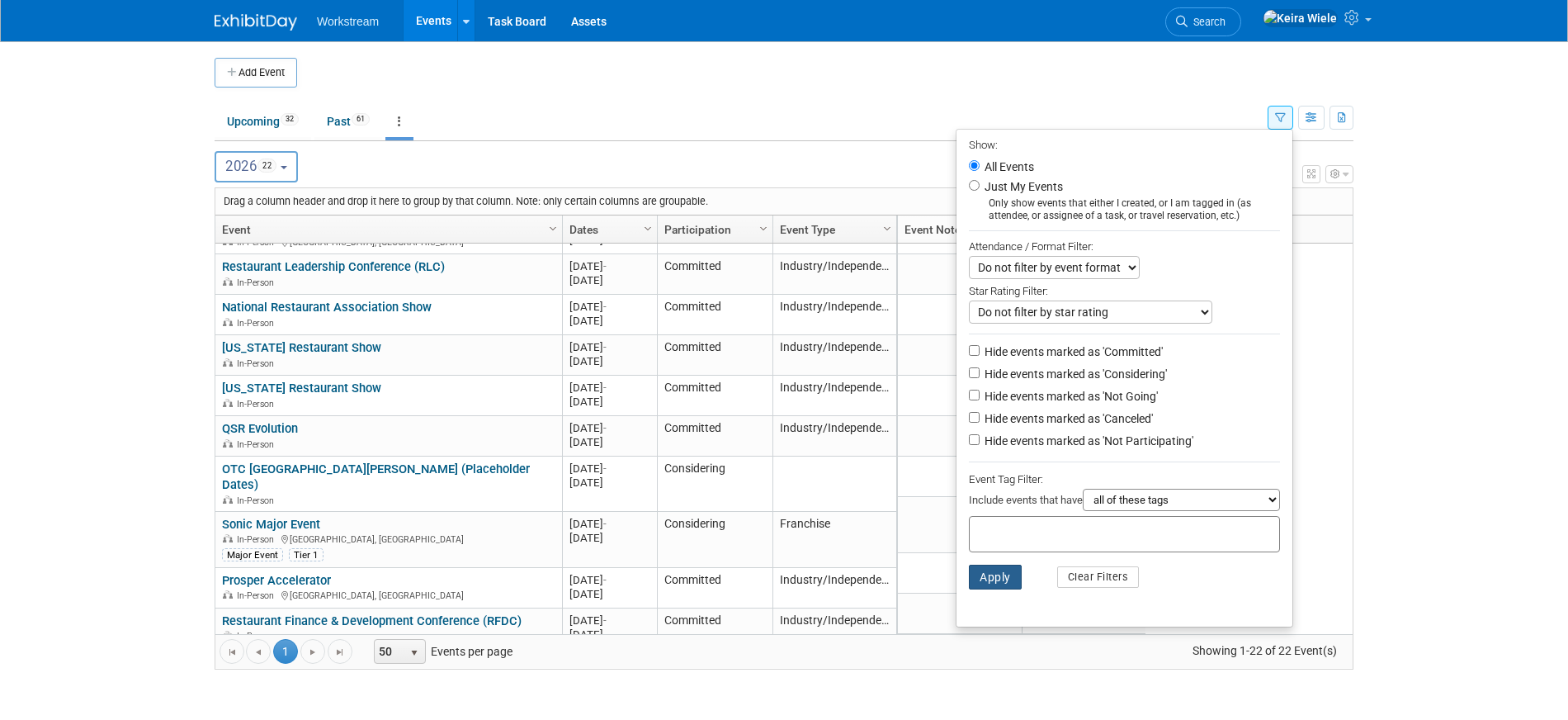
click at [982, 589] on button "Apply" at bounding box center [996, 577] width 53 height 25
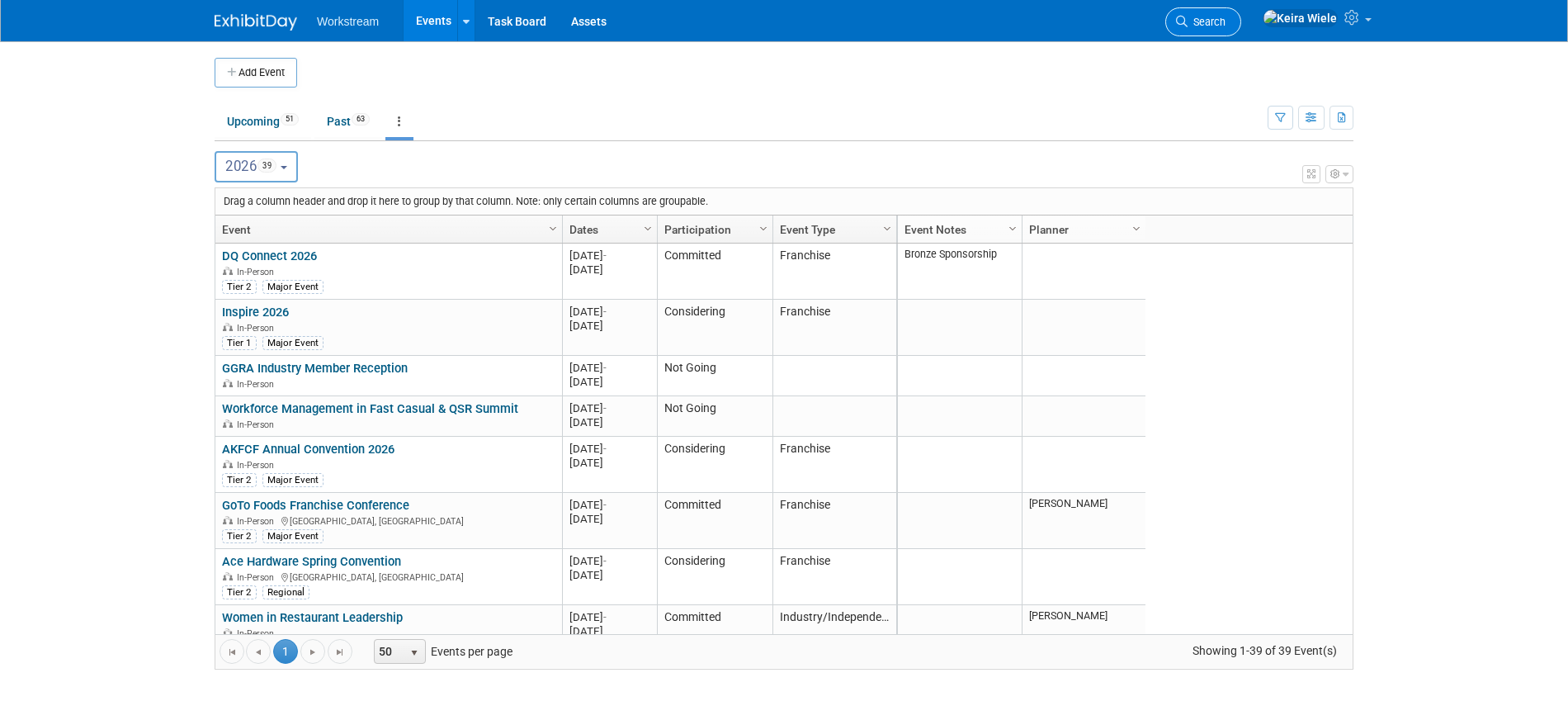
click at [1225, 24] on span "Search" at bounding box center [1206, 22] width 38 height 12
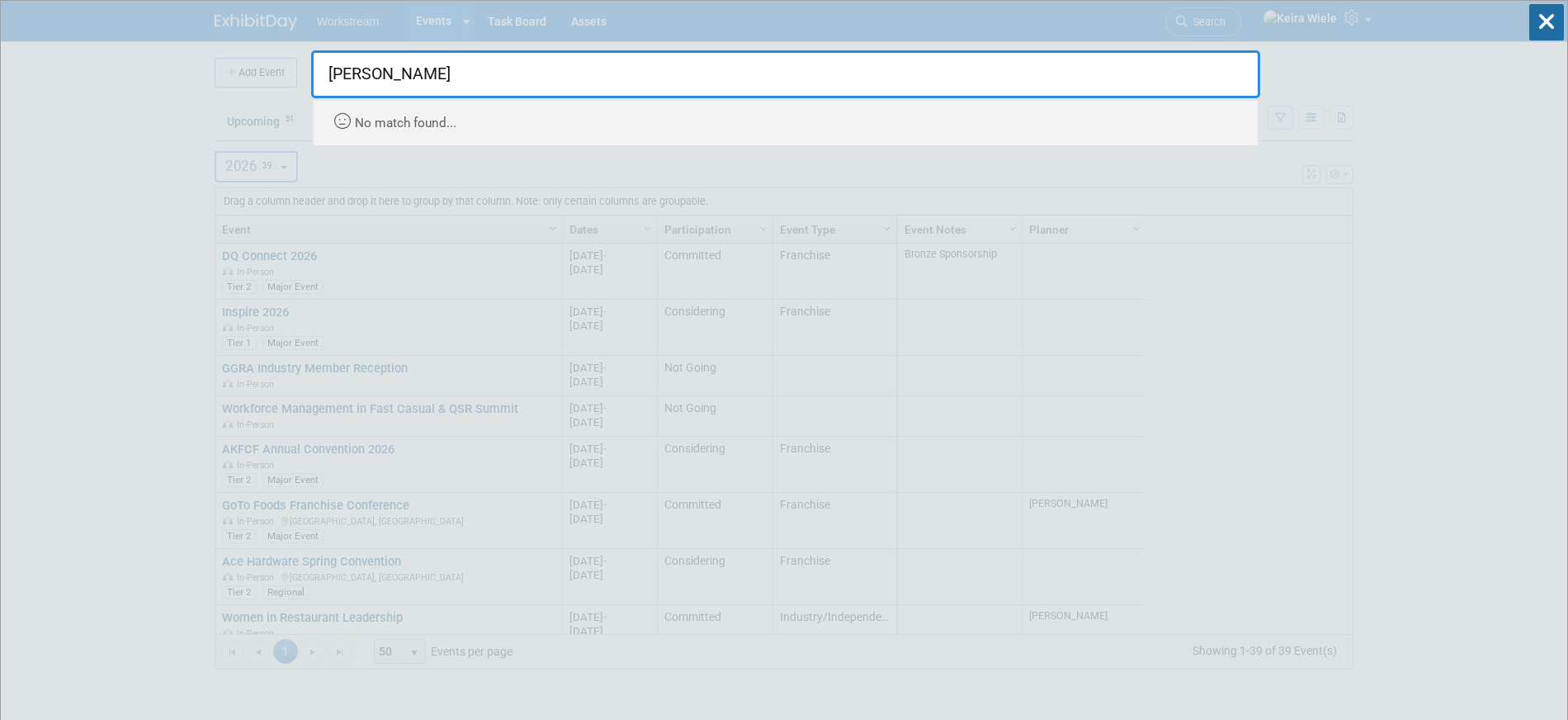
type input "roark"
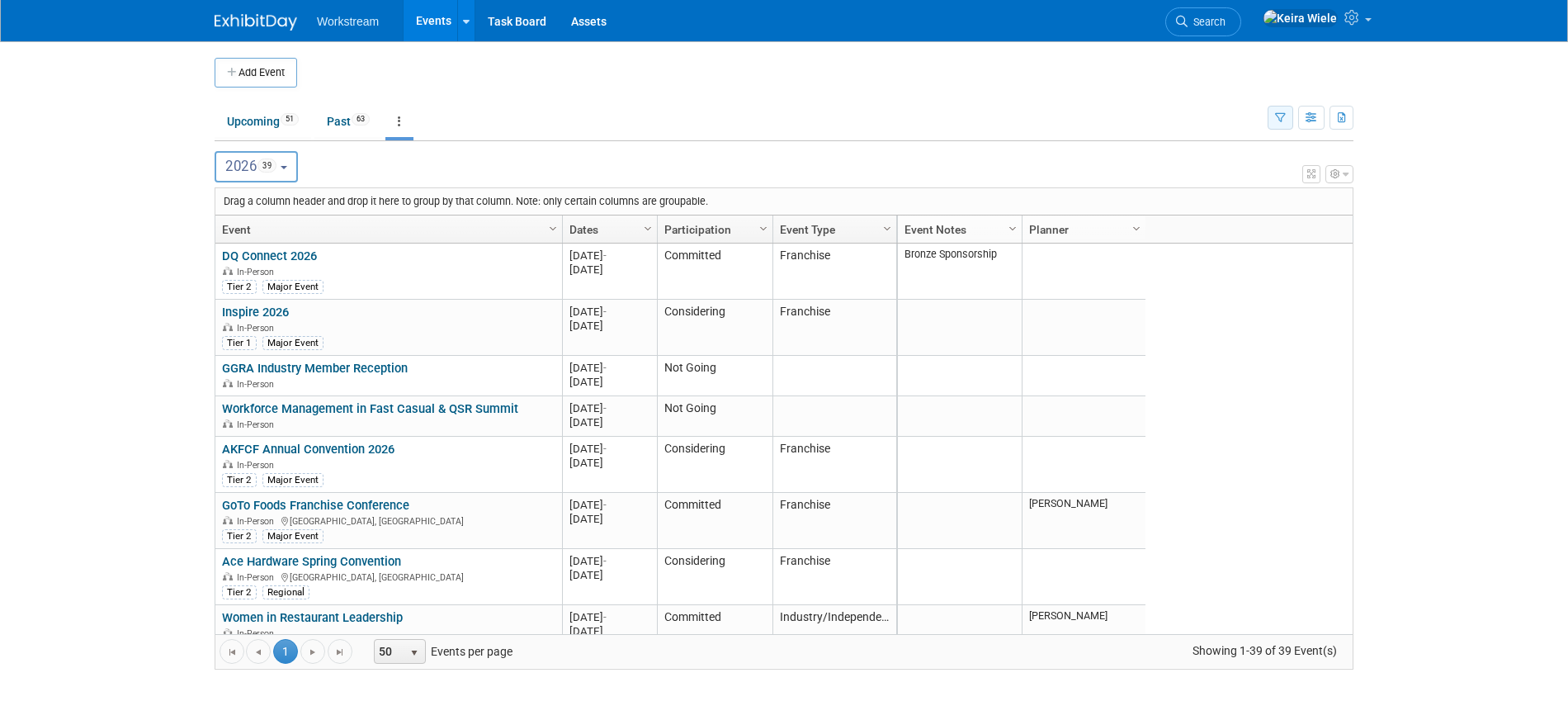
click at [1283, 107] on button "button" at bounding box center [1280, 117] width 26 height 24
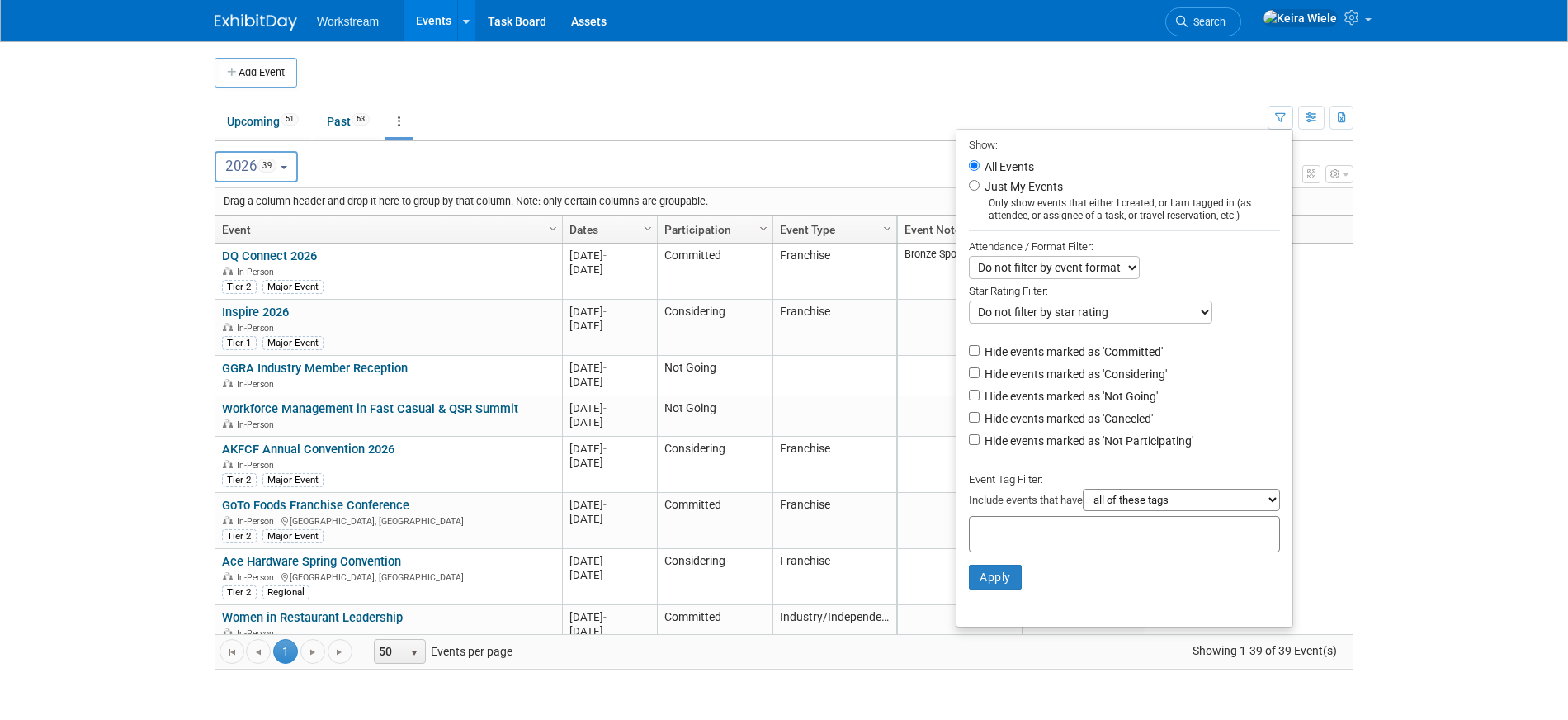
click at [1037, 433] on label "Hide events marked as 'Not Participating'" at bounding box center [1087, 440] width 212 height 17
click at [980, 434] on input "Hide events marked as 'Not Participating'" at bounding box center [974, 439] width 11 height 11
checkbox input "true"
click at [1037, 413] on label "Hide events marked as 'Canceled'" at bounding box center [1067, 418] width 171 height 17
click at [980, 413] on input "Hide events marked as 'Canceled'" at bounding box center [974, 417] width 11 height 11
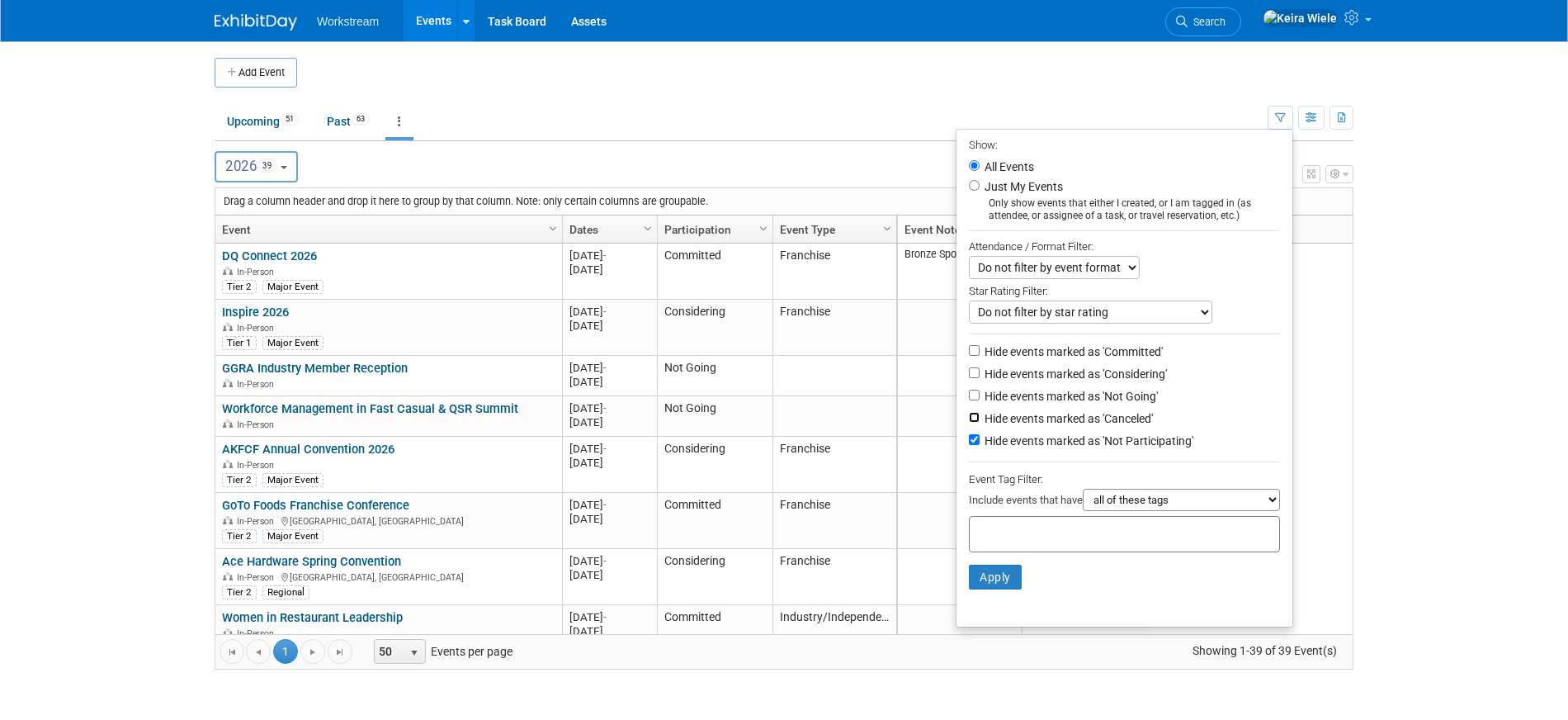
checkbox input "true"
click at [1038, 390] on label "Hide events marked as 'Not Going'" at bounding box center [1069, 396] width 177 height 17
click at [980, 390] on input "Hide events marked as 'Not Going'" at bounding box center [974, 395] width 11 height 11
checkbox input "true"
click at [983, 575] on button "Apply" at bounding box center [996, 577] width 53 height 25
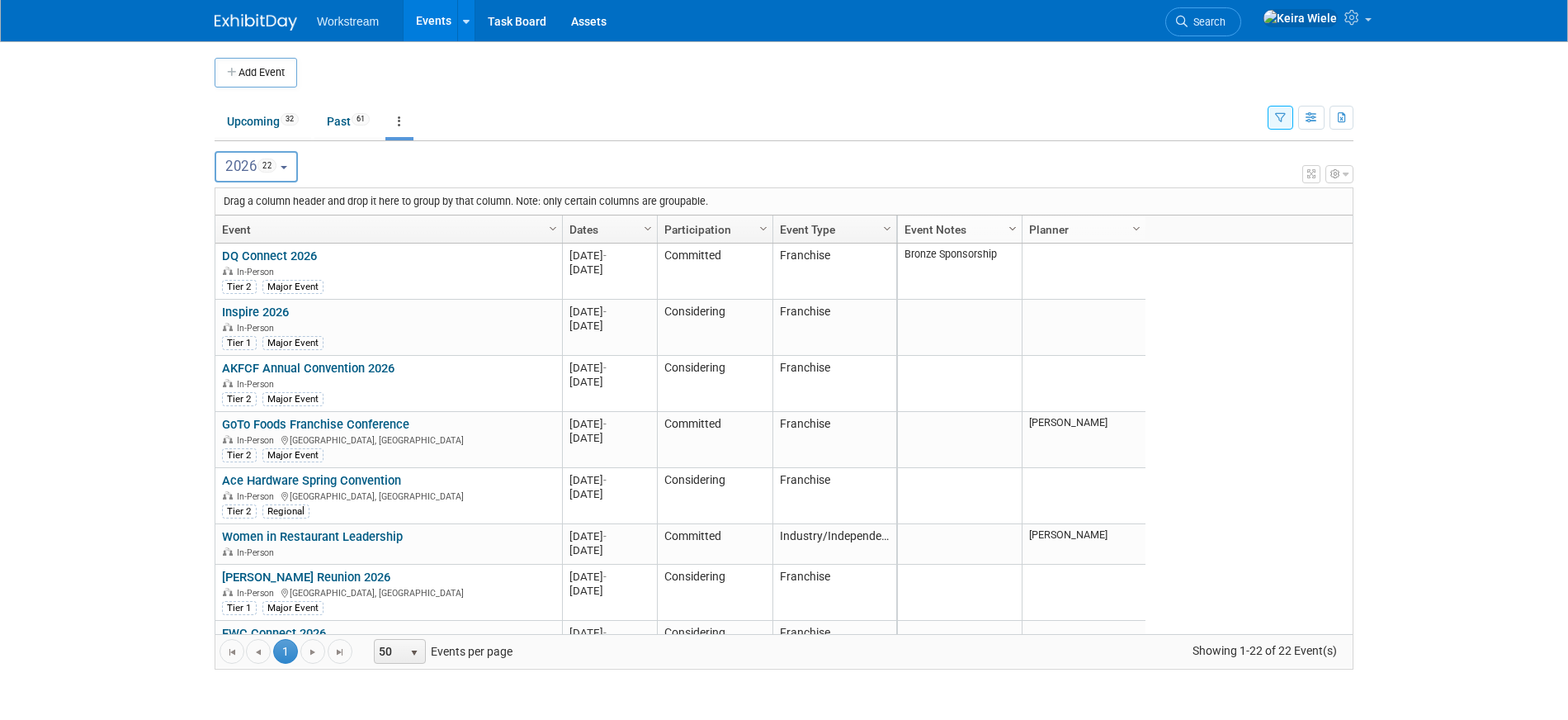
click at [1014, 233] on span "Column Settings" at bounding box center [1013, 228] width 13 height 13
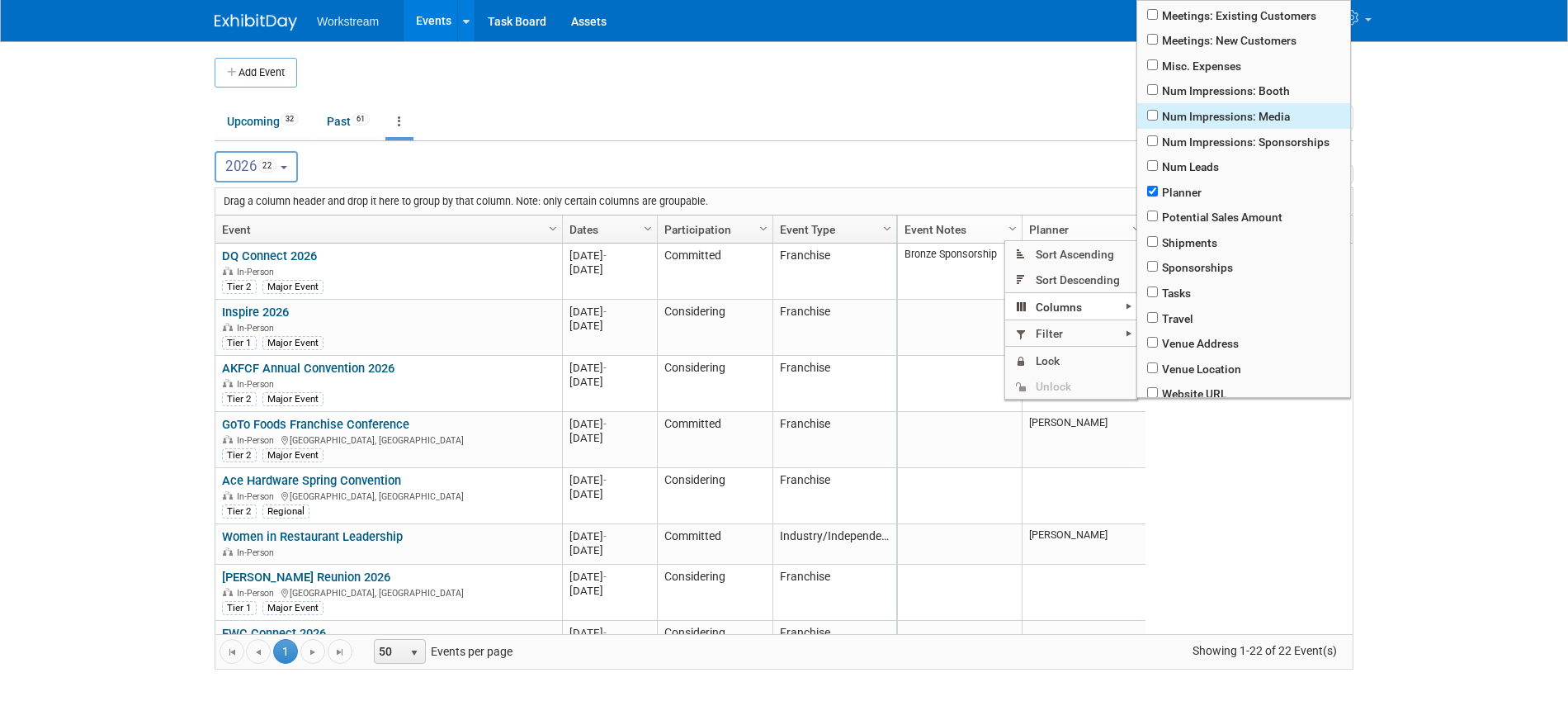
scroll to position [437, 0]
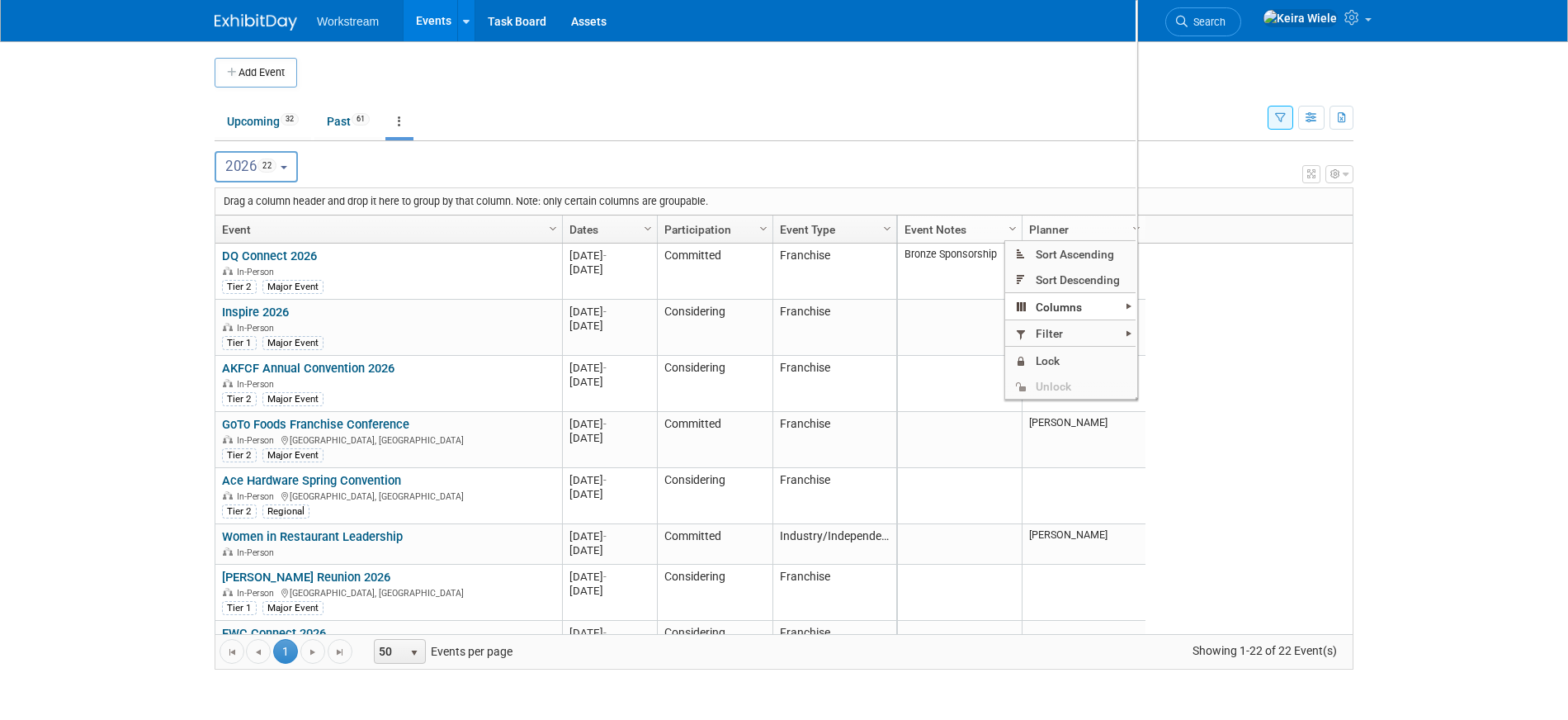
click at [1473, 304] on body "Workstream Events Add Event Bulk Upload Events Shareable Event Boards Recently …" at bounding box center [784, 360] width 1568 height 720
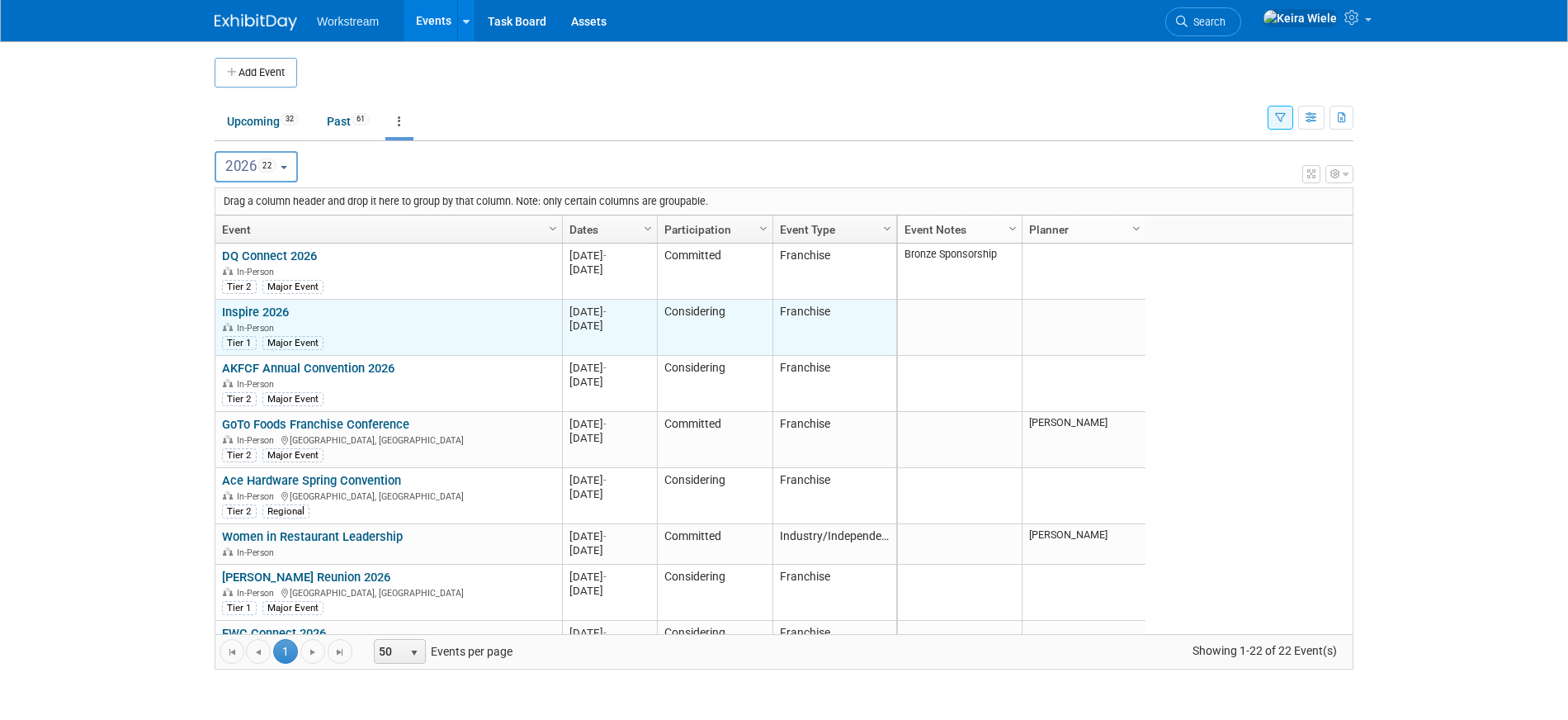
scroll to position [634, 0]
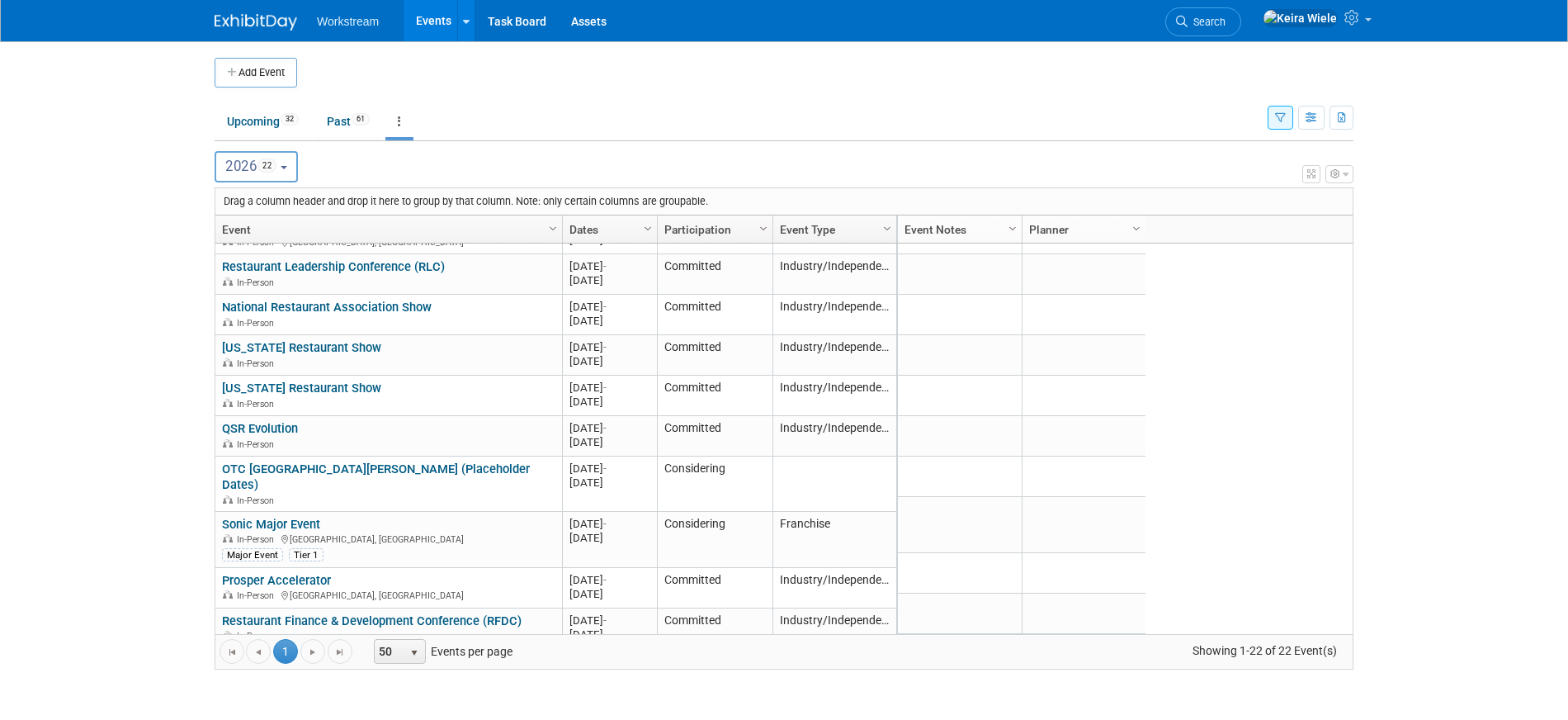
click at [283, 151] on button "2026 22" at bounding box center [256, 166] width 83 height 31
click at [256, 233] on label "2025 67" at bounding box center [258, 240] width 70 height 28
click at [229, 233] on input "2025 67" at bounding box center [223, 239] width 11 height 11
select select "2025"
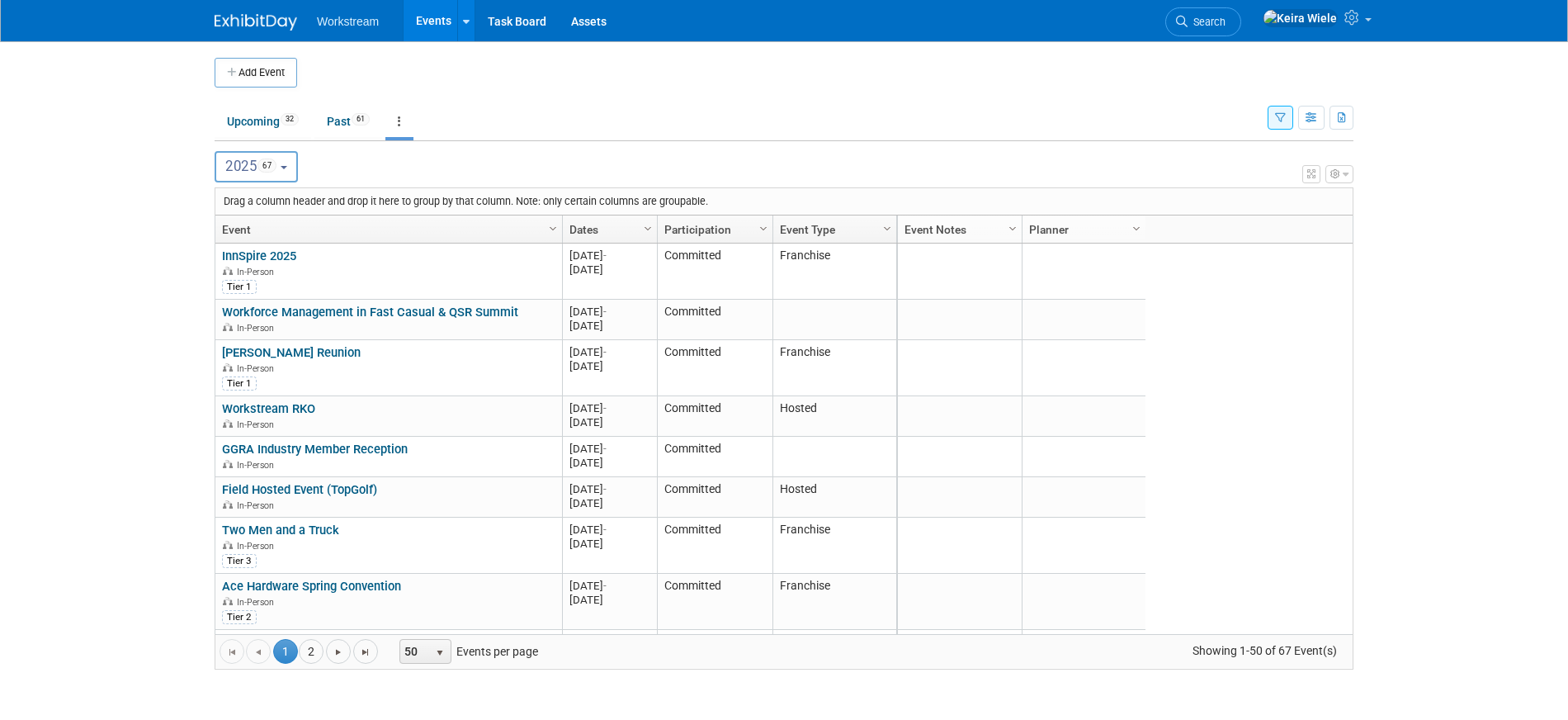
click at [170, 202] on body "Workstream Events Add Event Bulk Upload Events Shareable Event Boards Recently …" at bounding box center [784, 360] width 1568 height 720
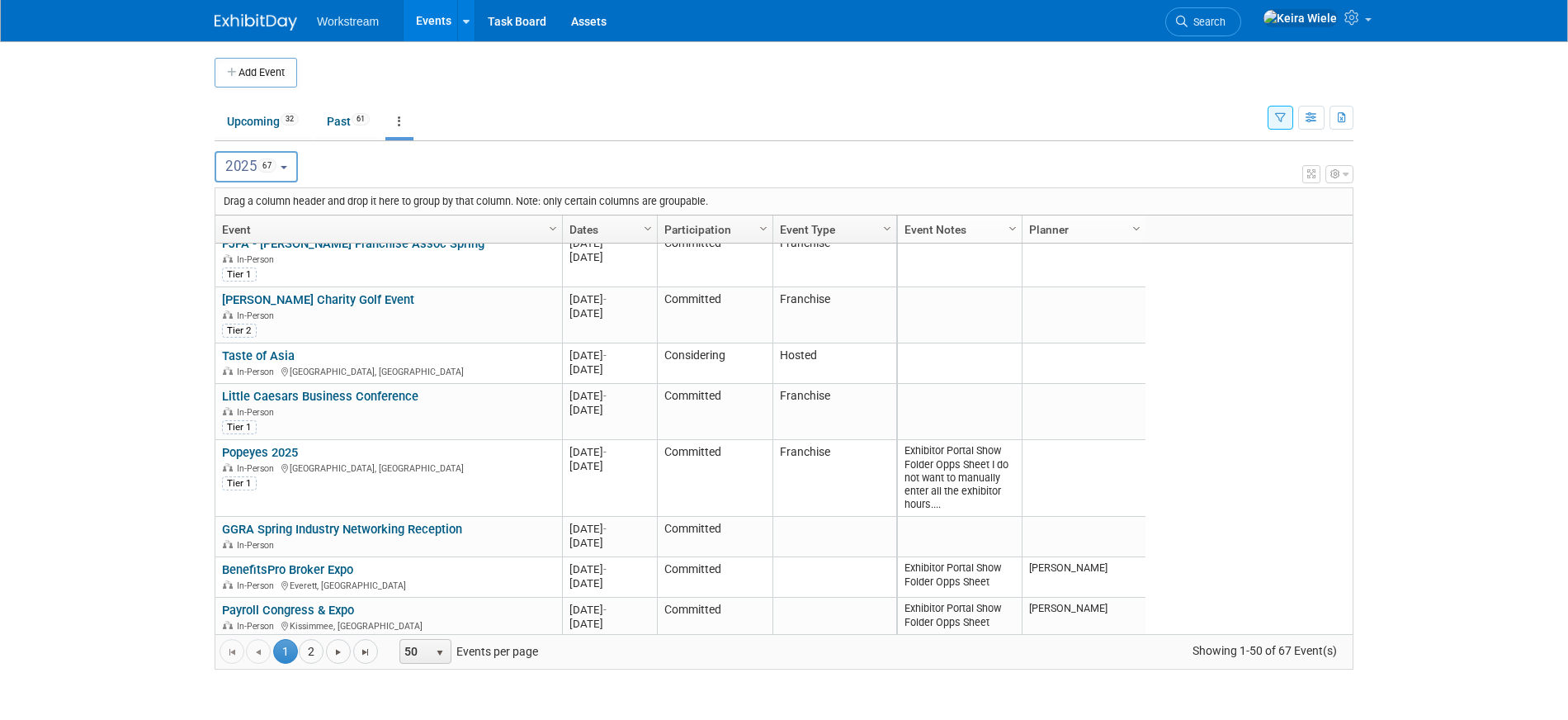
scroll to position [2578, 0]
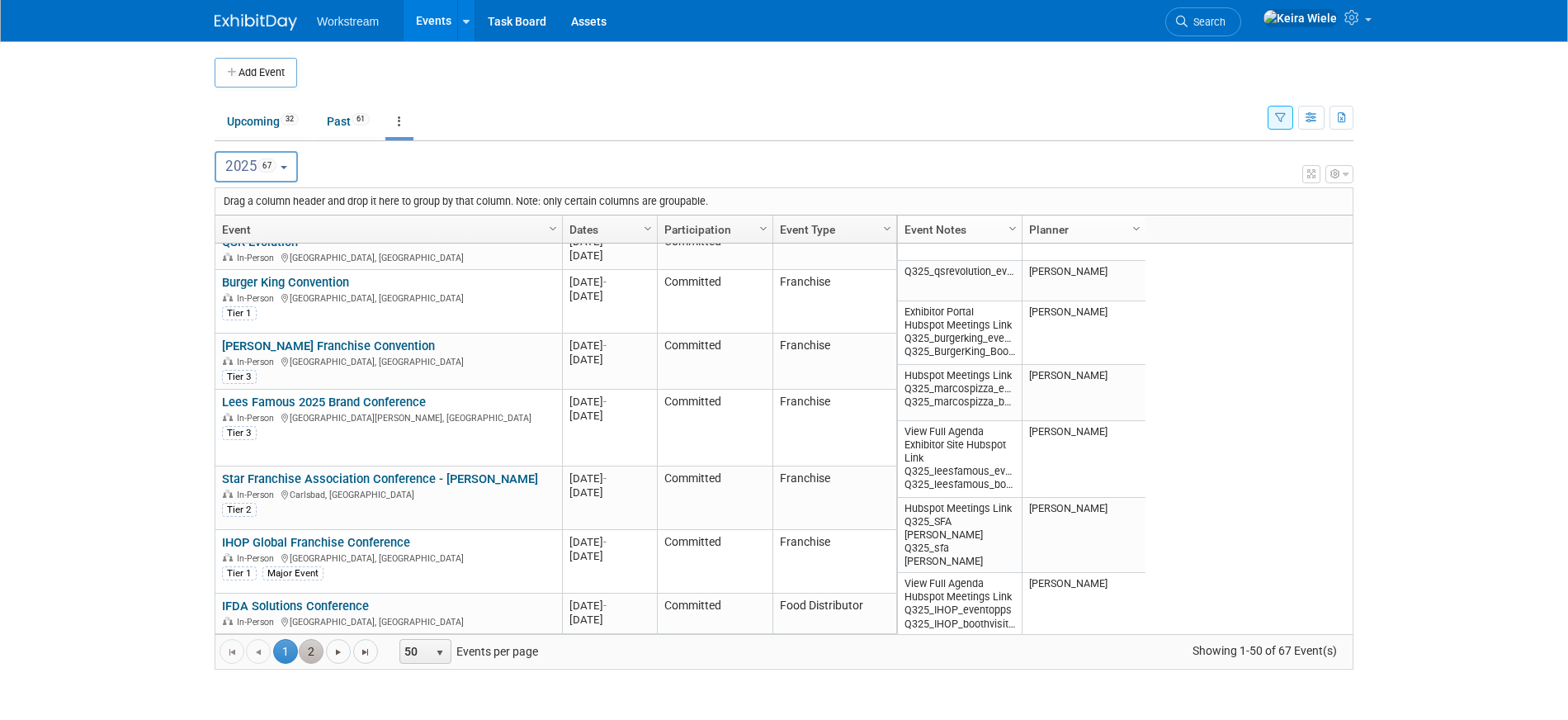
click at [309, 649] on link "2" at bounding box center [311, 652] width 25 height 25
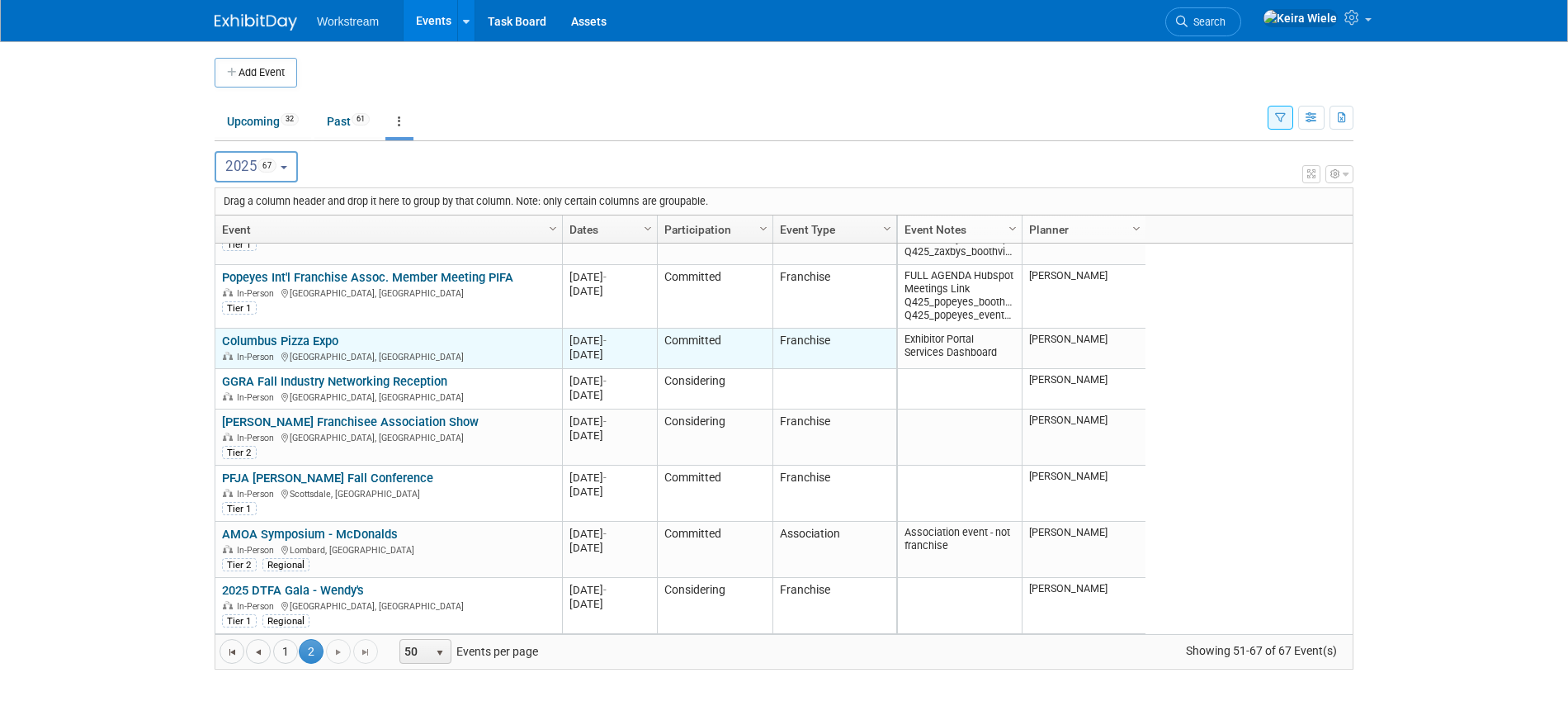
scroll to position [793, 0]
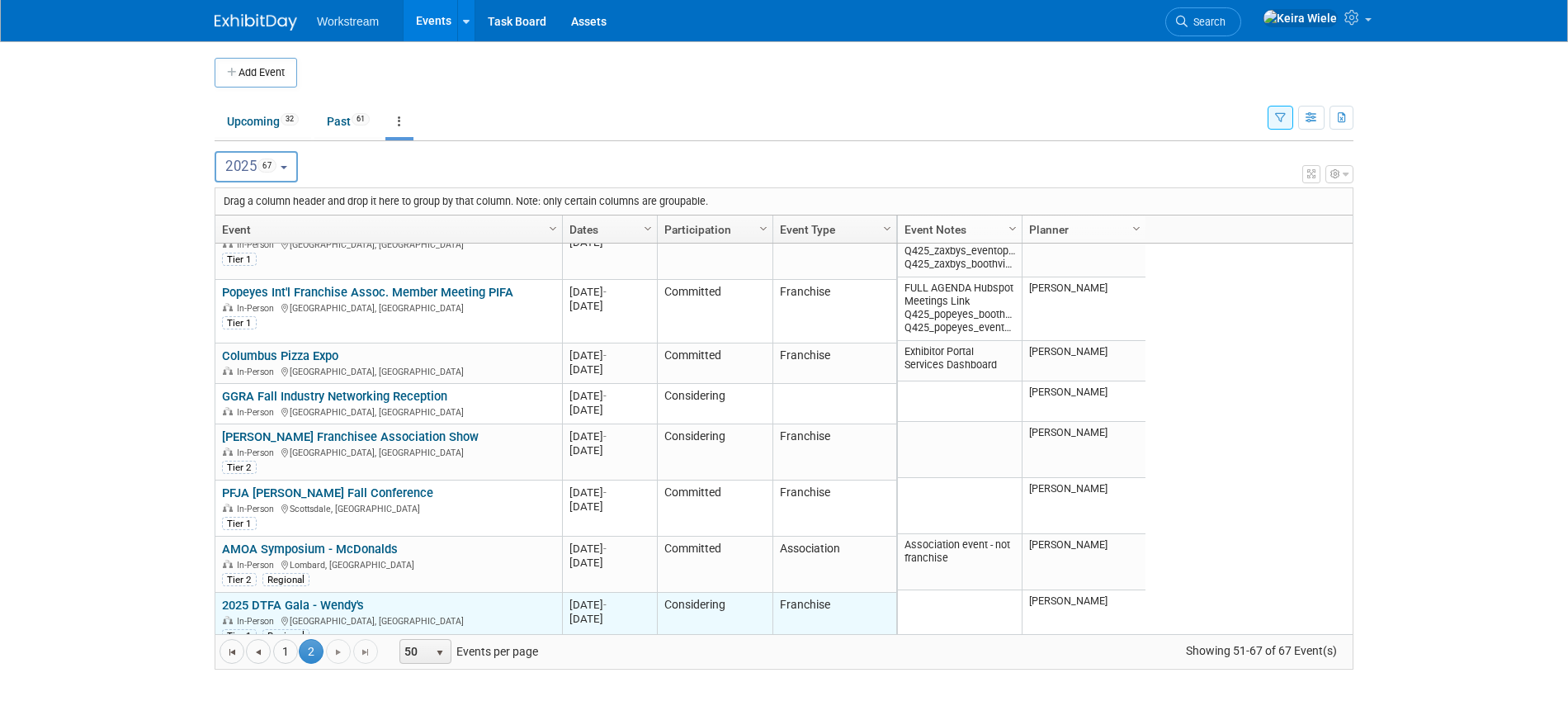
click at [324, 597] on link "2025 DTFA Gala - Wendy's" at bounding box center [293, 605] width 142 height 15
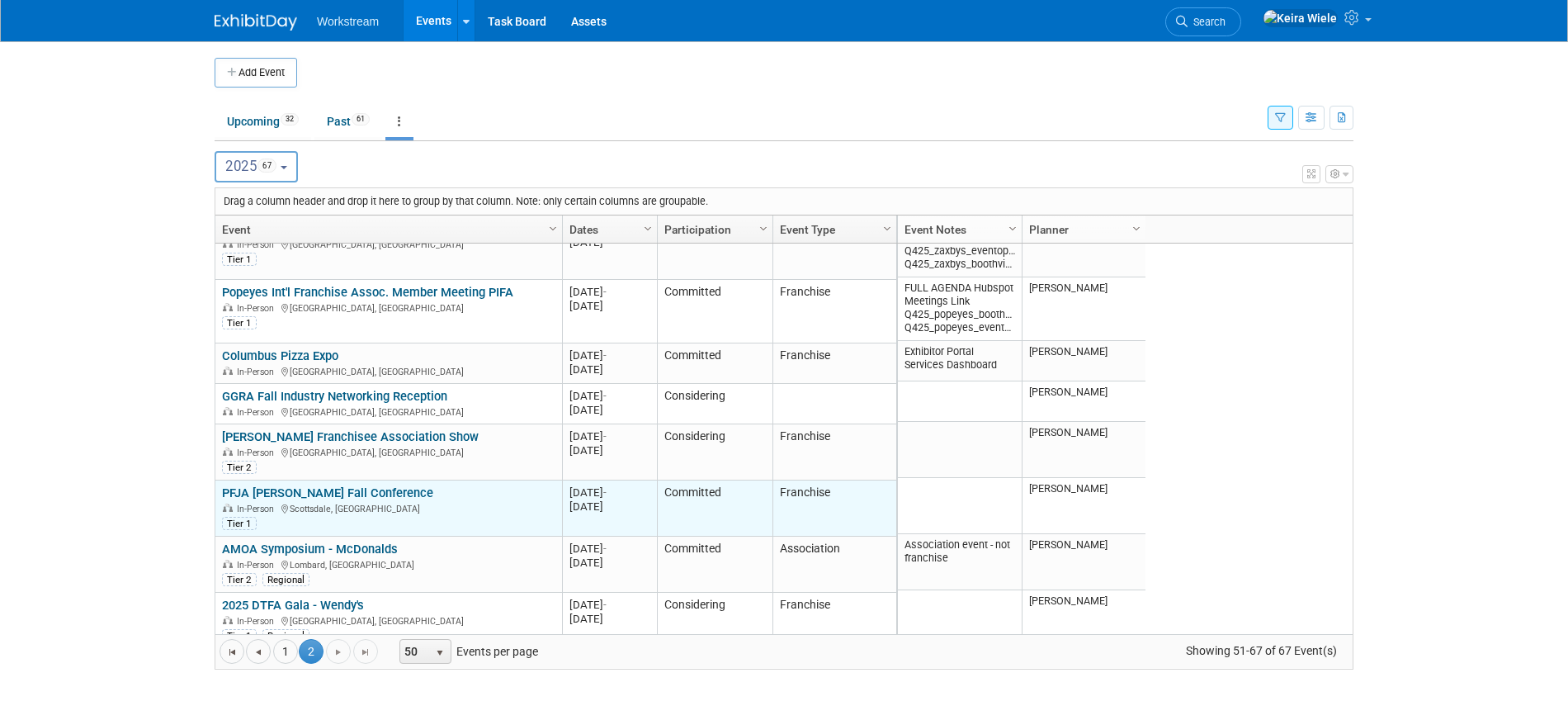
click at [362, 486] on link "PFJA [PERSON_NAME] Fall Conference" at bounding box center [327, 493] width 211 height 15
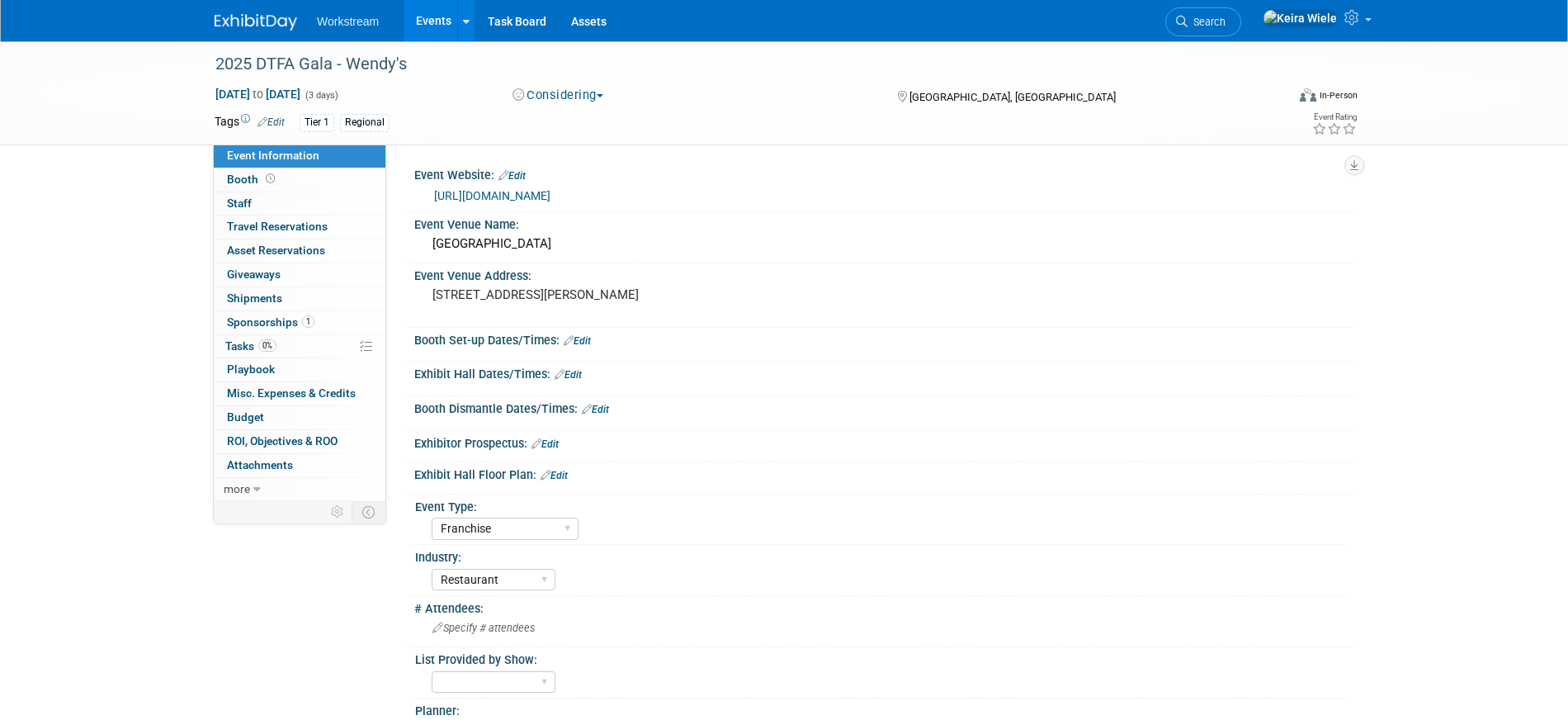
select select "Franchise"
select select "Restaurant"
select select "[PERSON_NAME]"
click at [308, 324] on span "1" at bounding box center [308, 321] width 12 height 12
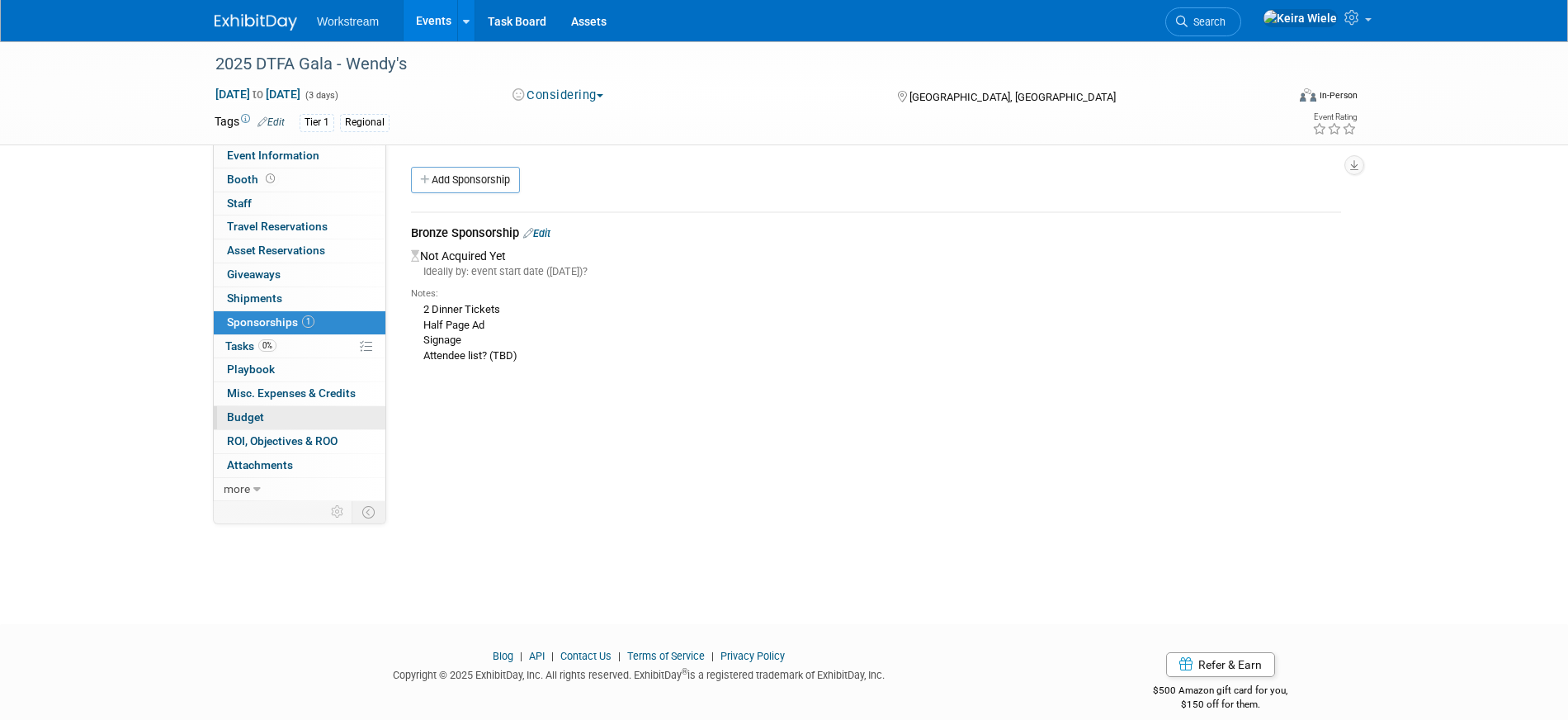
click at [319, 415] on link "Budget" at bounding box center [299, 418] width 171 height 23
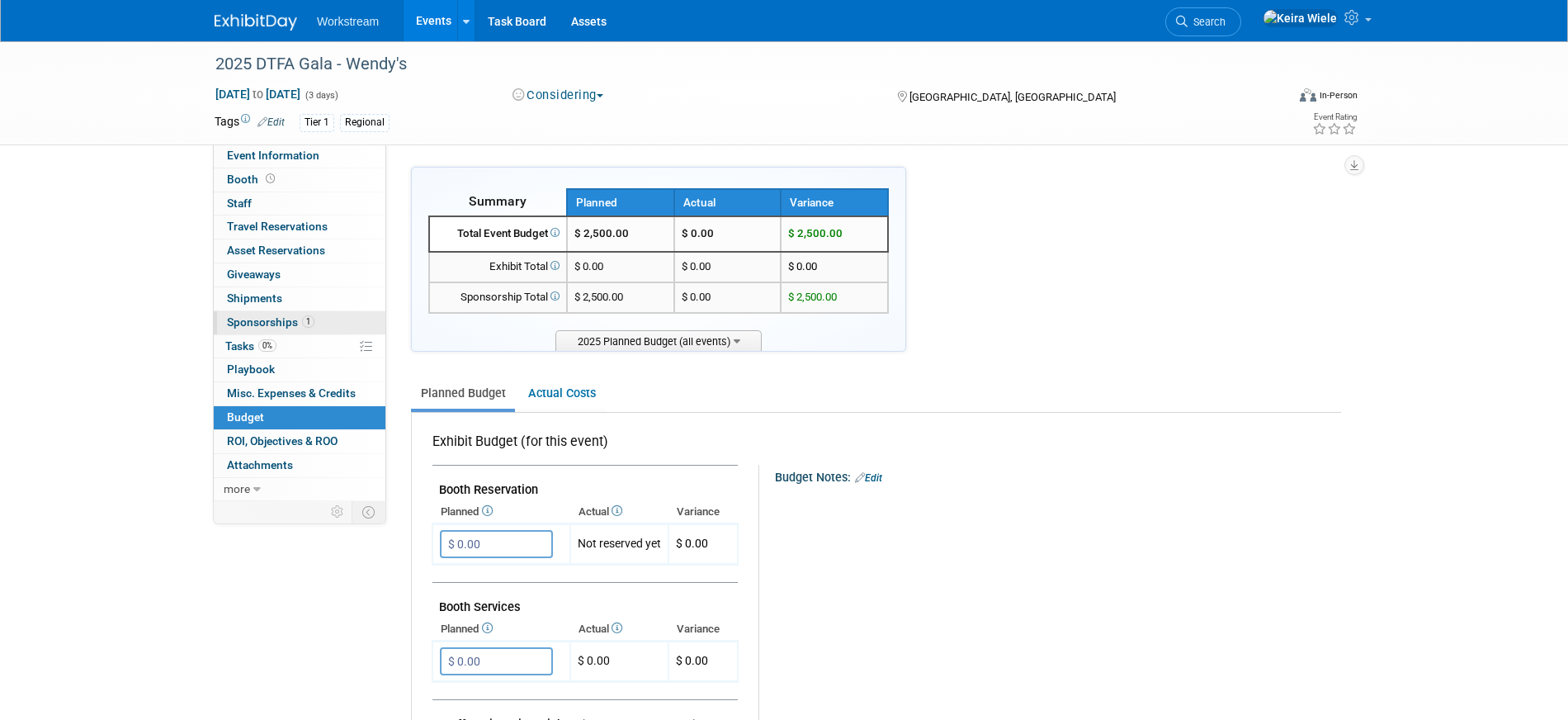
click at [299, 327] on span "Sponsorships 1" at bounding box center [271, 321] width 88 height 13
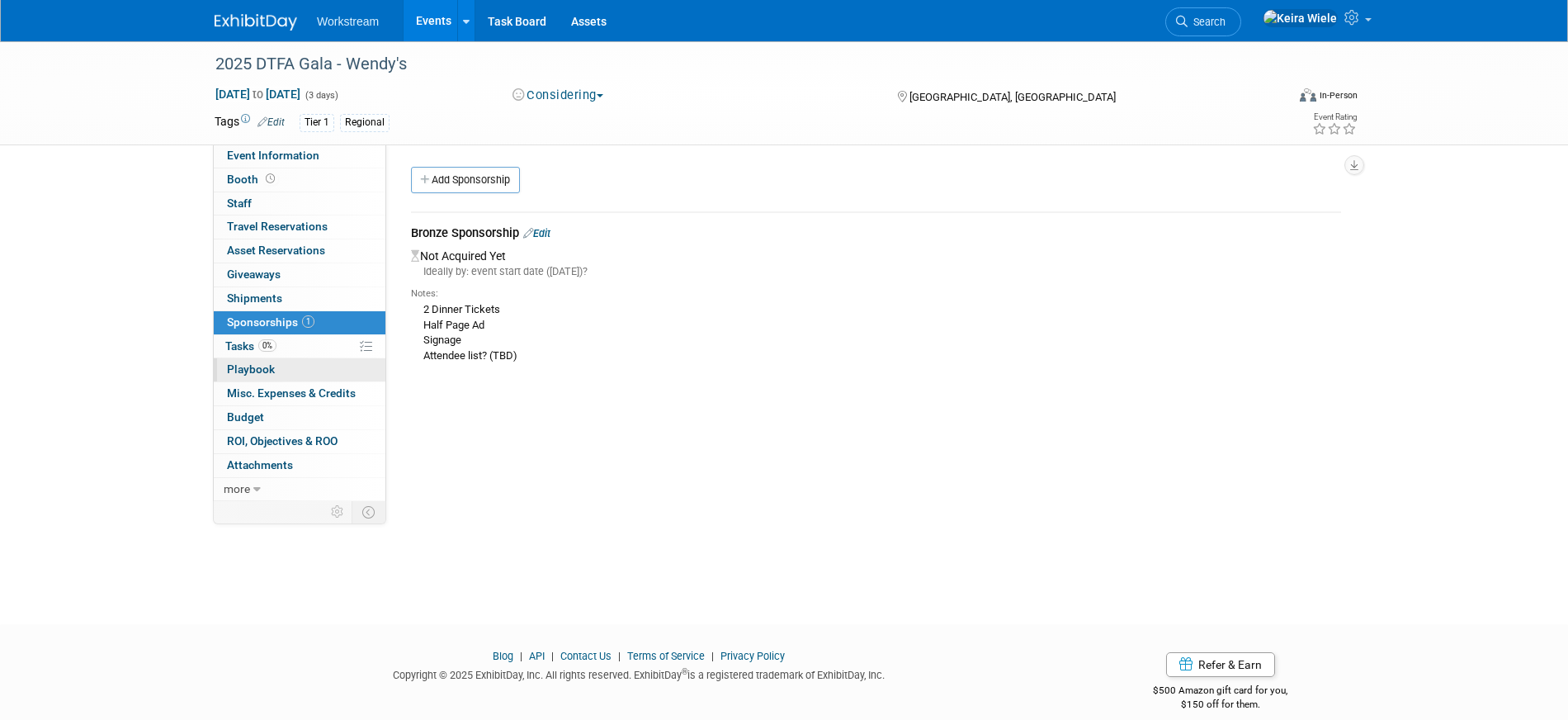
click at [285, 369] on link "0 Playbook 0" at bounding box center [299, 370] width 171 height 23
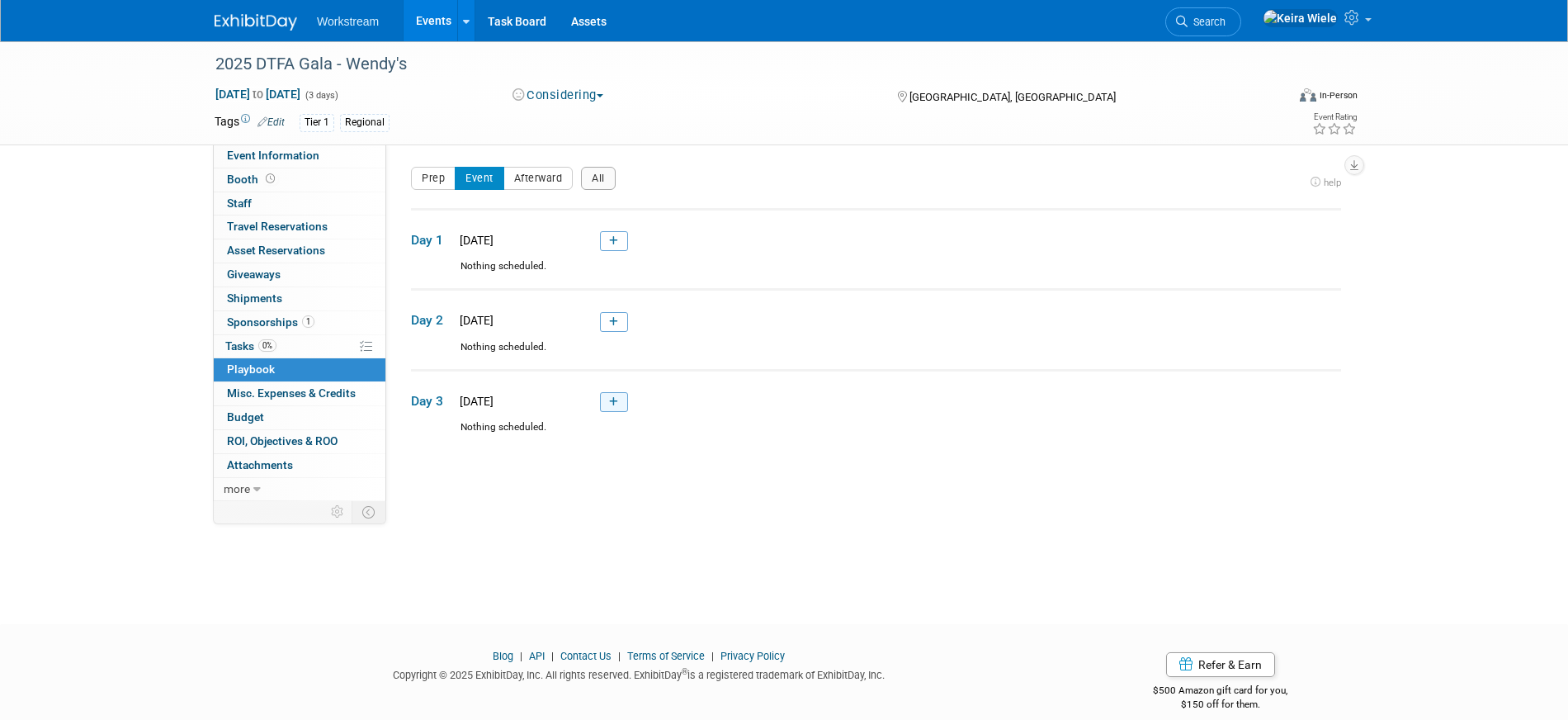
click at [606, 392] on link at bounding box center [614, 402] width 28 height 20
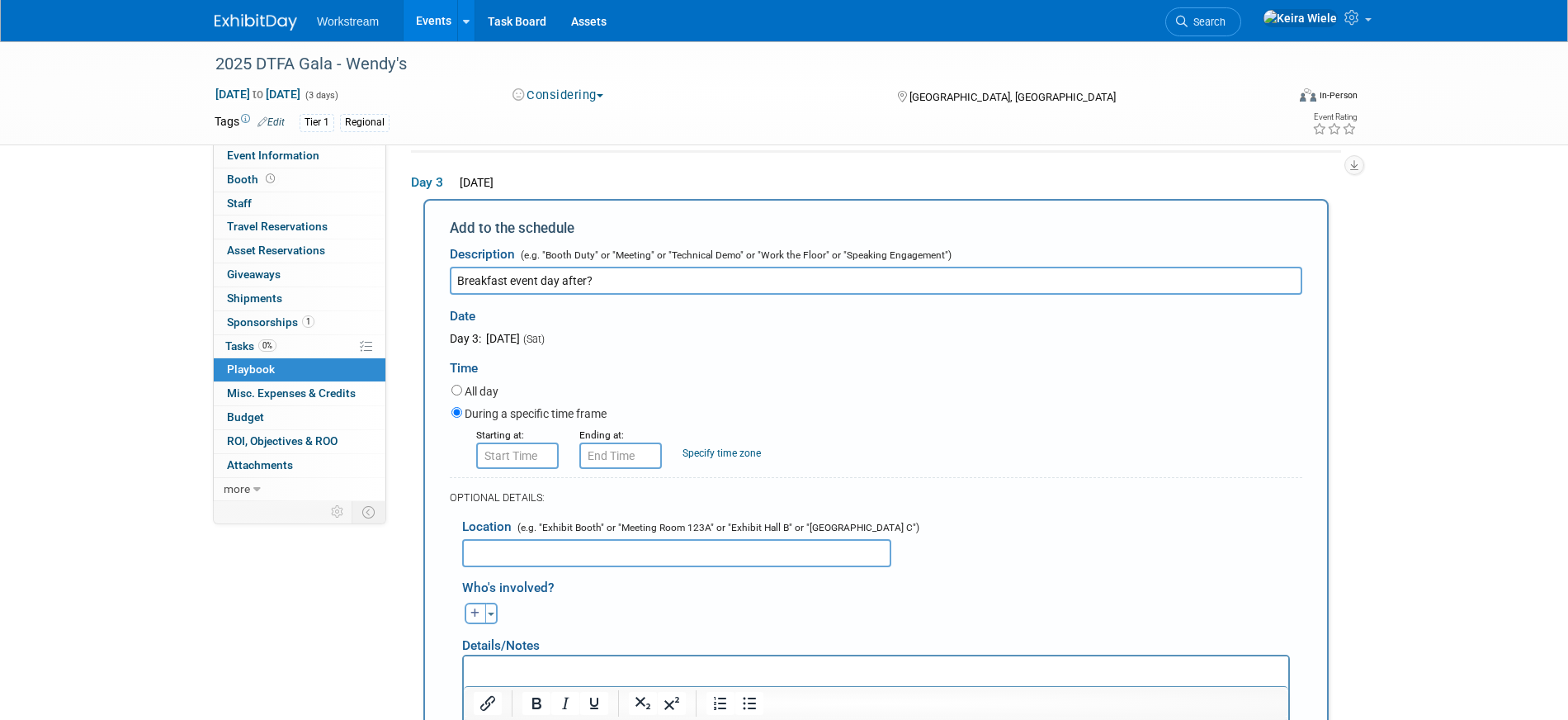
scroll to position [623, 0]
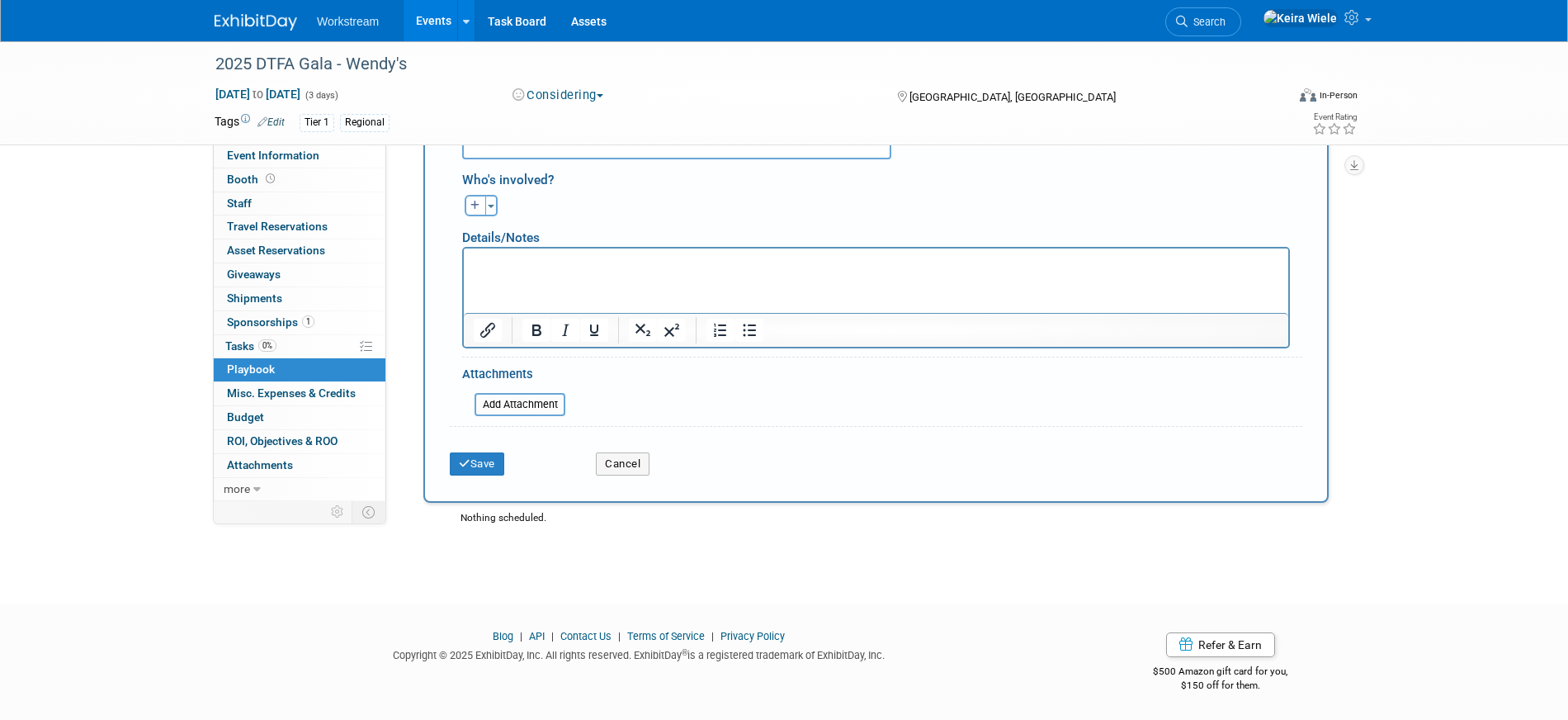
type input "Breakfast event day after?"
click at [461, 450] on div "Save" at bounding box center [510, 459] width 146 height 34
click at [462, 458] on icon "submit" at bounding box center [464, 463] width 12 height 11
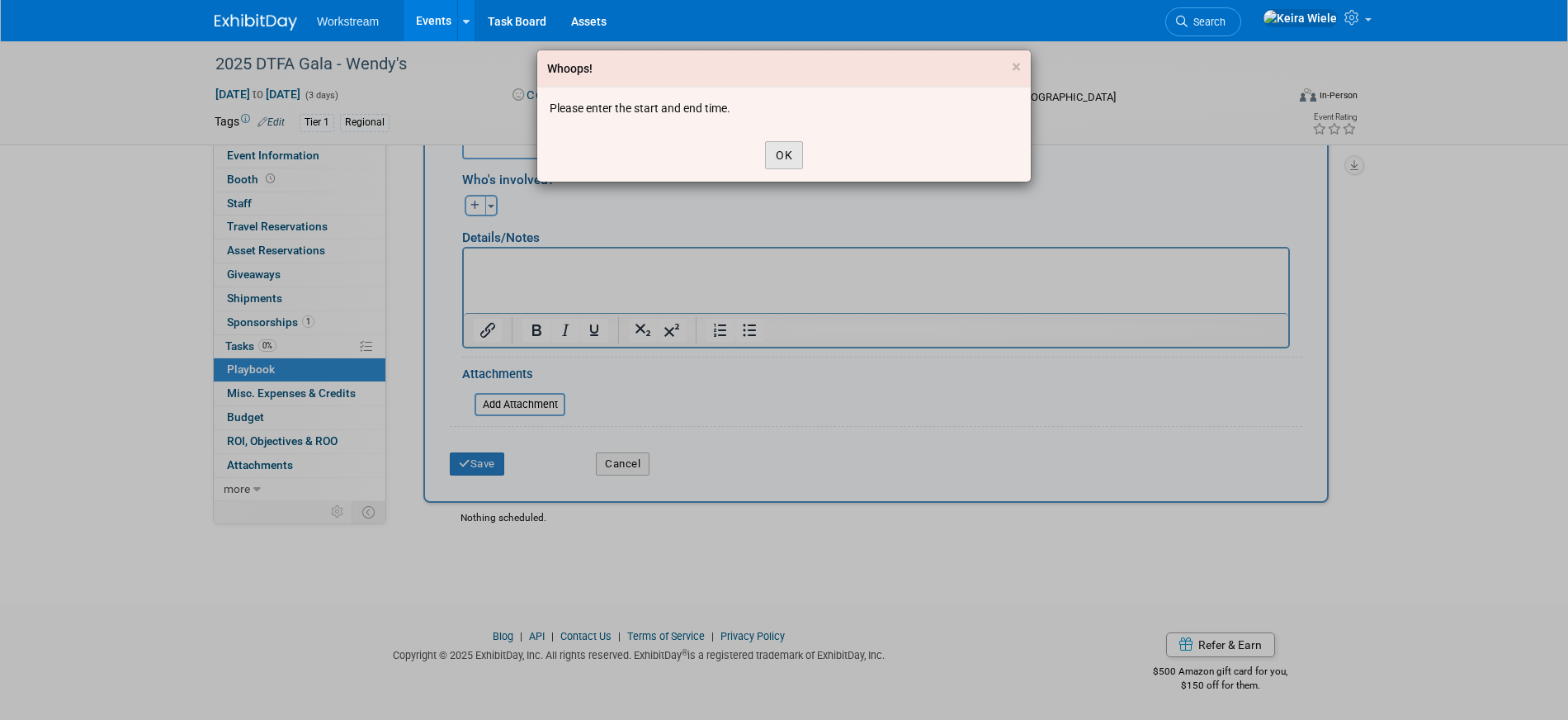
click at [777, 155] on button "OK" at bounding box center [784, 155] width 38 height 28
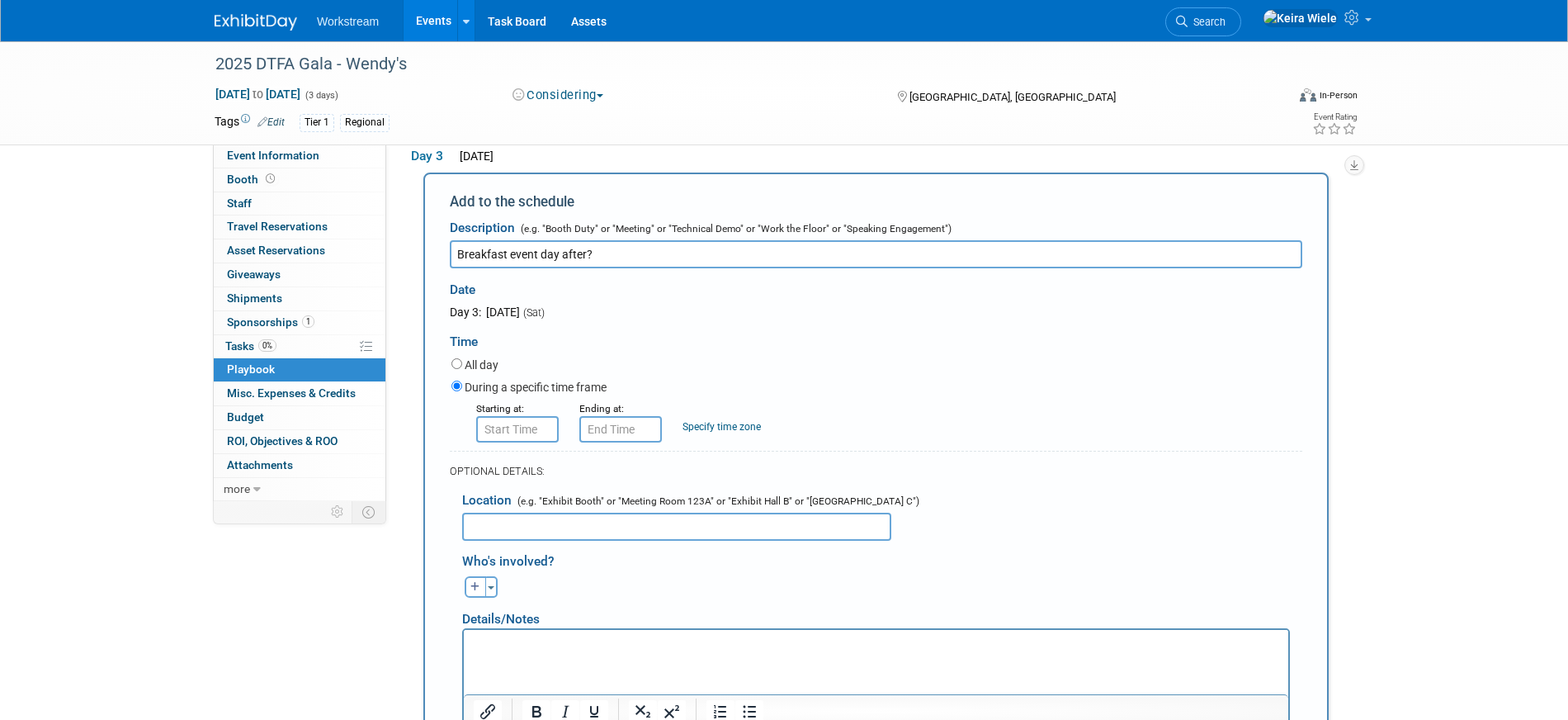
scroll to position [123, 0]
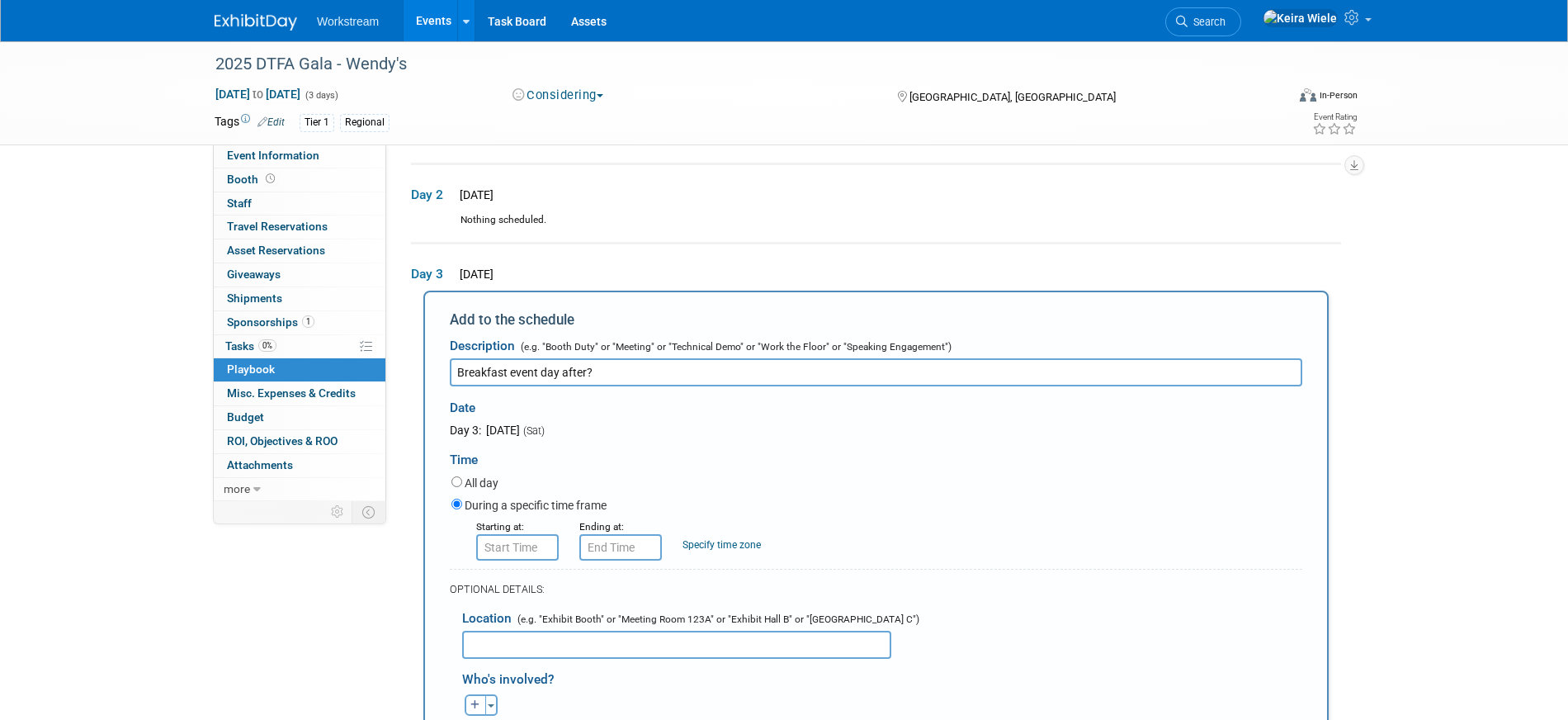
type input "8:00 AM"
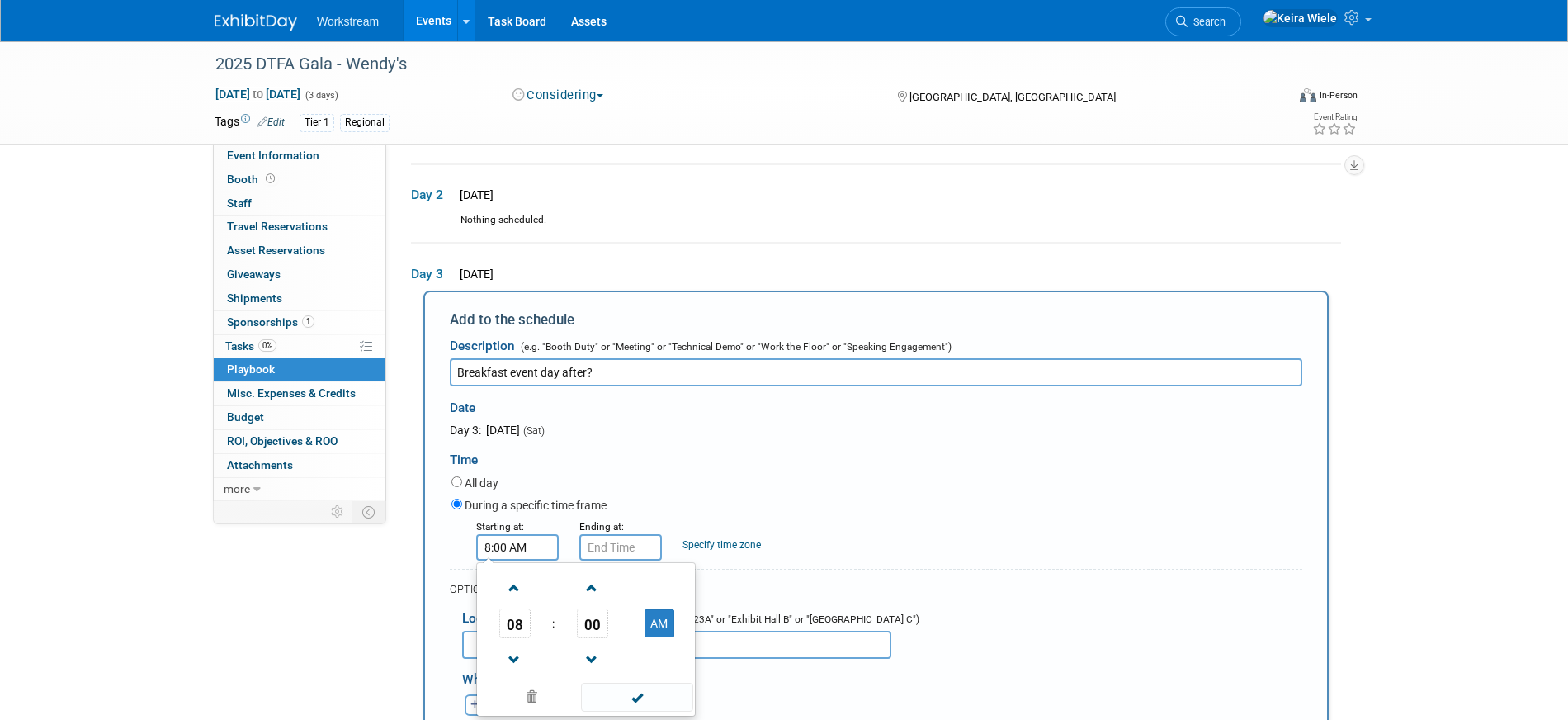
click at [502, 541] on input "8:00 AM" at bounding box center [517, 548] width 83 height 27
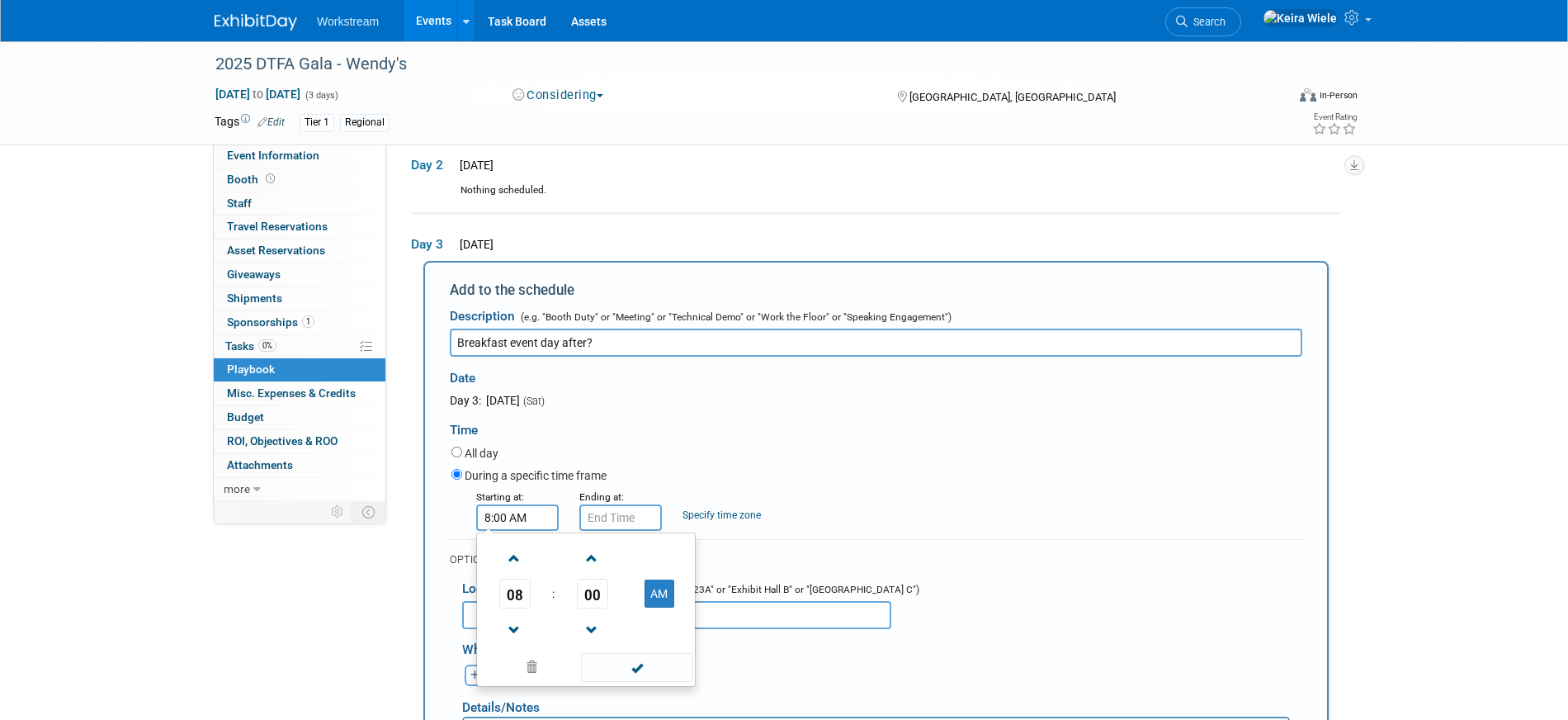
scroll to position [162, 0]
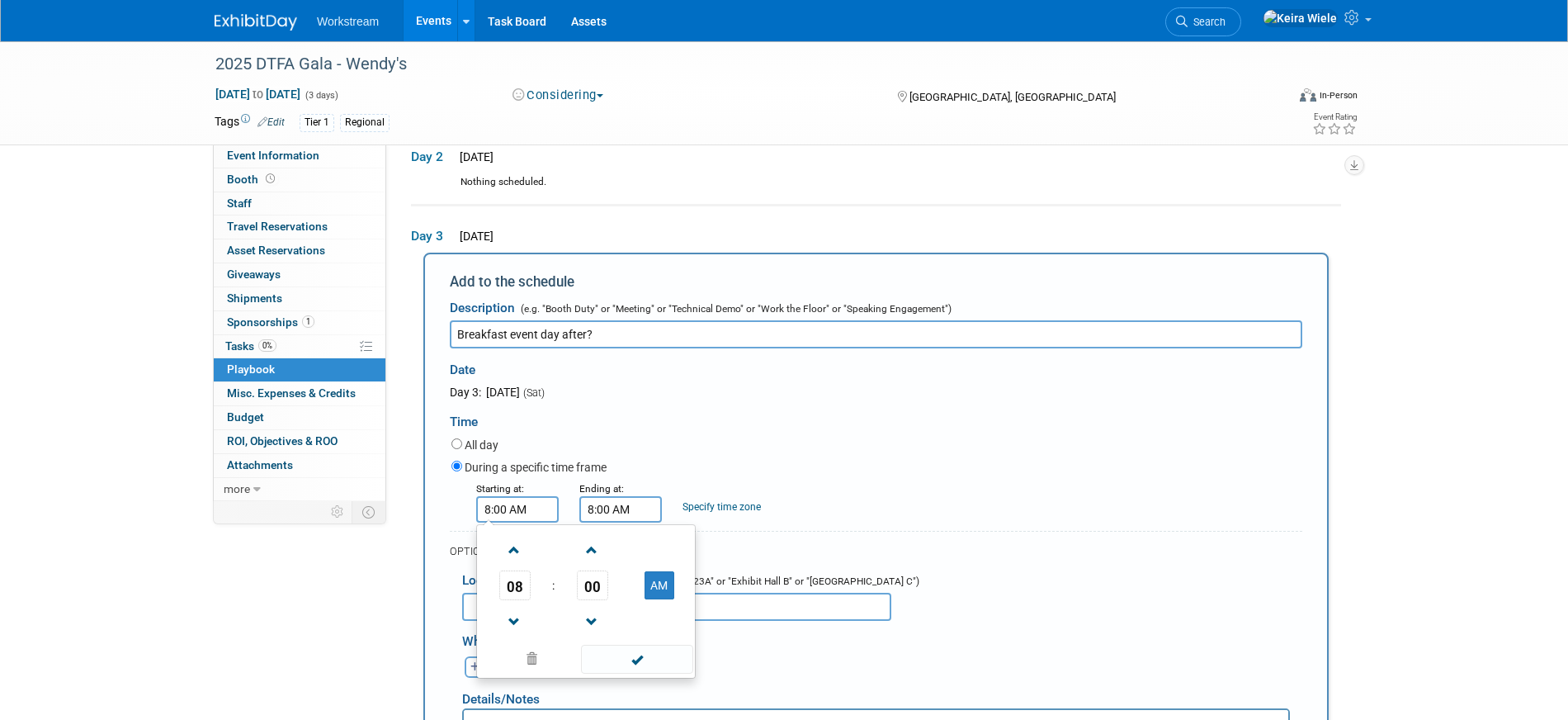
click at [624, 497] on input "8:00 AM" at bounding box center [620, 510] width 83 height 27
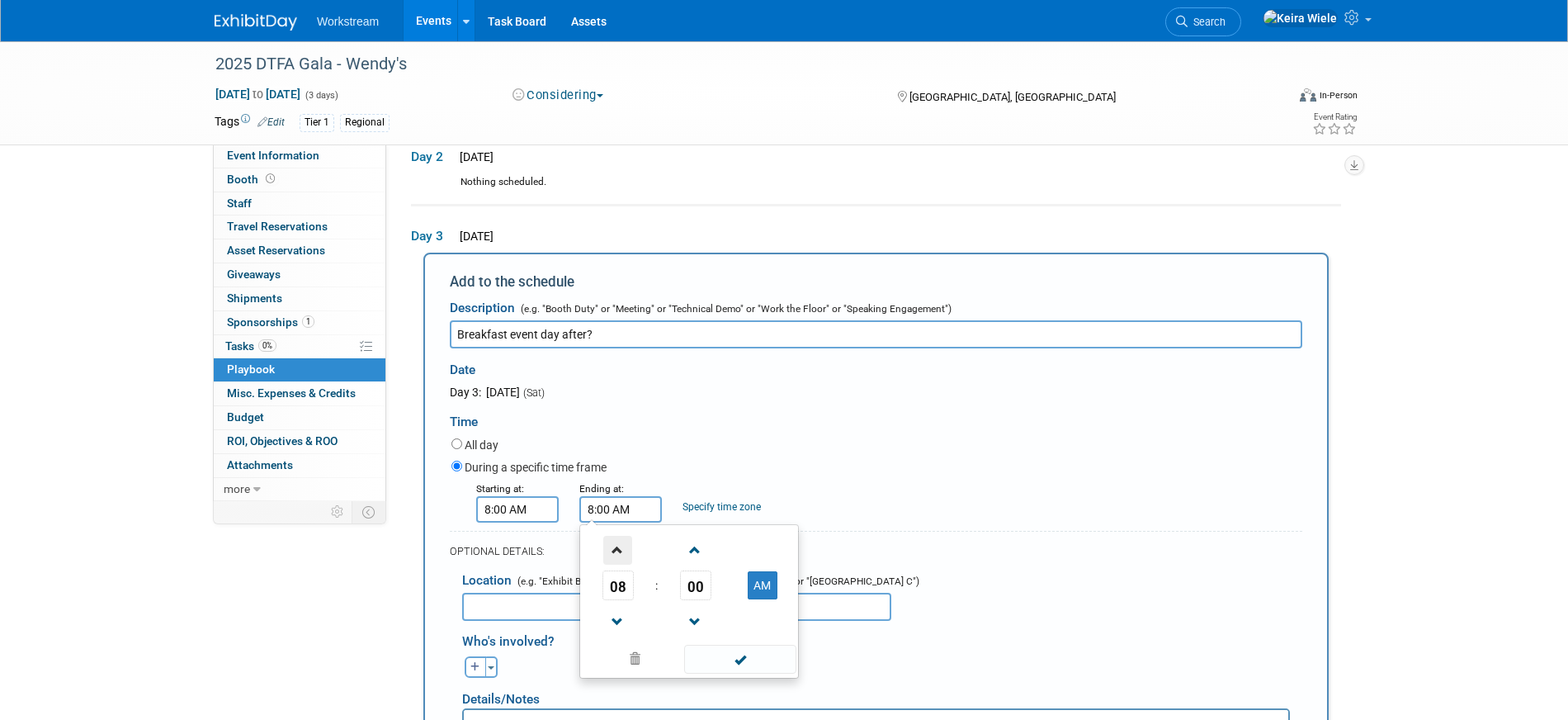
click at [621, 557] on span at bounding box center [618, 550] width 29 height 29
type input "10:00 AM"
click at [722, 663] on span at bounding box center [740, 659] width 112 height 29
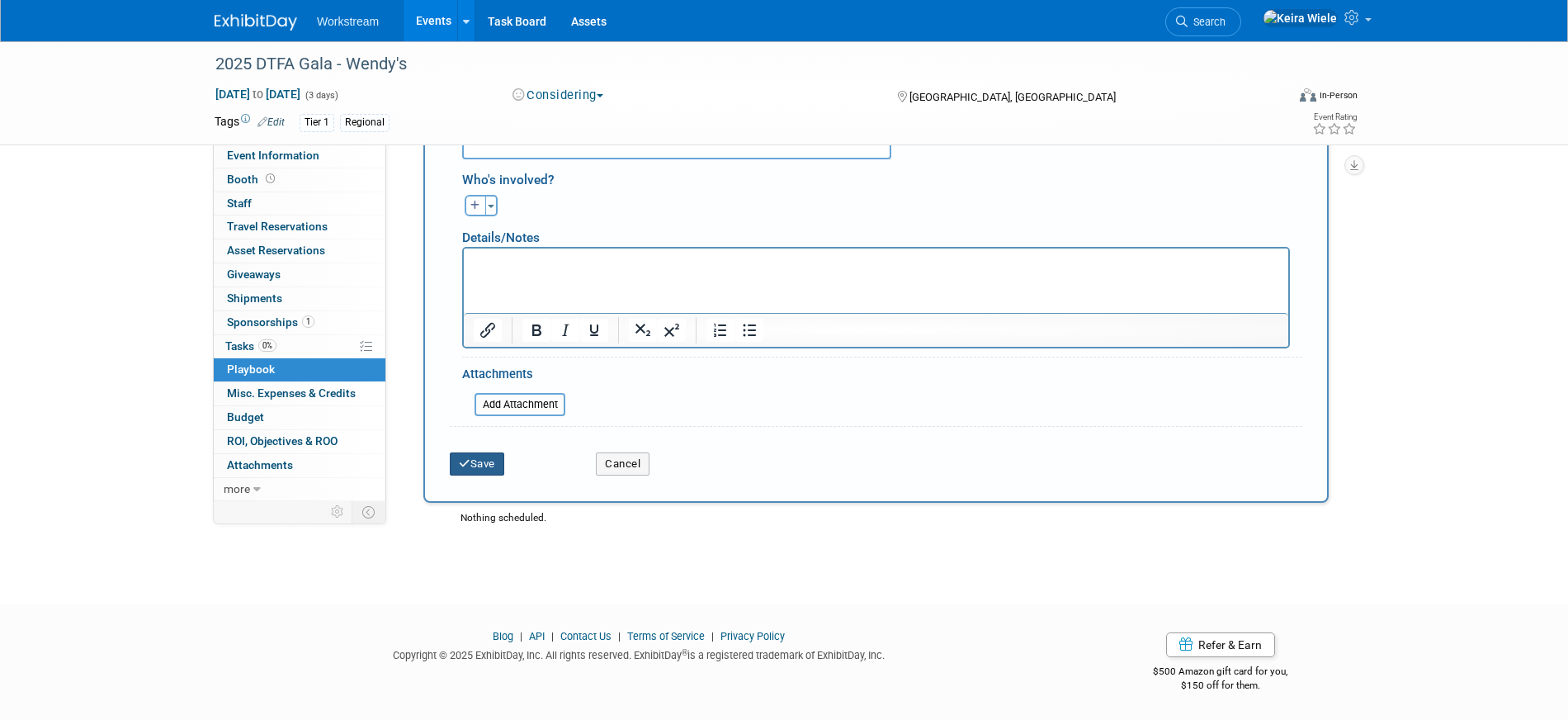
click at [469, 465] on button "Save" at bounding box center [477, 464] width 54 height 23
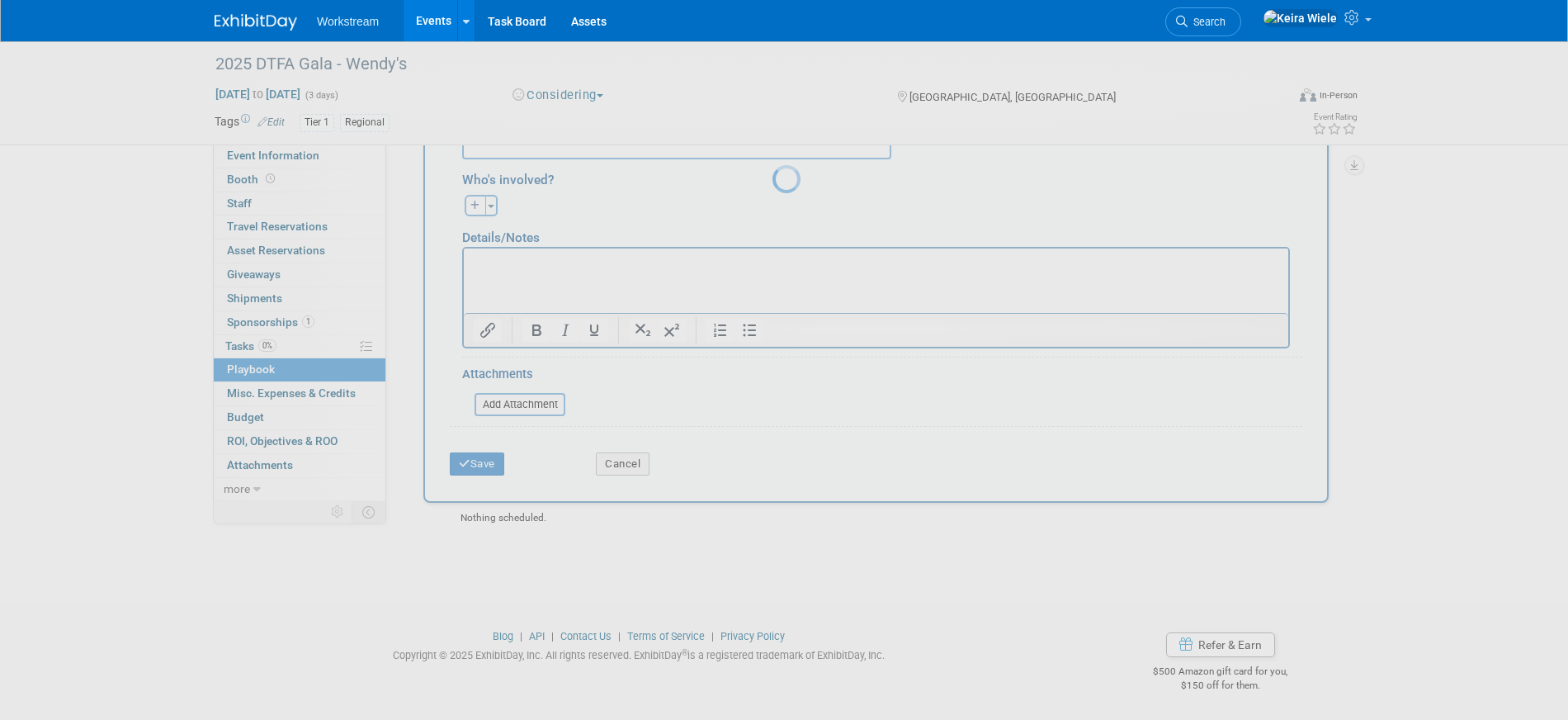
scroll to position [20, 0]
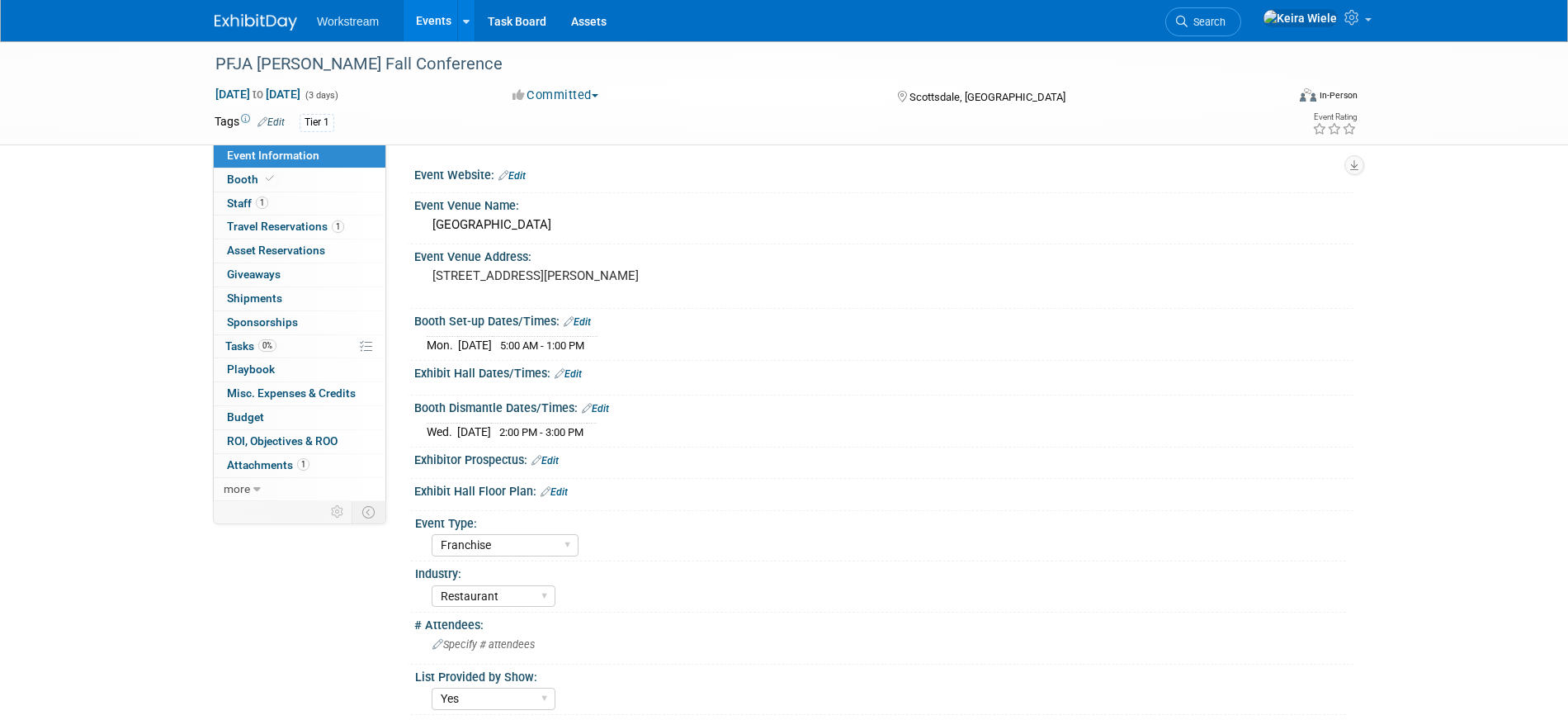
select select "Franchise"
select select "Restaurant"
select select "Yes"
select select "[PERSON_NAME]"
click at [295, 201] on link "1 Staff 1" at bounding box center [299, 204] width 171 height 23
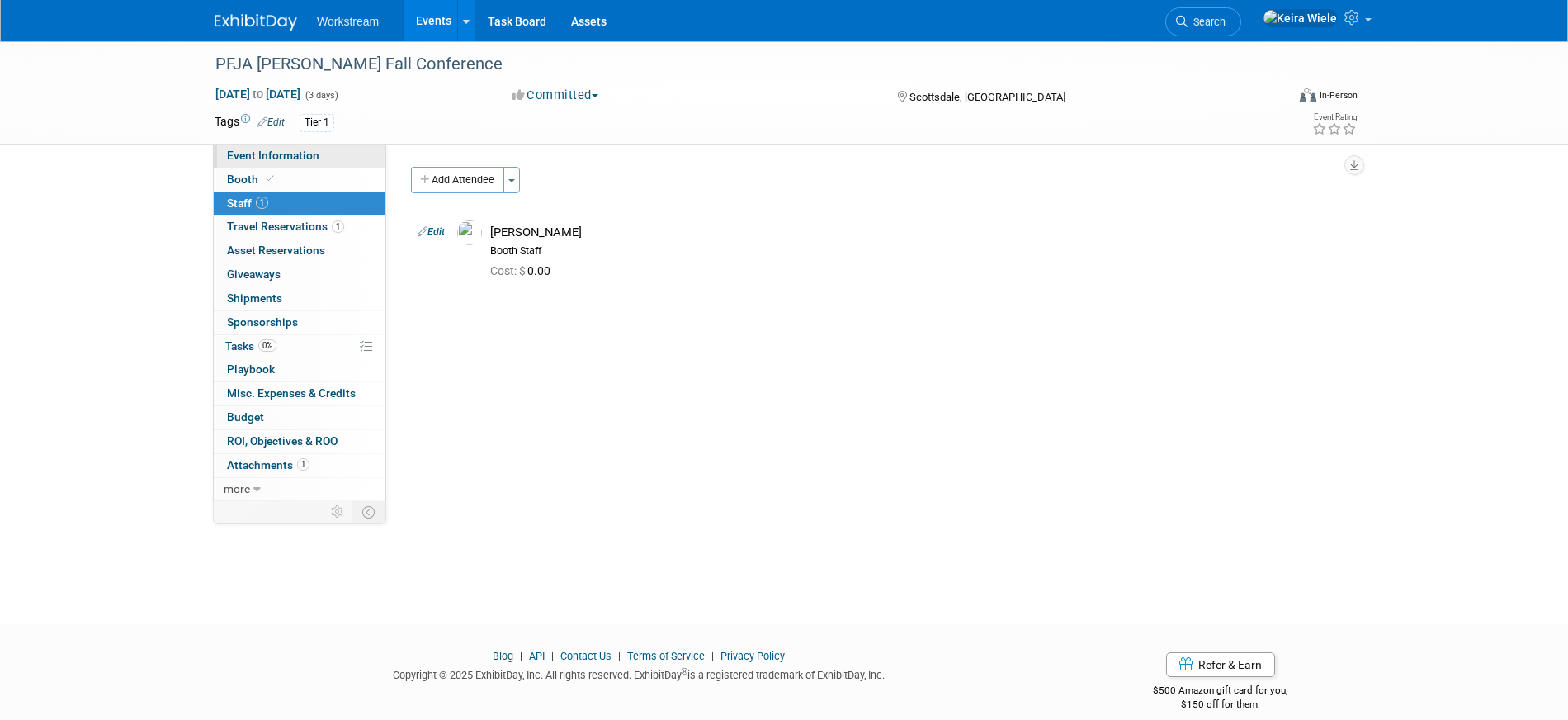
click at [311, 154] on span "Event Information" at bounding box center [273, 154] width 92 height 13
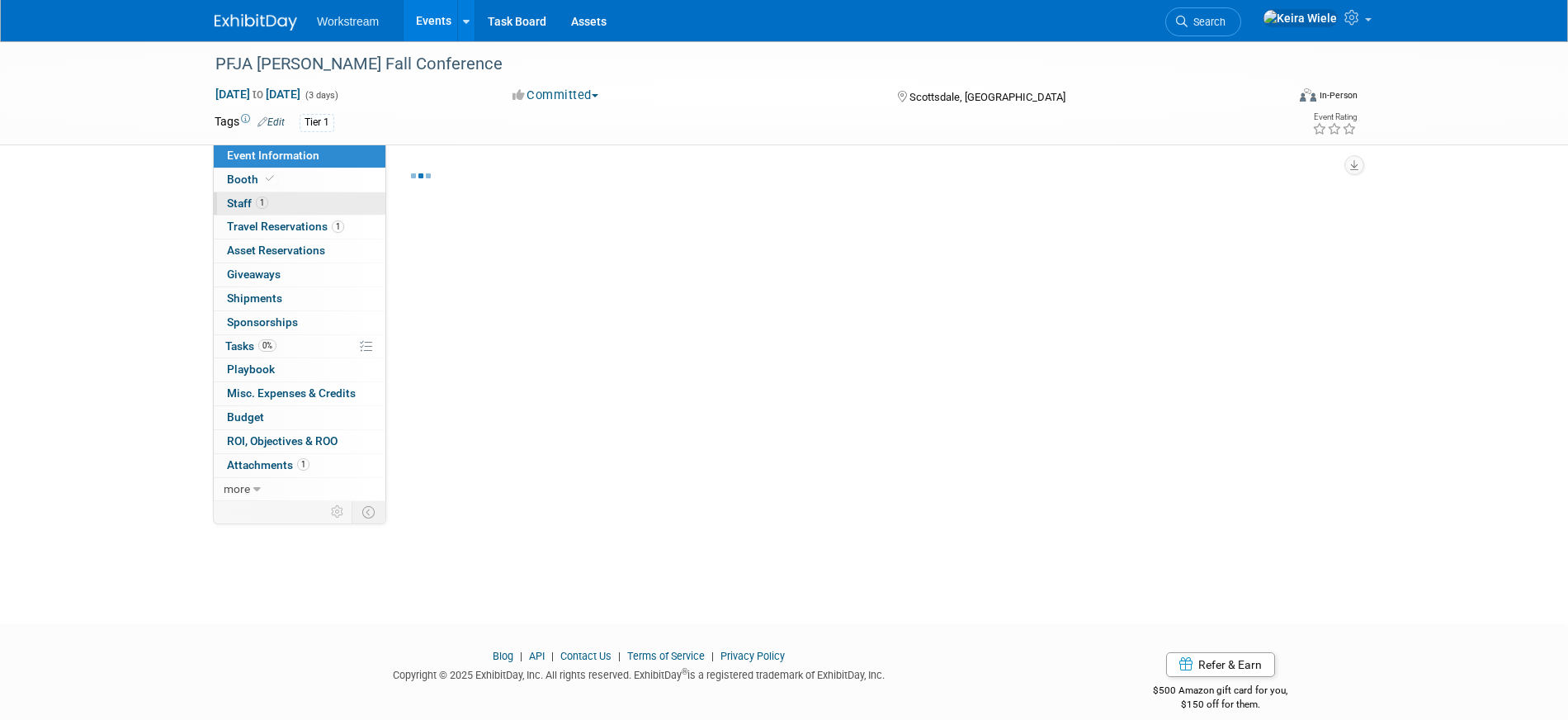
select select "Franchise"
select select "Restaurant"
select select "Yes"
select select "[PERSON_NAME]"
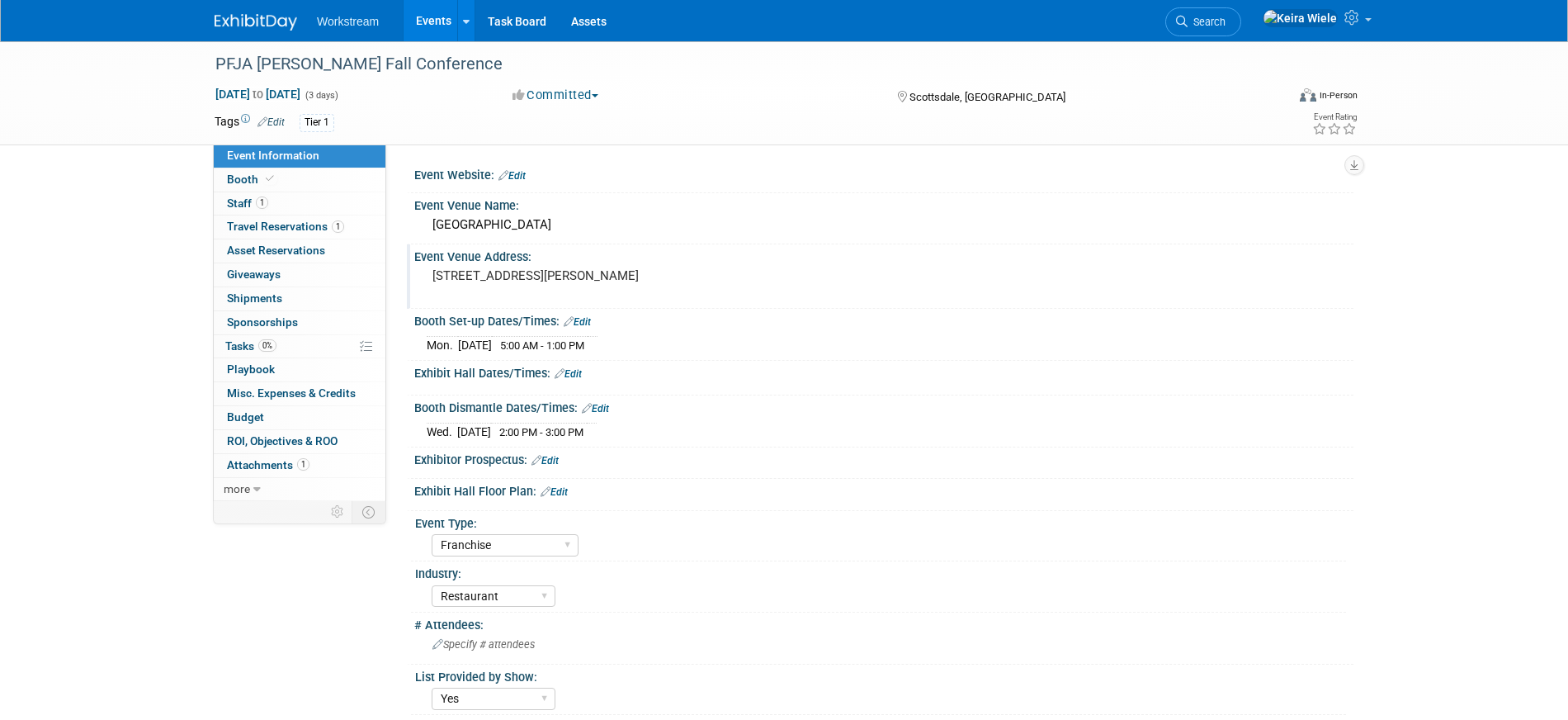
drag, startPoint x: 571, startPoint y: 291, endPoint x: 429, endPoint y: 273, distance: 143.1
click at [429, 273] on div "[STREET_ADDRESS][PERSON_NAME]" at bounding box center [610, 283] width 366 height 38
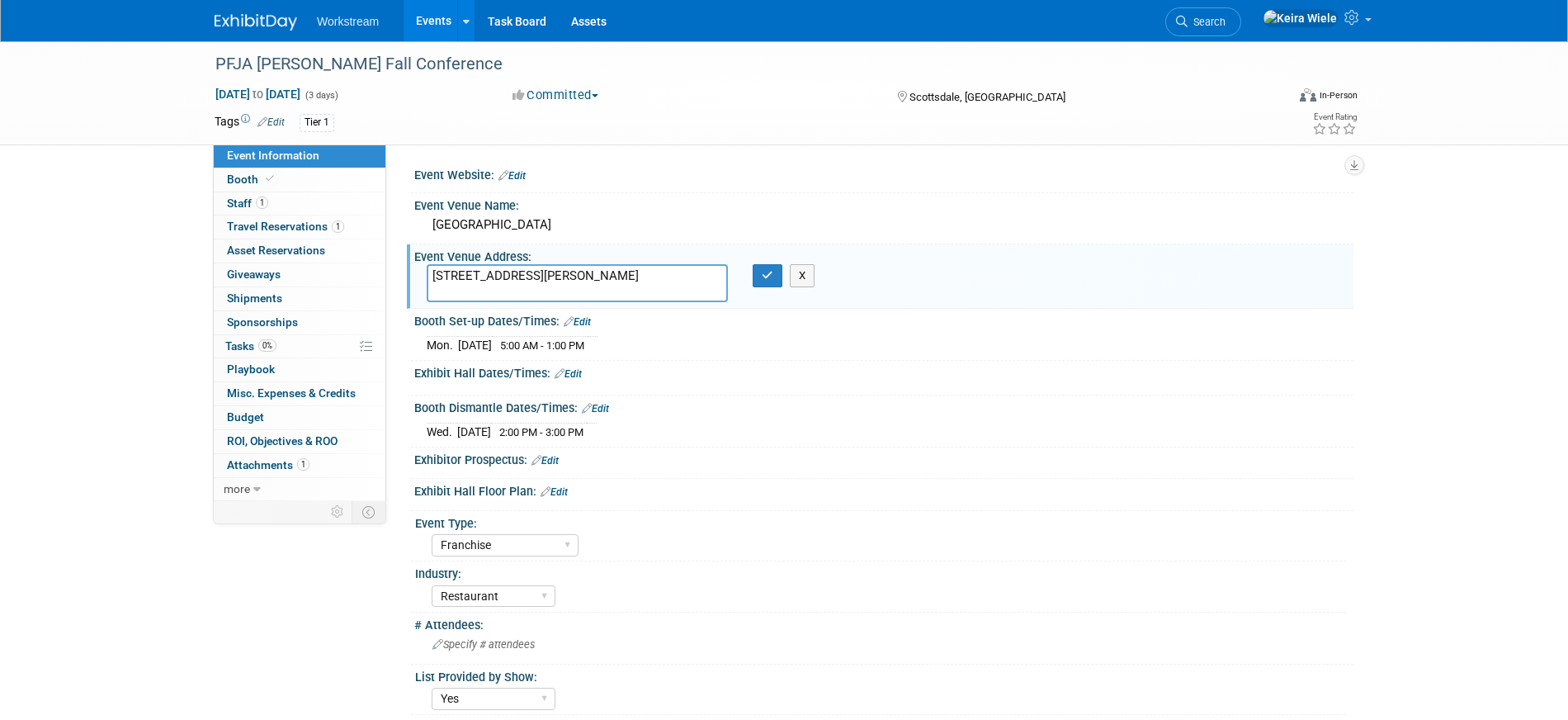
click at [651, 289] on textarea "[STREET_ADDRESS][PERSON_NAME]" at bounding box center [577, 283] width 301 height 38
click at [766, 276] on icon "button" at bounding box center [767, 275] width 12 height 11
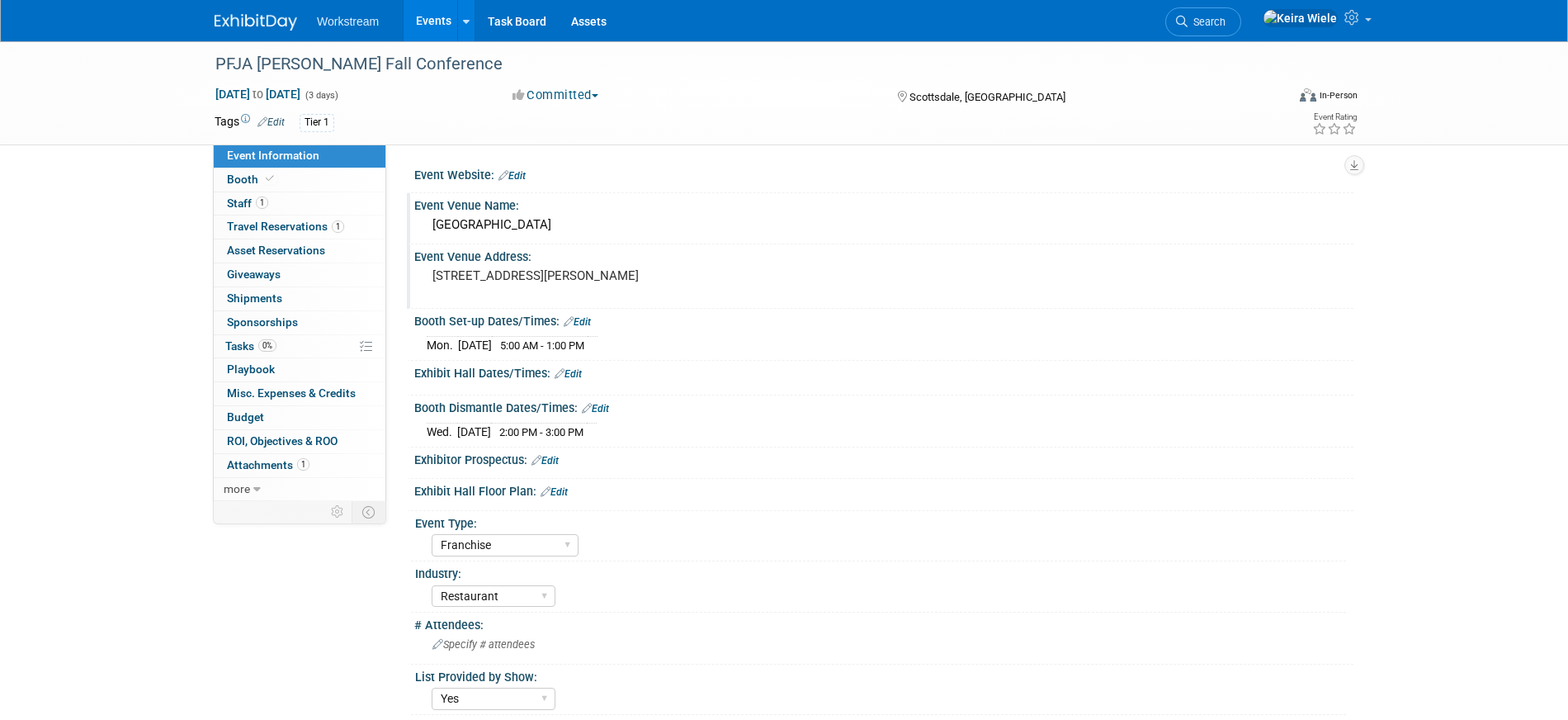
click at [518, 221] on div "Hilton Scottsdale Resort & Spa" at bounding box center [884, 225] width 914 height 26
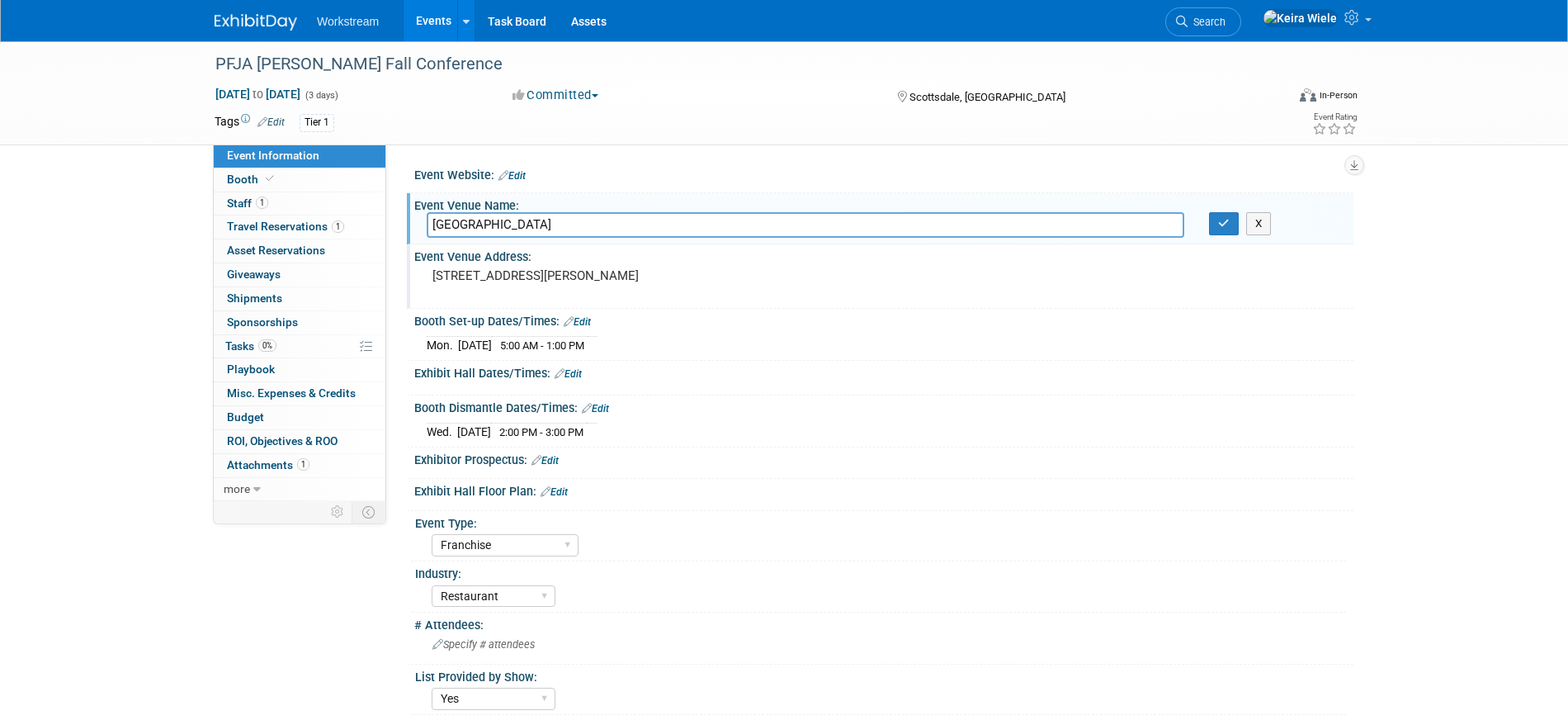
click at [518, 221] on input "Hilton Scottsdale Resort & Spa" at bounding box center [806, 225] width 758 height 26
click at [1223, 226] on icon "button" at bounding box center [1224, 223] width 12 height 11
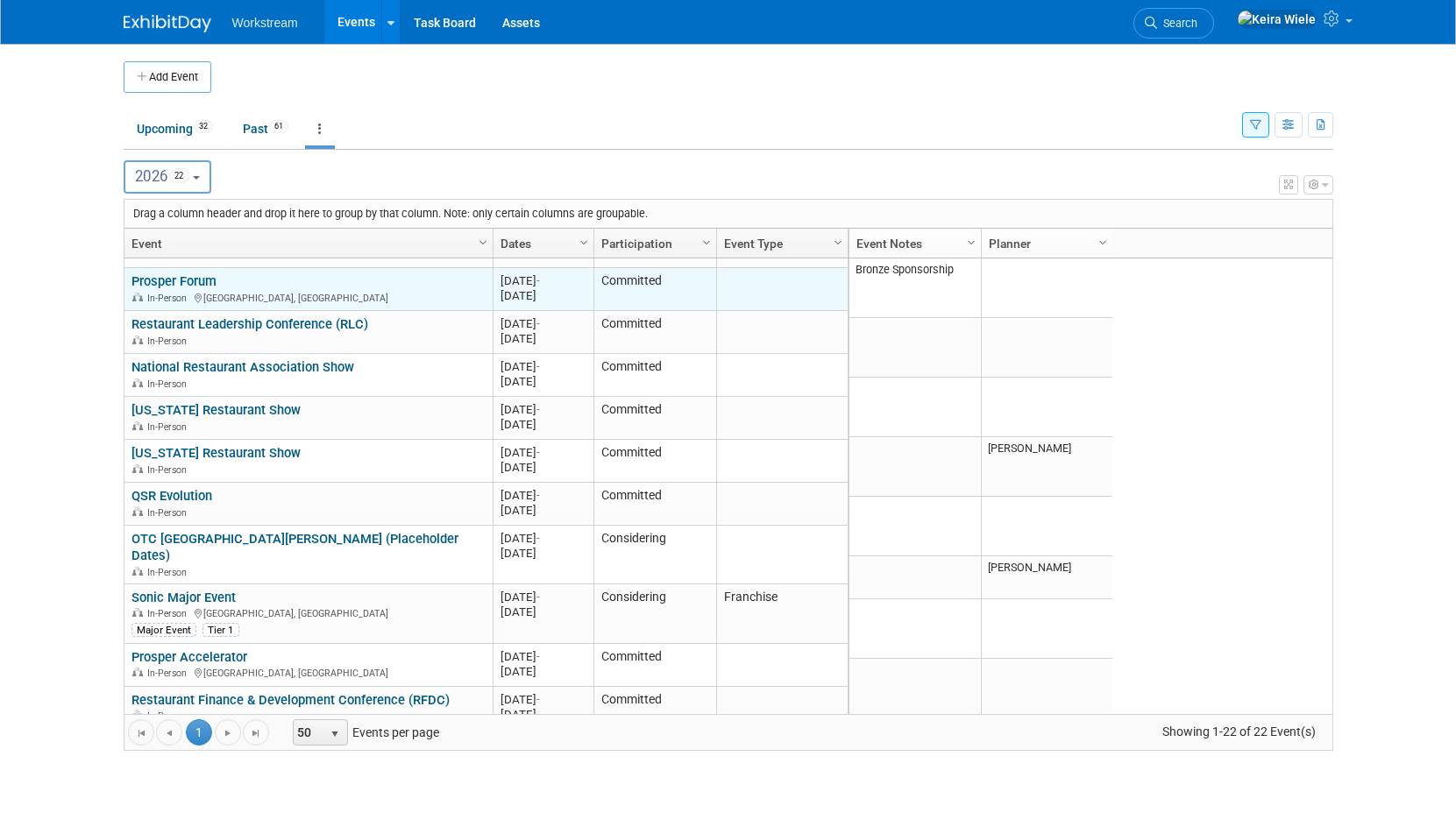
scroll to position [631, 0]
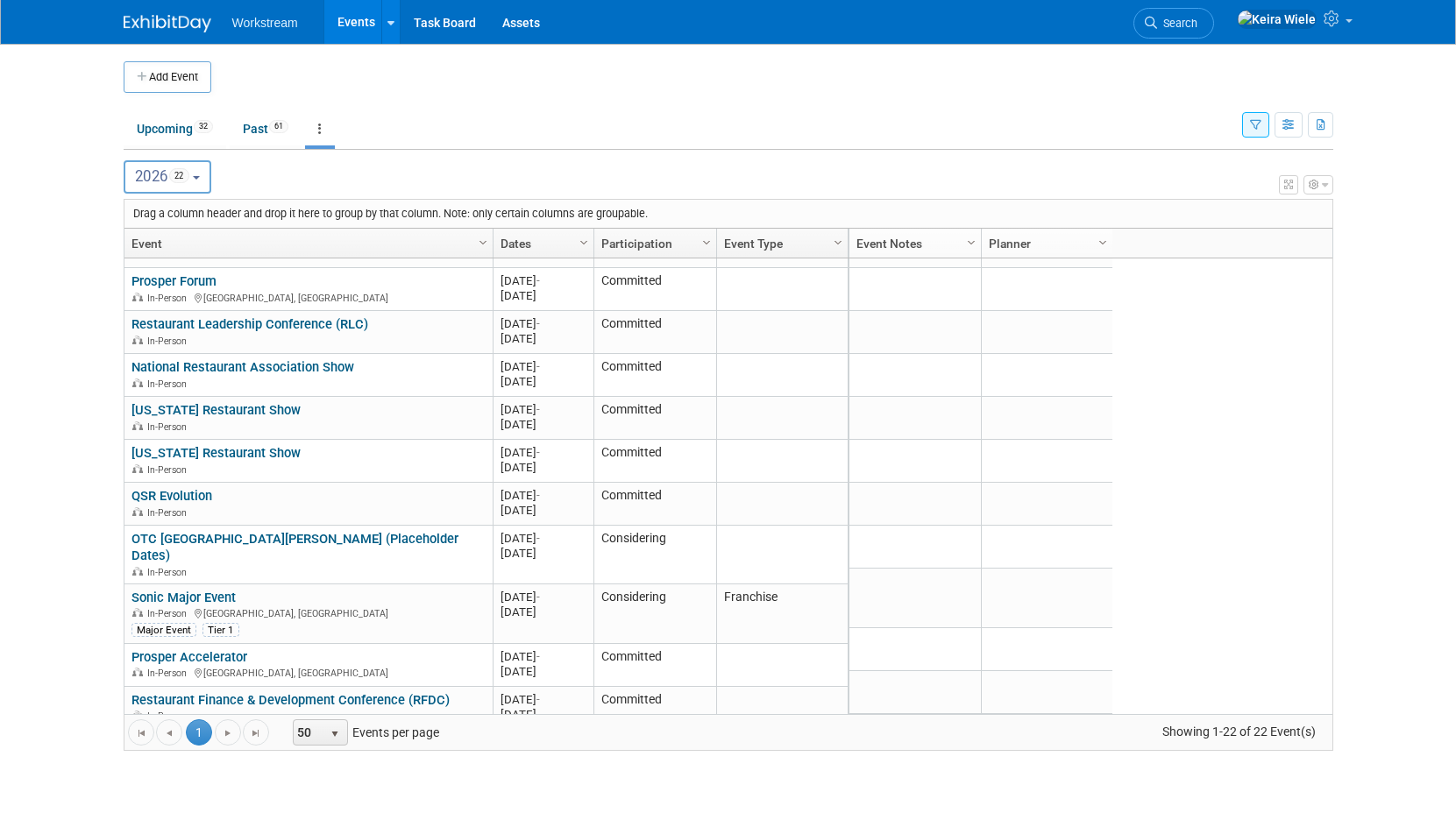
click at [188, 195] on div "X Expert Grid View - Small Screen Warning Your screen resolution is smaller tha…" at bounding box center [728, 460] width 1209 height 581
click at [201, 181] on button "2026 22" at bounding box center [168, 176] width 89 height 33
click at [183, 249] on span "67" at bounding box center [187, 253] width 19 height 14
click at [139, 249] on input "2025 67" at bounding box center [133, 253] width 11 height 11
select select "2025"
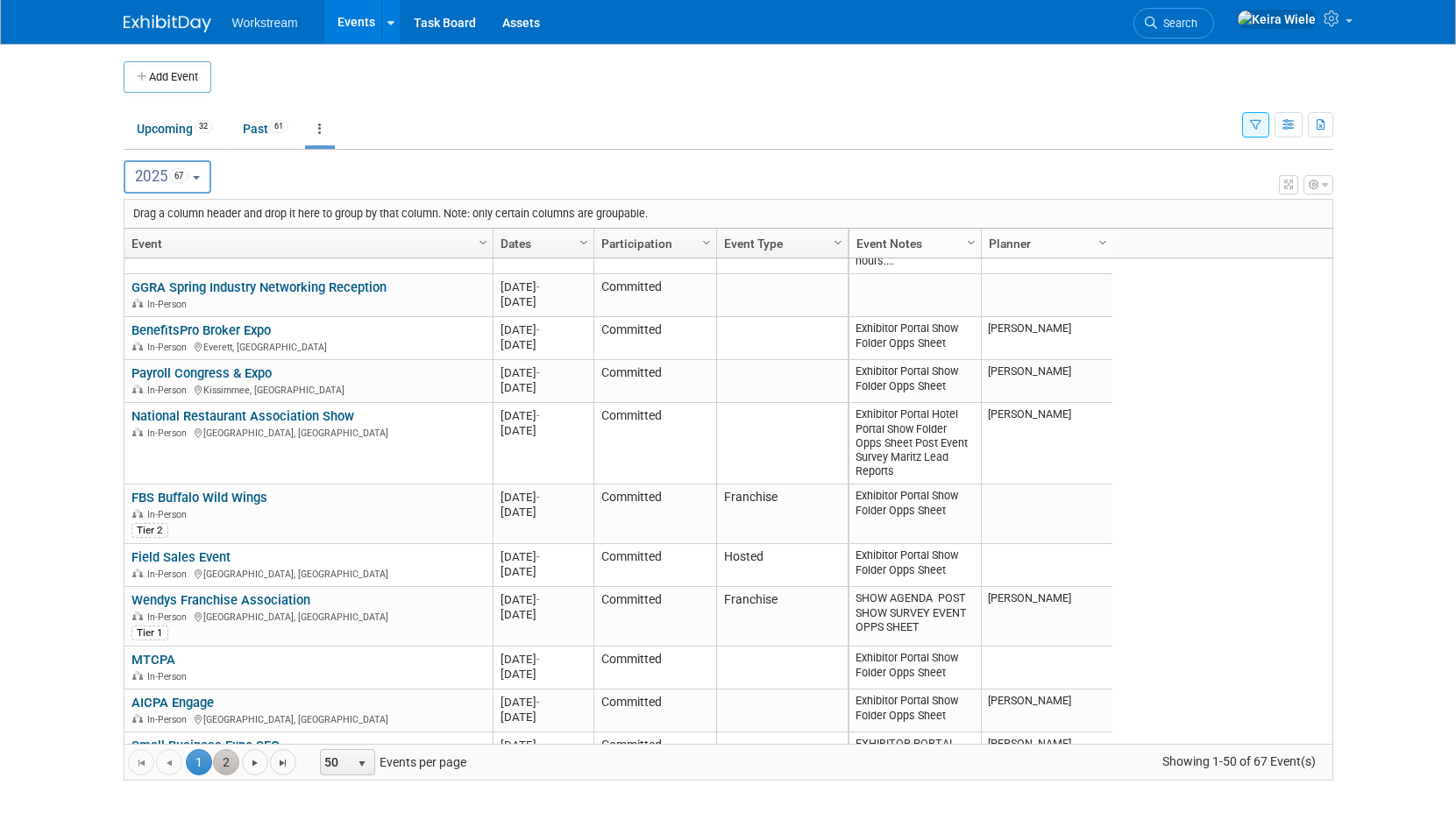
click at [237, 760] on link "2" at bounding box center [226, 762] width 26 height 26
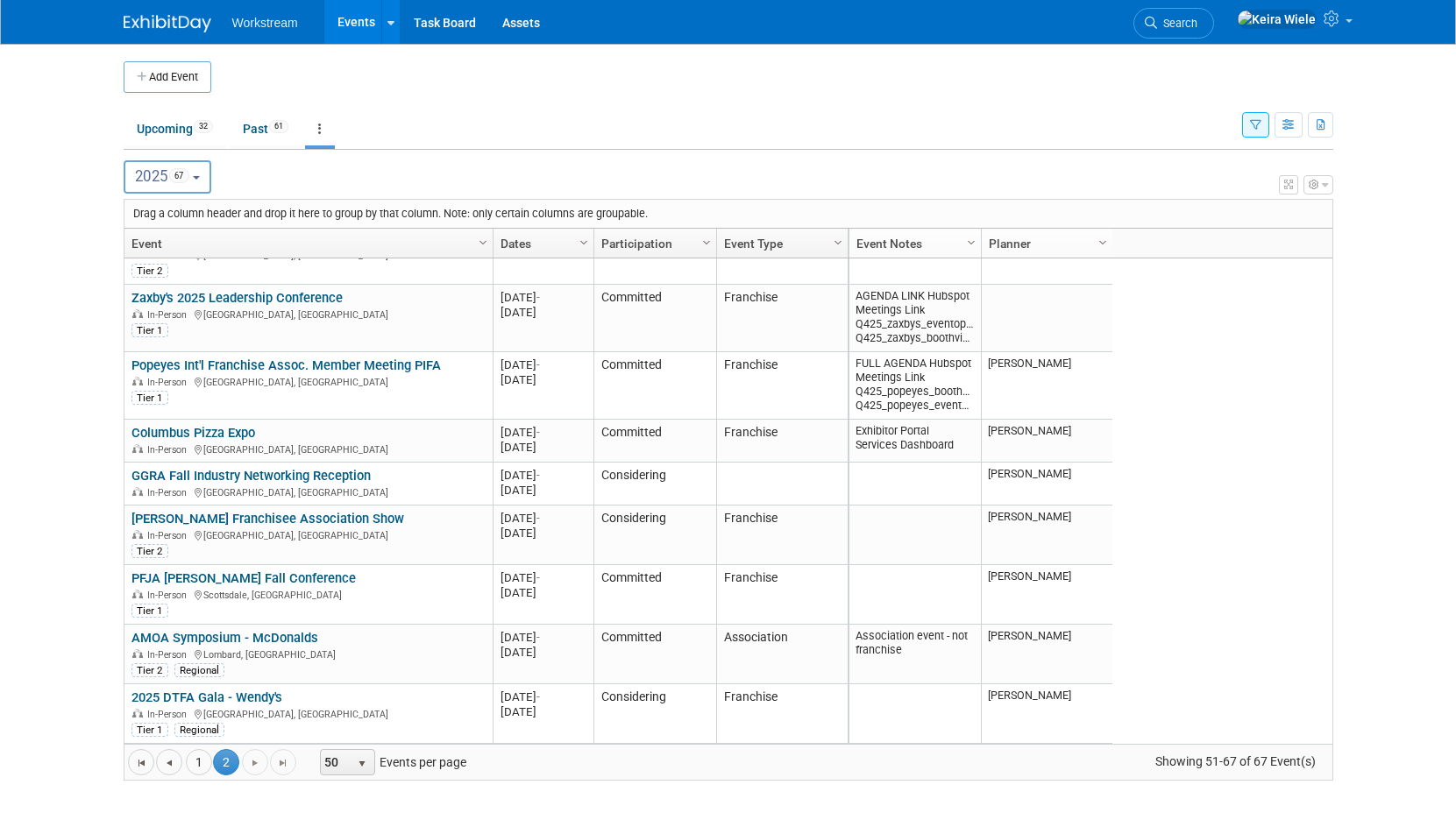
scroll to position [770, 0]
